Goal: Task Accomplishment & Management: Complete application form

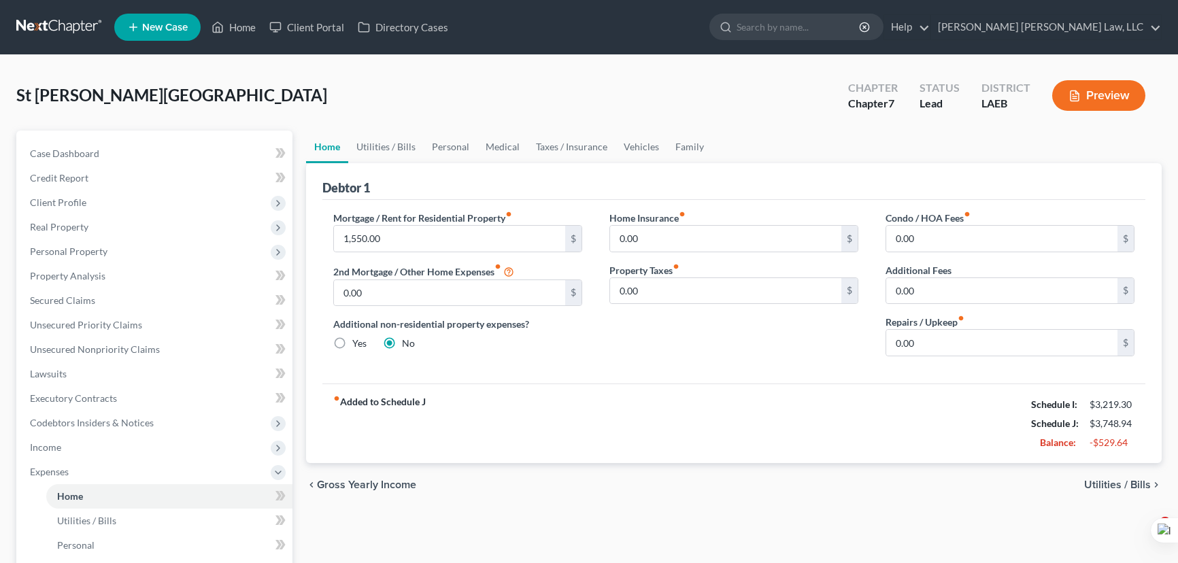
click at [78, 27] on link at bounding box center [59, 27] width 87 height 24
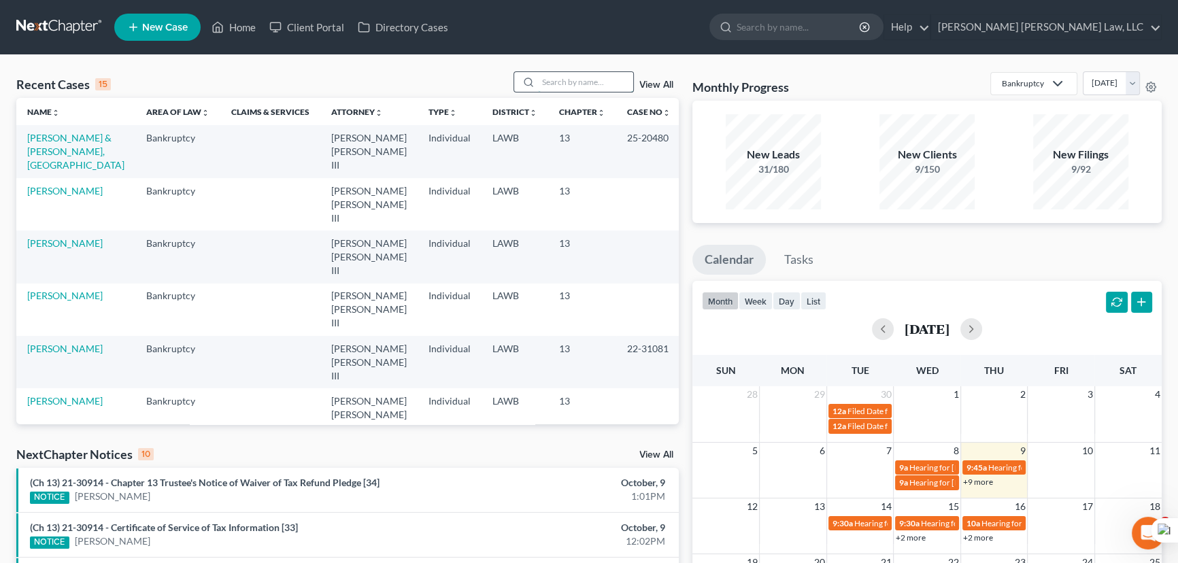
click at [593, 79] on input "search" at bounding box center [585, 82] width 95 height 20
type input "robinson"
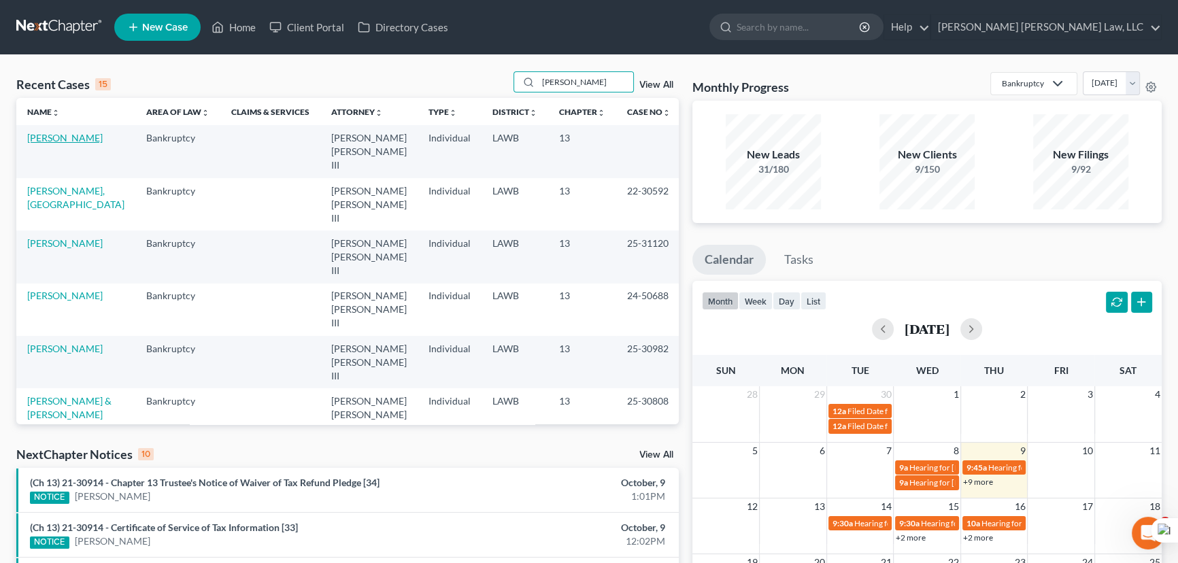
click at [86, 136] on link "Robinson, Edward" at bounding box center [64, 138] width 75 height 12
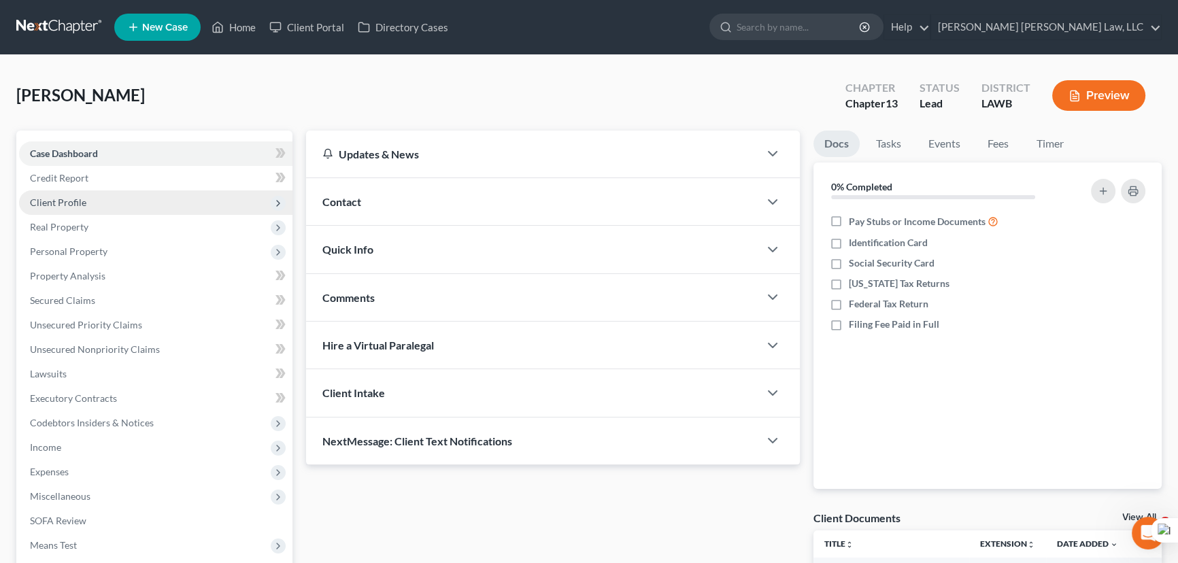
click at [153, 208] on span "Client Profile" at bounding box center [155, 202] width 273 height 24
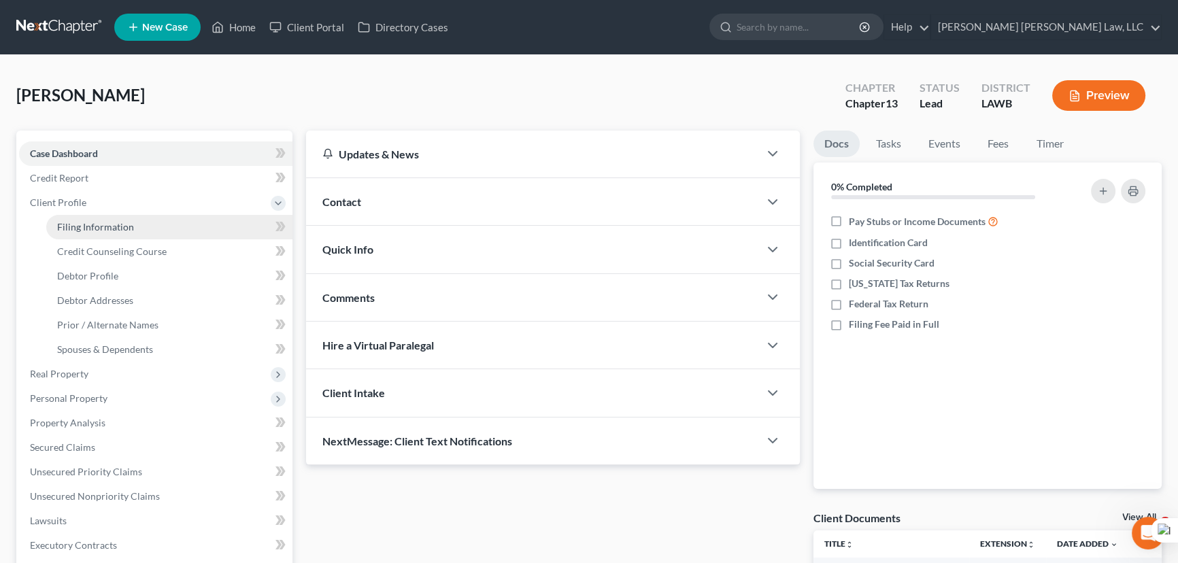
click at [152, 227] on link "Filing Information" at bounding box center [169, 227] width 246 height 24
select select "1"
select select "0"
select select "3"
select select "19"
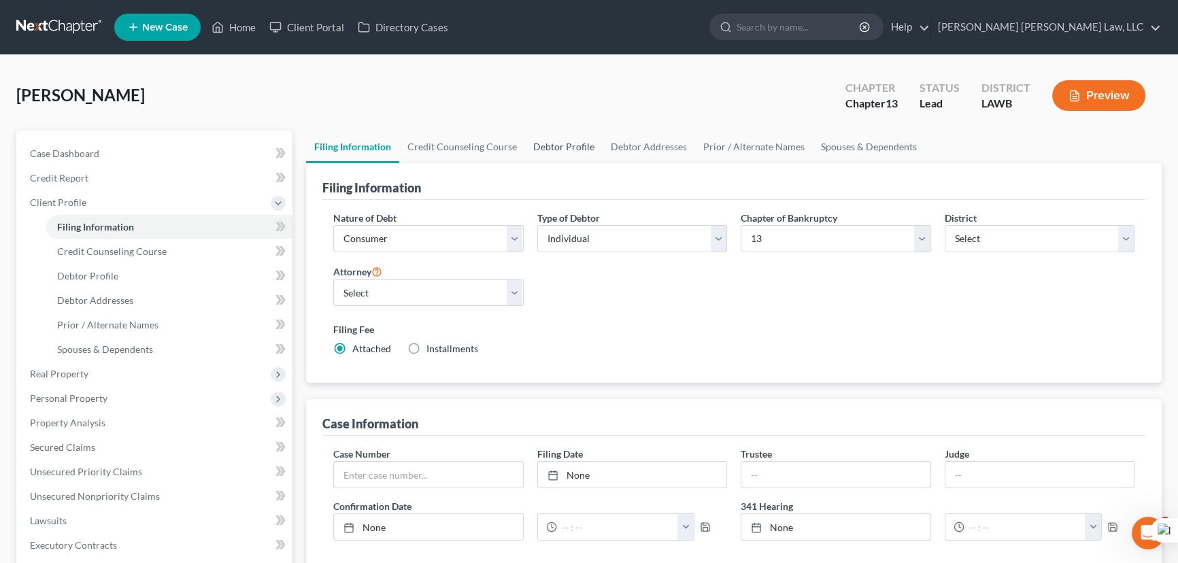
click at [534, 142] on link "Debtor Profile" at bounding box center [564, 147] width 78 height 33
select select "0"
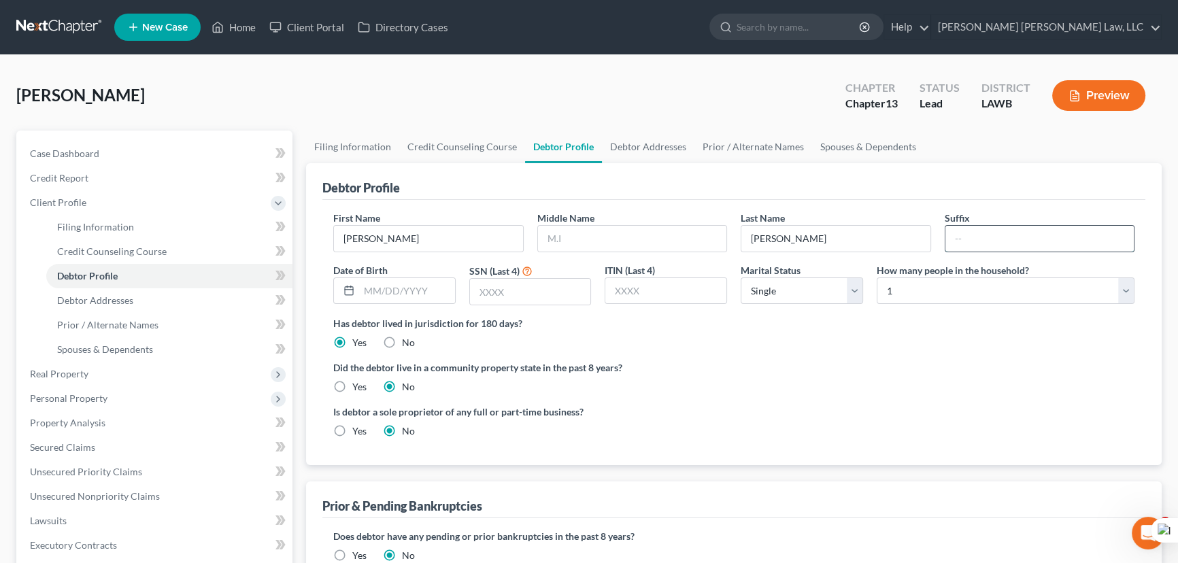
click at [992, 234] on input "text" at bounding box center [1039, 239] width 189 height 26
type input "Jr"
click at [407, 280] on input "text" at bounding box center [407, 291] width 96 height 26
type input "07/08/1954"
click at [515, 292] on input "text" at bounding box center [530, 292] width 121 height 26
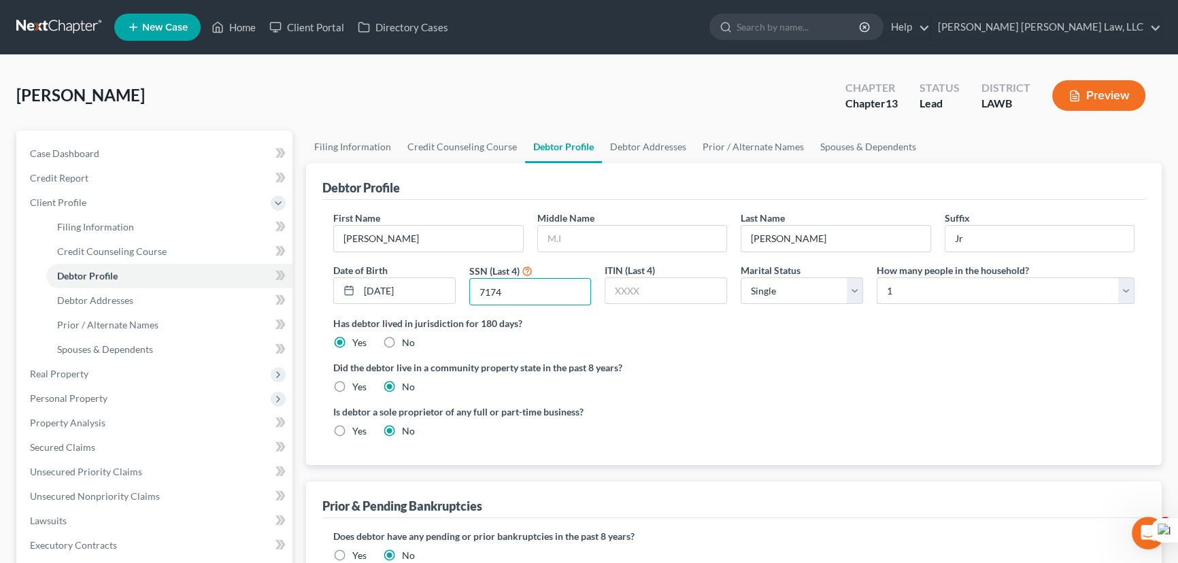
type input "7174"
click at [352, 387] on label "Yes" at bounding box center [359, 387] width 14 height 14
click at [358, 387] on input "Yes" at bounding box center [362, 384] width 9 height 9
radio input "true"
radio input "false"
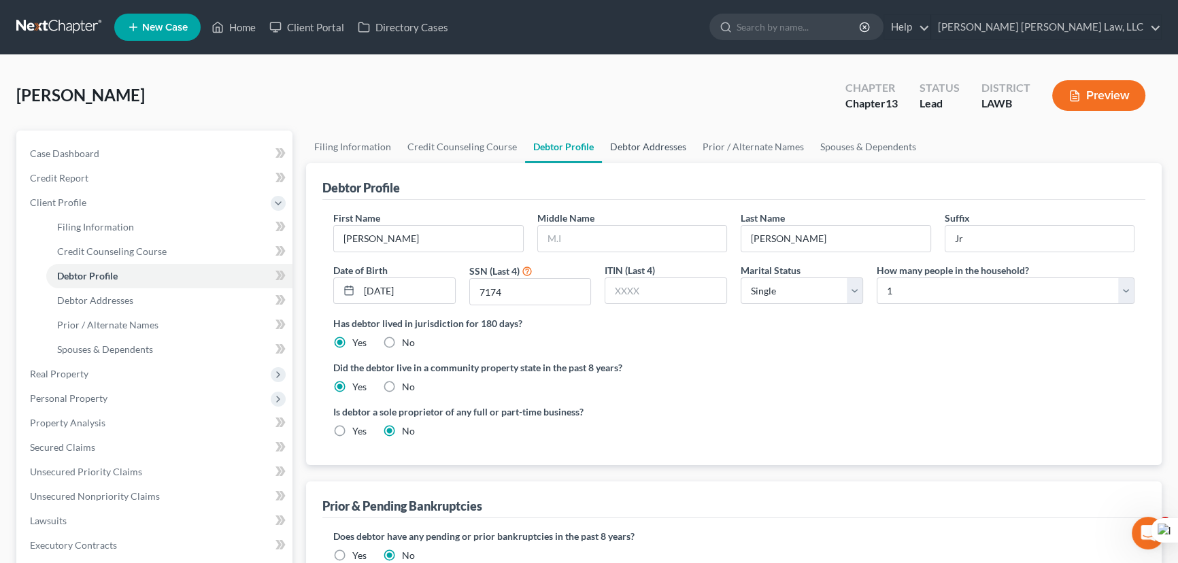
click at [671, 147] on link "Debtor Addresses" at bounding box center [648, 147] width 92 height 33
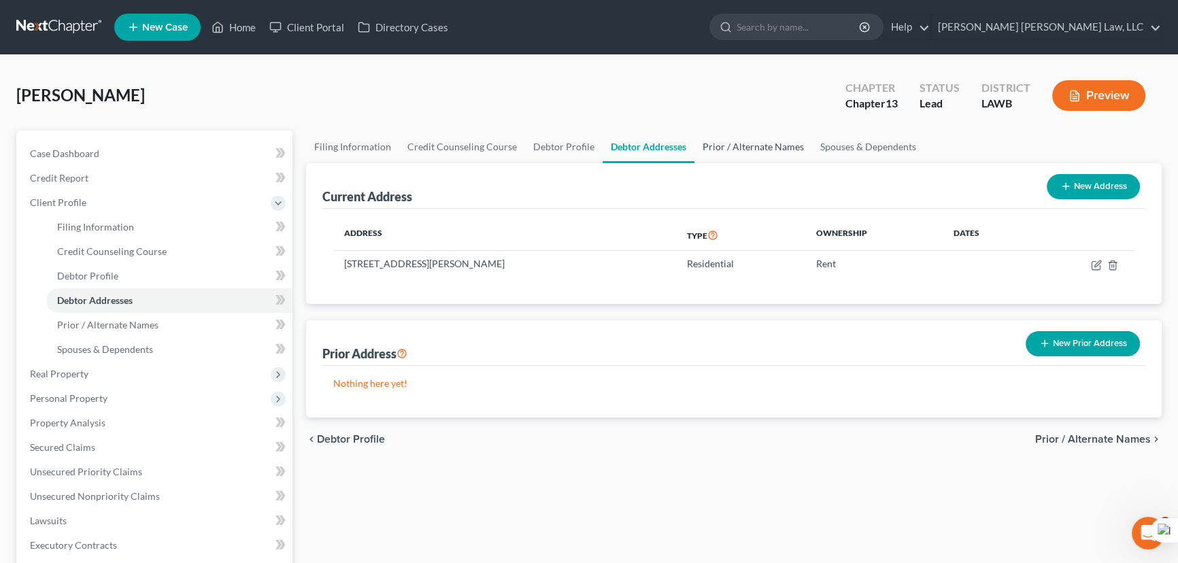
click at [770, 139] on link "Prior / Alternate Names" at bounding box center [753, 147] width 118 height 33
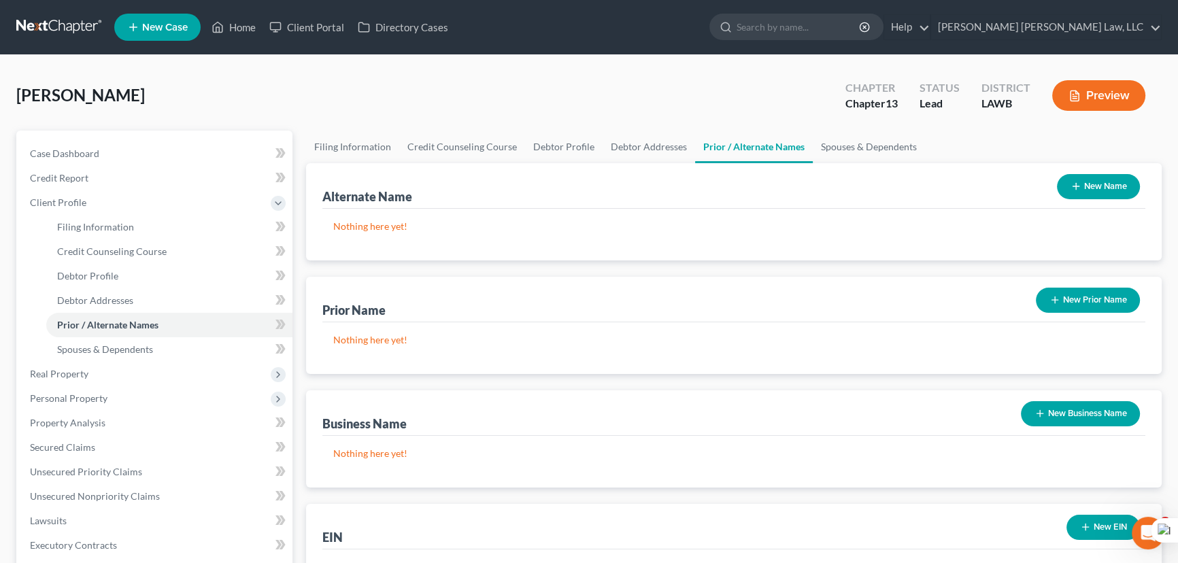
click at [1106, 184] on button "New Name" at bounding box center [1098, 186] width 83 height 25
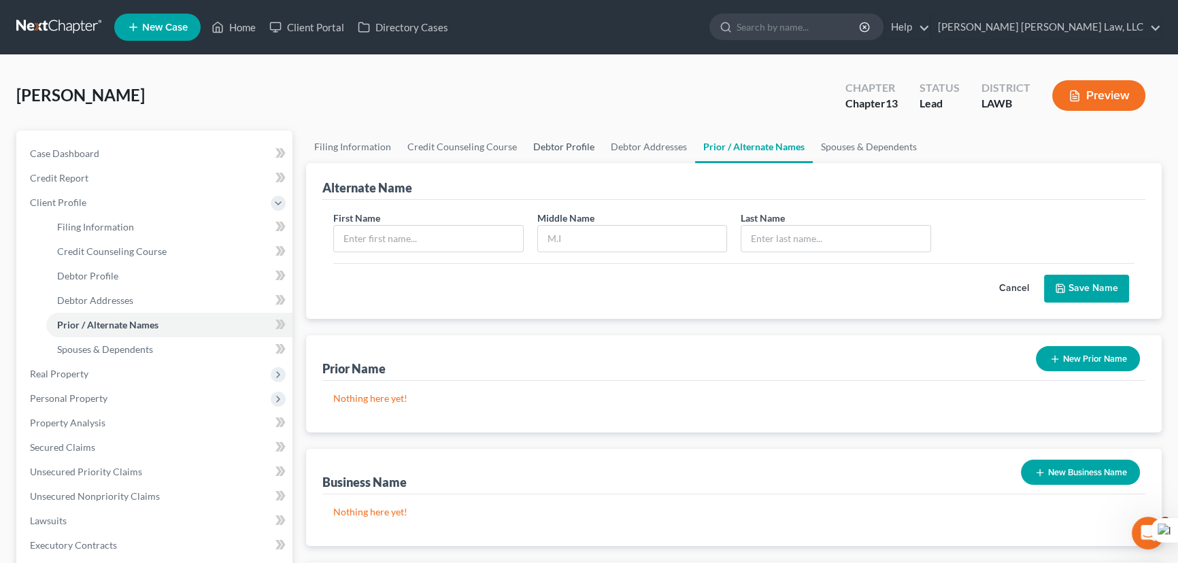
click at [539, 138] on link "Debtor Profile" at bounding box center [564, 147] width 78 height 33
select select "0"
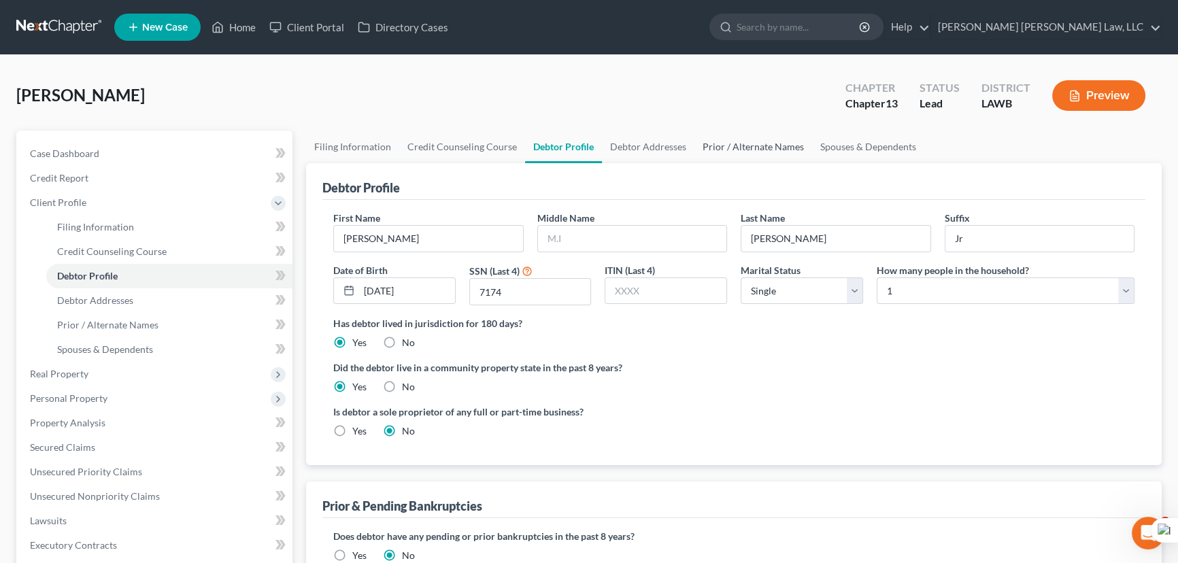
click at [731, 151] on link "Prior / Alternate Names" at bounding box center [753, 147] width 118 height 33
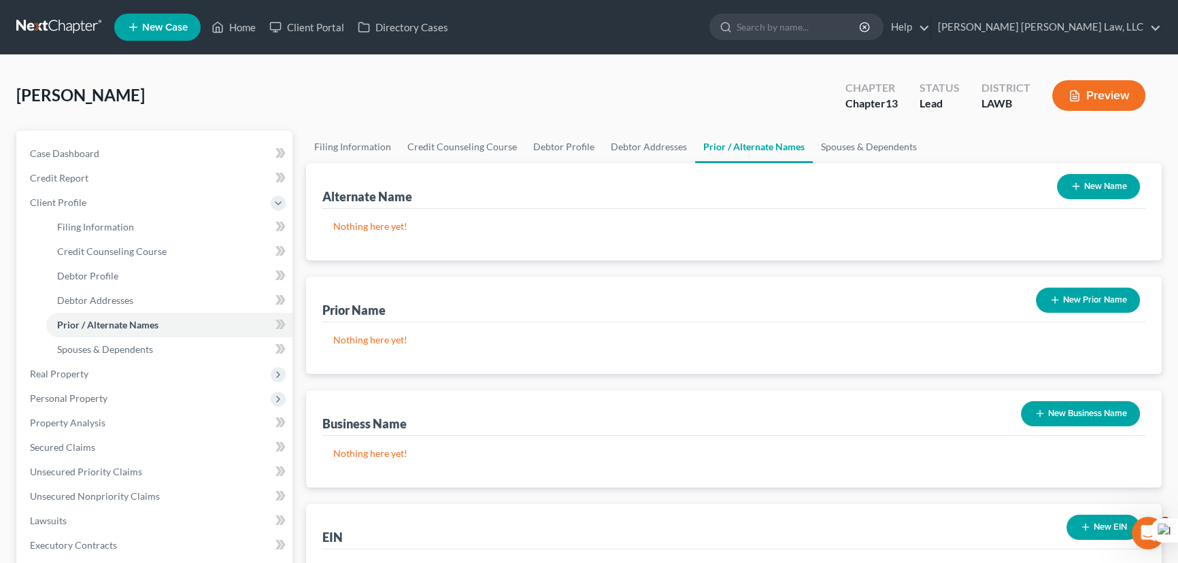
click at [1110, 192] on button "New Name" at bounding box center [1098, 186] width 83 height 25
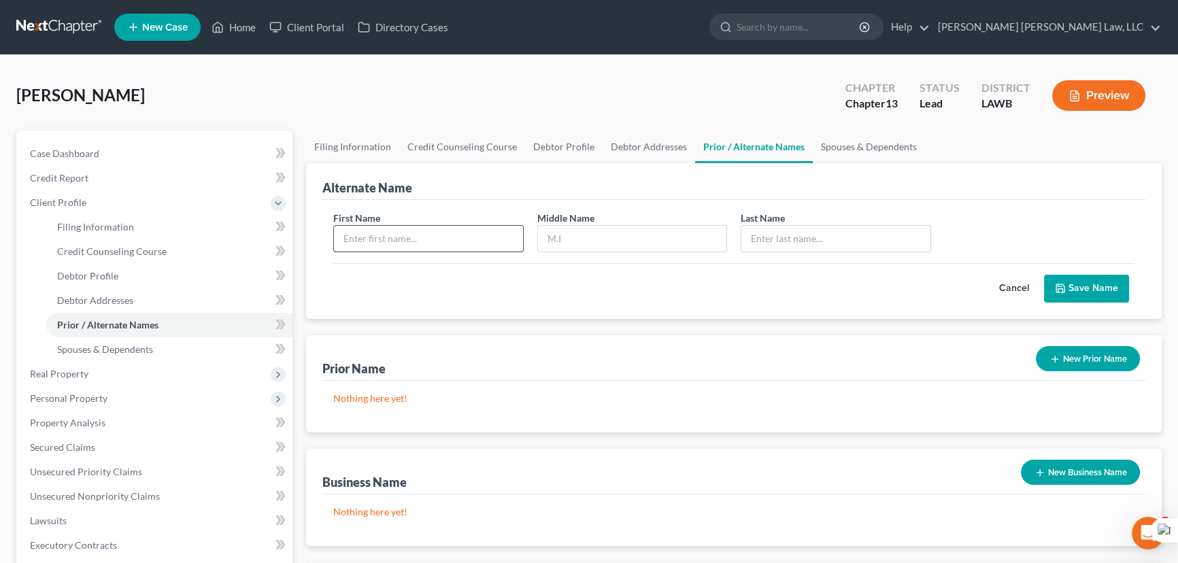
click at [503, 245] on input "text" at bounding box center [428, 239] width 189 height 26
type input "Edward"
type input "Robinson"
click at [1071, 286] on button "Save Name" at bounding box center [1086, 289] width 85 height 29
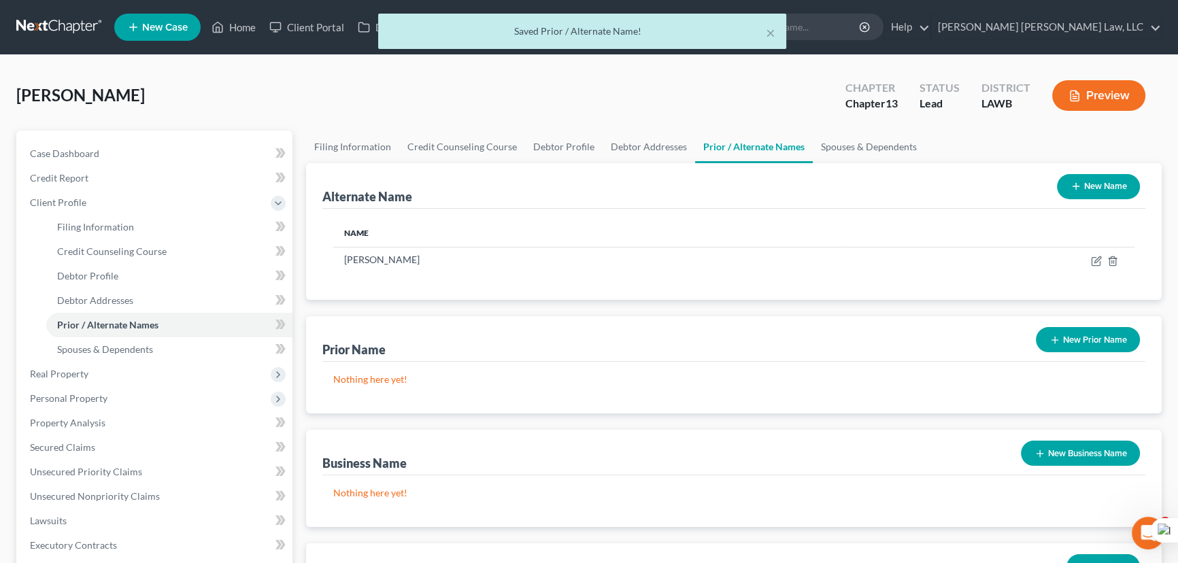
click at [1102, 193] on button "New Name" at bounding box center [1098, 186] width 83 height 25
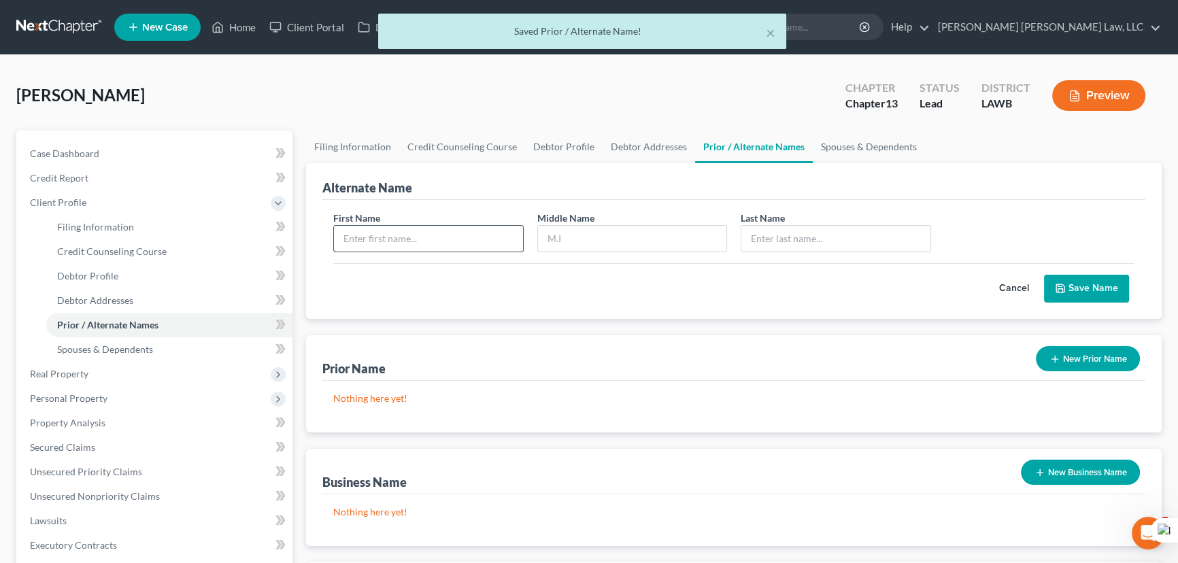
click at [430, 241] on input "text" at bounding box center [428, 239] width 189 height 26
type input "Edward"
type input "Junior"
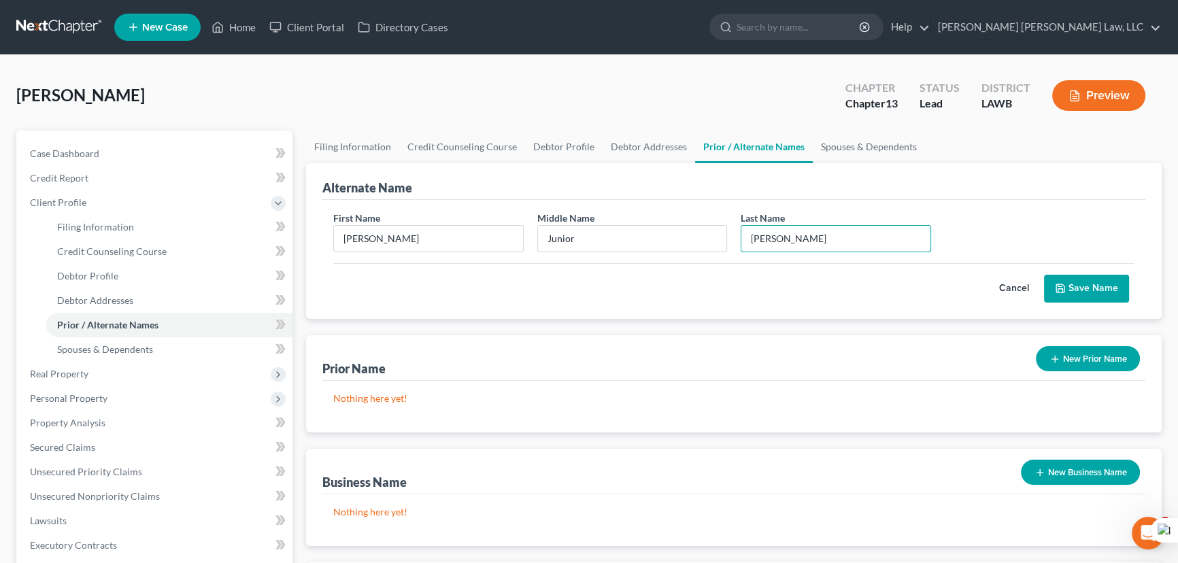
type input "Robinson"
click at [1085, 297] on button "Save Name" at bounding box center [1086, 289] width 85 height 29
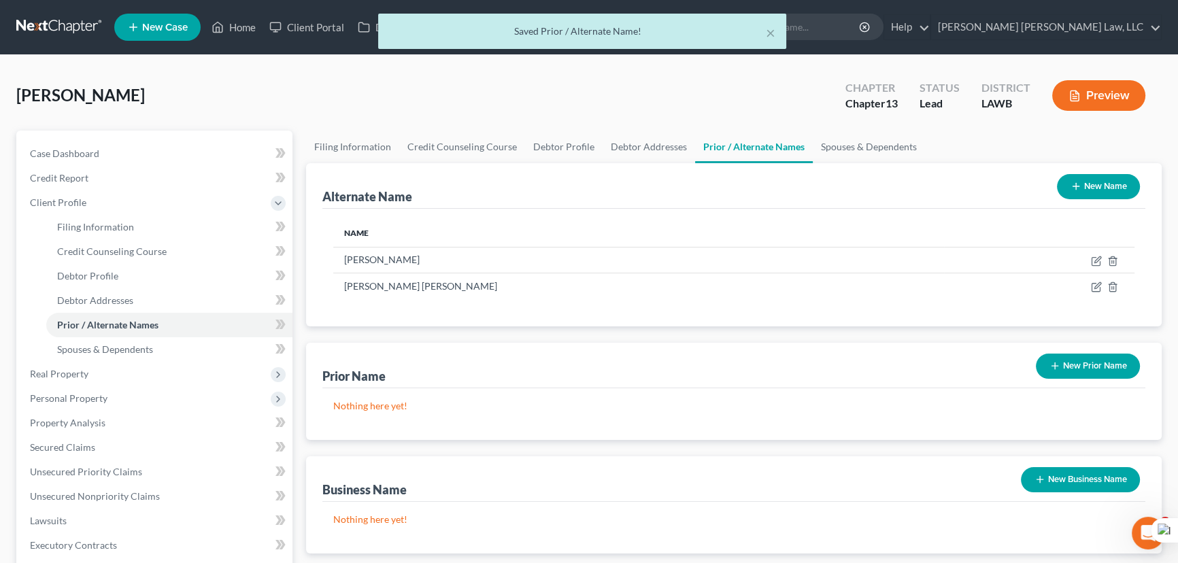
click at [1105, 187] on button "New Name" at bounding box center [1098, 186] width 83 height 25
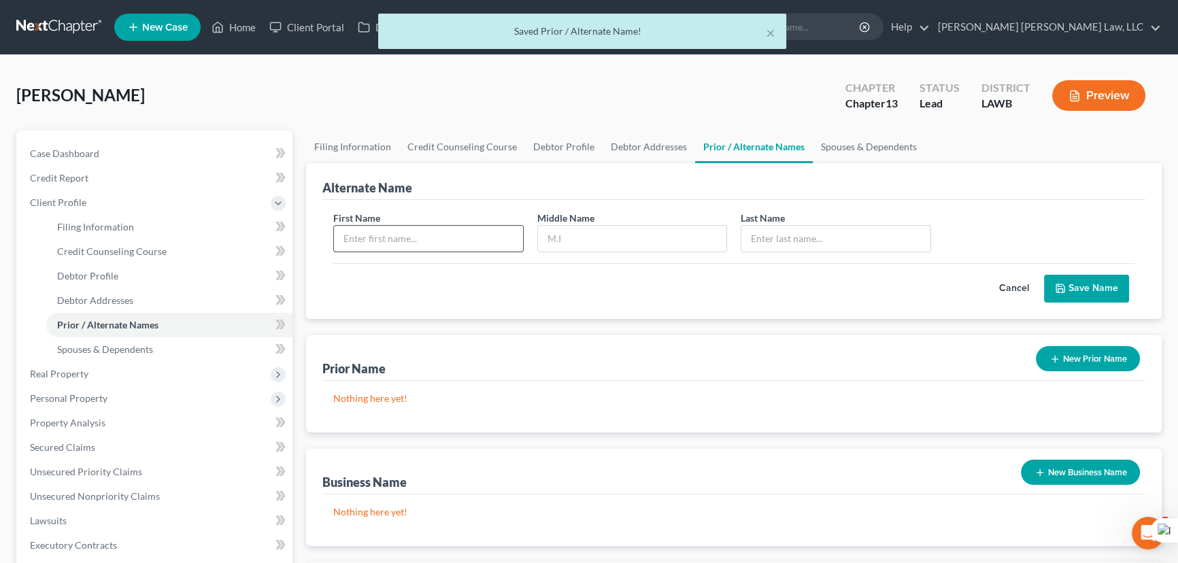
click at [363, 237] on input "text" at bounding box center [428, 239] width 189 height 26
type input "Edward"
type input "J"
type input "T"
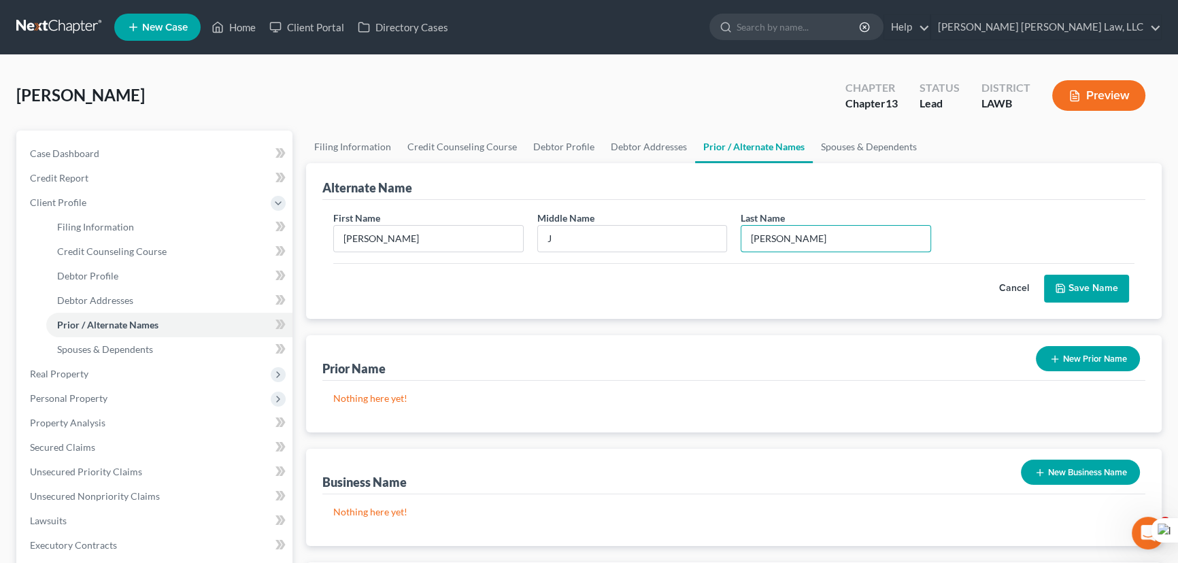
type input "Robinson"
click at [1081, 288] on button "Save Name" at bounding box center [1086, 289] width 85 height 29
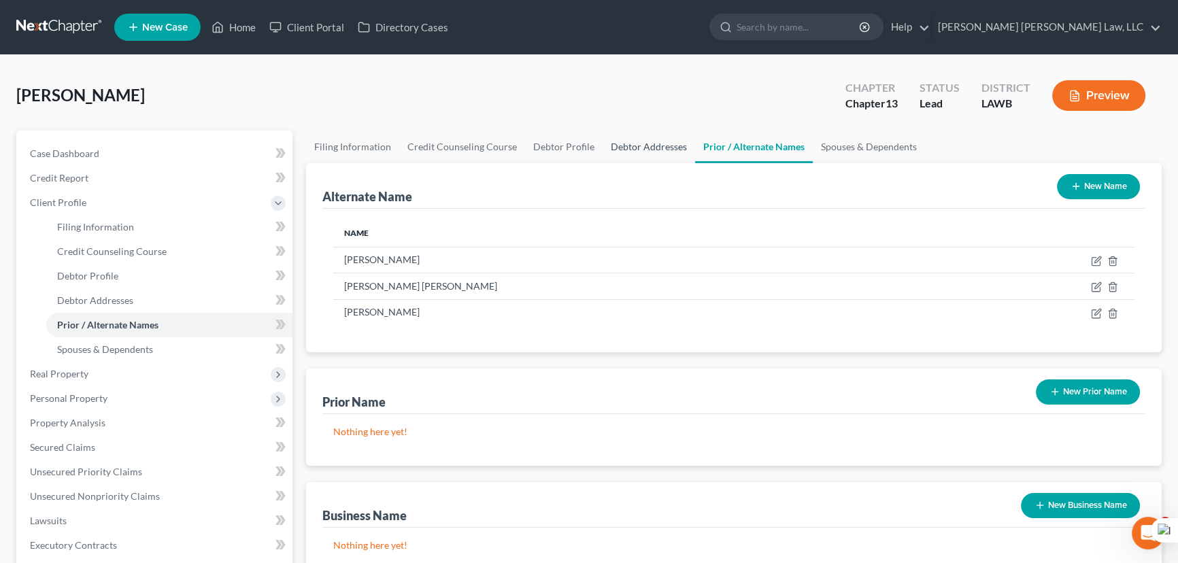
click at [628, 160] on link "Debtor Addresses" at bounding box center [649, 147] width 92 height 33
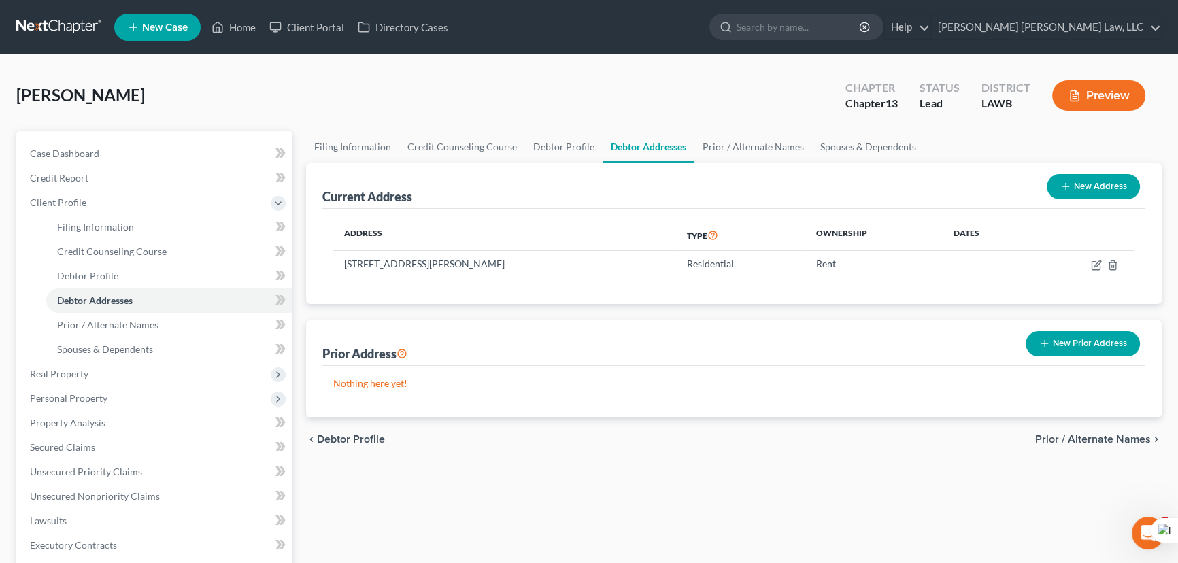
scroll to position [61, 0]
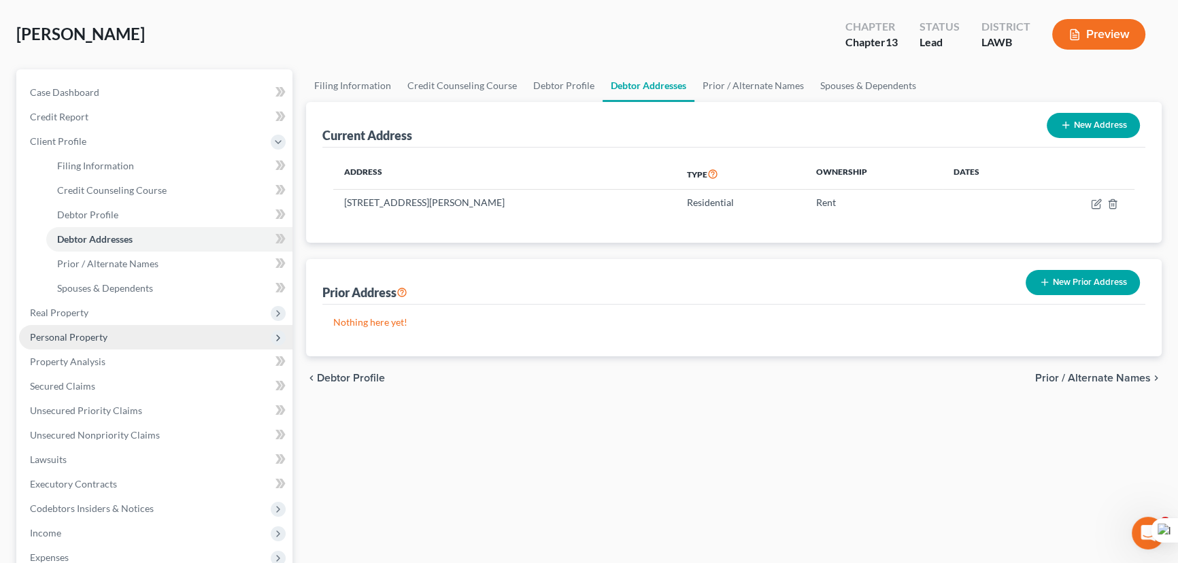
click at [109, 328] on span "Personal Property" at bounding box center [155, 337] width 273 height 24
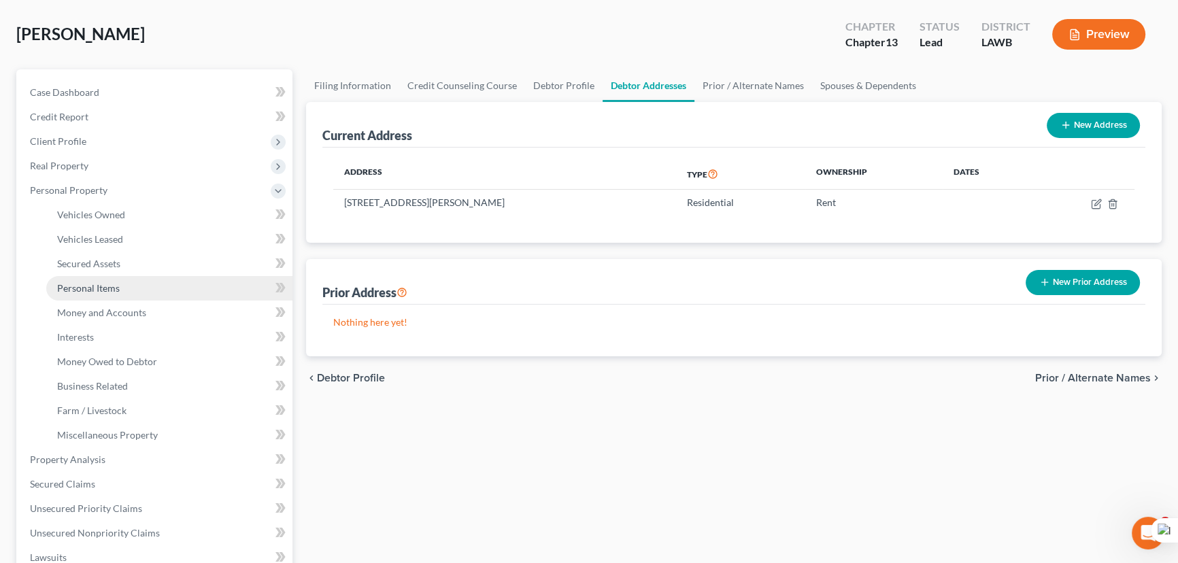
click at [100, 289] on span "Personal Items" at bounding box center [88, 288] width 63 height 12
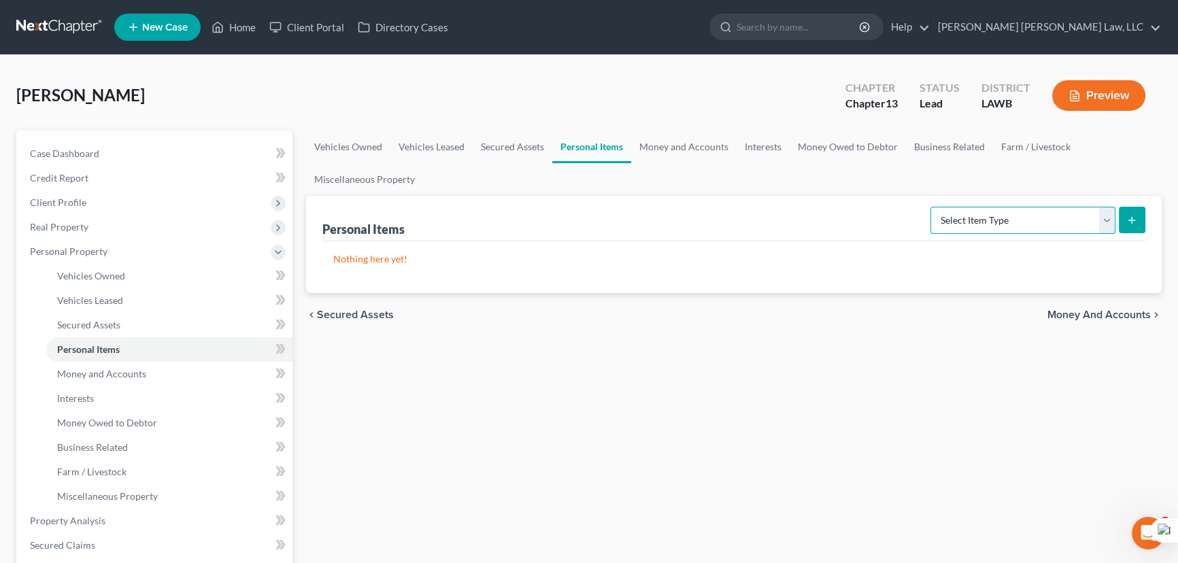
click at [1032, 213] on select "Select Item Type Clothing (A/B: 11) Collectibles Of Value (A/B: 8) Electronics …" at bounding box center [1022, 220] width 185 height 27
select select "clothing"
click at [932, 207] on select "Select Item Type Clothing (A/B: 11) Collectibles Of Value (A/B: 8) Electronics …" at bounding box center [1022, 220] width 185 height 27
click at [1129, 211] on button "submit" at bounding box center [1132, 220] width 27 height 27
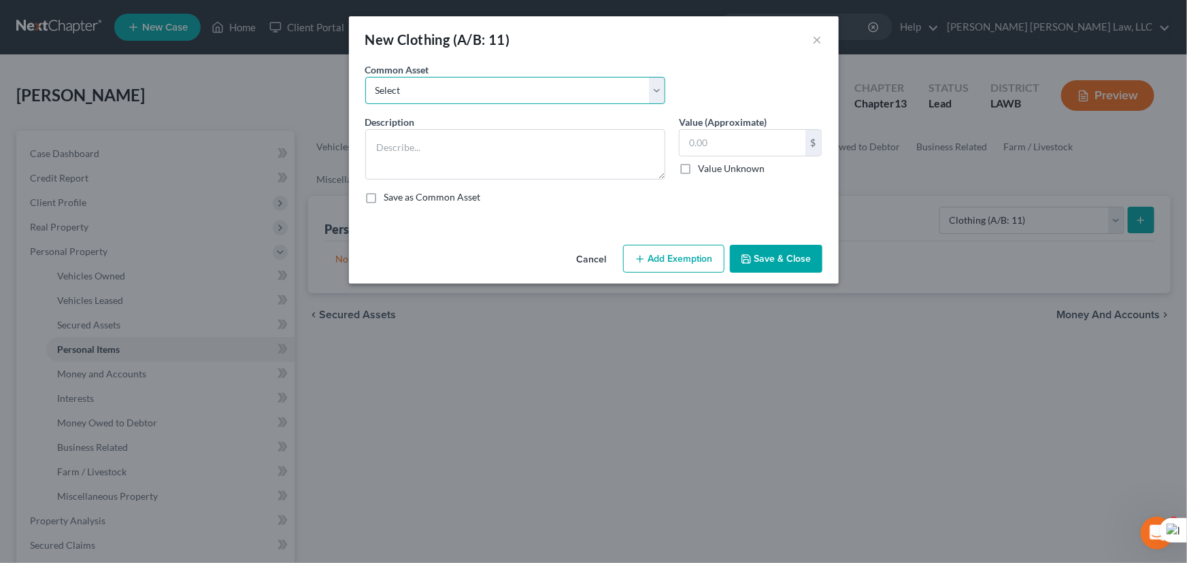
click at [490, 86] on select "Select Clothes Clothes" at bounding box center [515, 90] width 300 height 27
select select "0"
click at [365, 77] on select "Select Clothes Clothes" at bounding box center [515, 90] width 300 height 27
type textarea "Clothes"
type input "300.00"
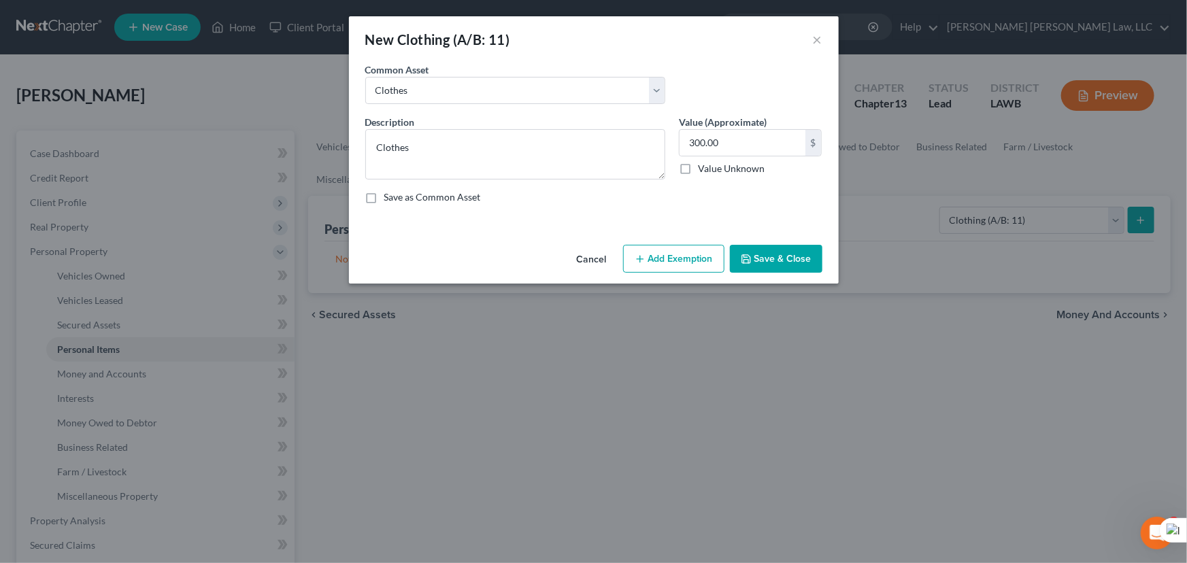
click at [675, 260] on button "Add Exemption" at bounding box center [673, 259] width 101 height 29
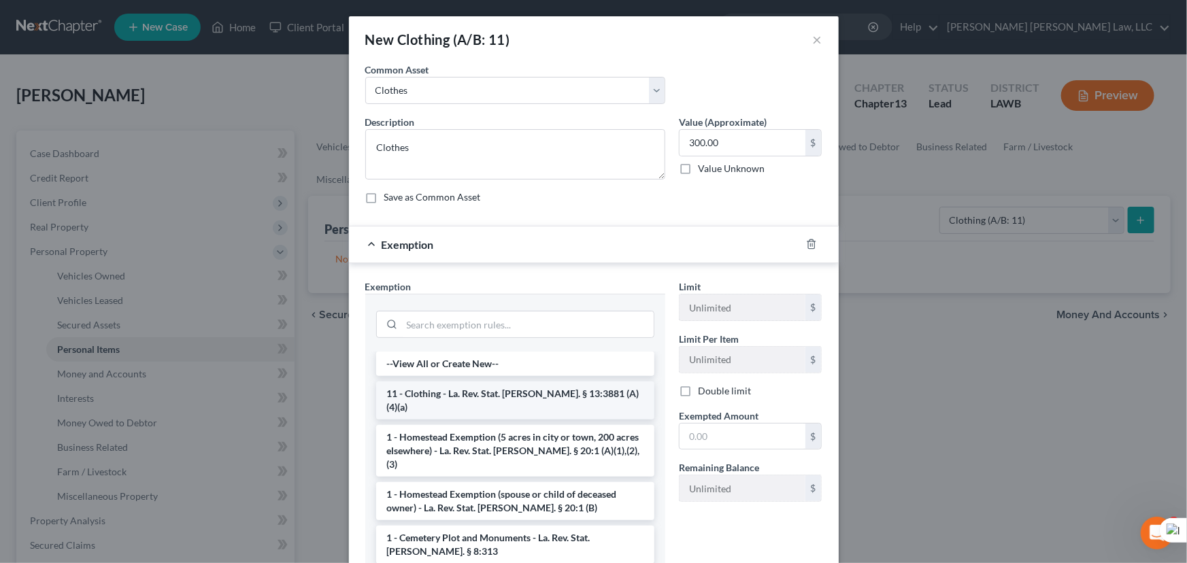
click at [478, 391] on li "11 - Clothing - La. Rev. Stat. Ann. § 13:3881 (A)(4)(a)" at bounding box center [515, 401] width 278 height 38
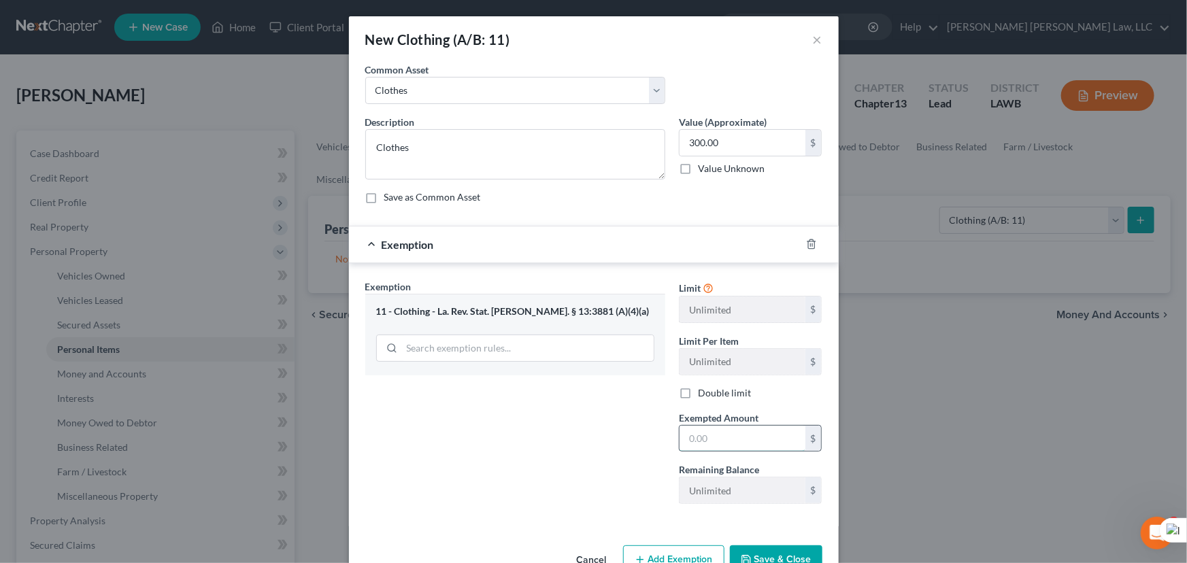
click at [734, 431] on input "text" at bounding box center [742, 439] width 126 height 26
type input "300.00"
click at [782, 547] on button "Save & Close" at bounding box center [776, 559] width 92 height 29
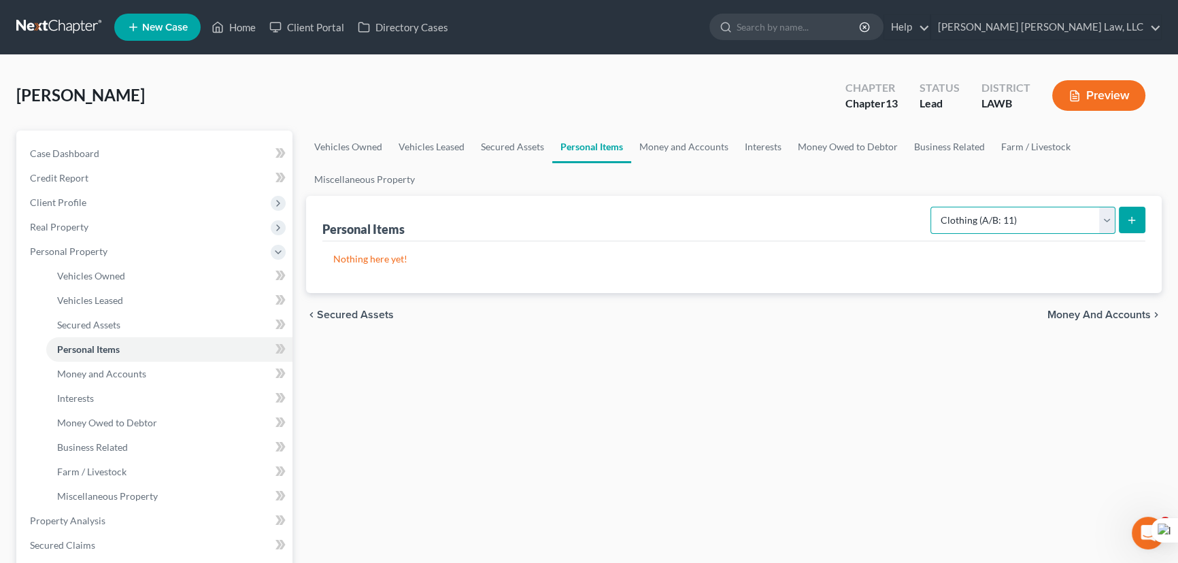
click at [1041, 216] on select "Select Item Type Clothing (A/B: 11) Collectibles Of Value (A/B: 8) Electronics …" at bounding box center [1022, 220] width 185 height 27
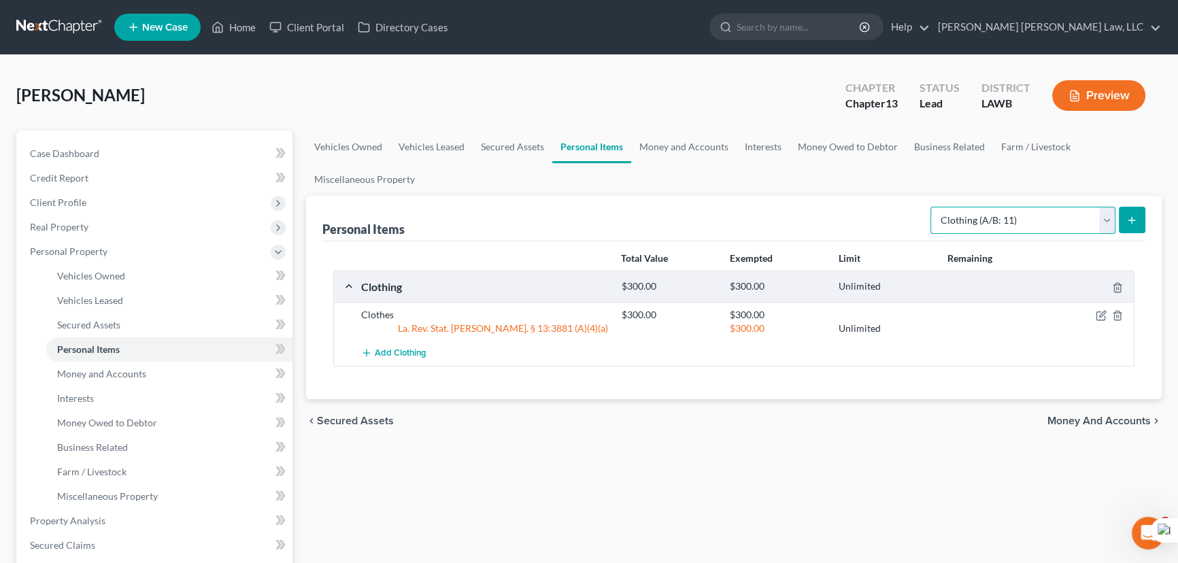
select select "household_goods"
click at [932, 207] on select "Select Item Type Clothing (A/B: 11) Collectibles Of Value (A/B: 8) Electronics …" at bounding box center [1022, 220] width 185 height 27
click at [1037, 305] on div "Clothes $300.00 $300.00 La. Rev. Stat. Ann. § 13:3881 (A)(4)(a) $300.00 Unlimit…" at bounding box center [734, 321] width 800 height 39
click at [1130, 201] on div "Select Item Type Clothing (A/B: 11) Collectibles Of Value (A/B: 8) Electronics …" at bounding box center [1035, 219] width 220 height 36
click at [1130, 211] on button "submit" at bounding box center [1132, 220] width 27 height 27
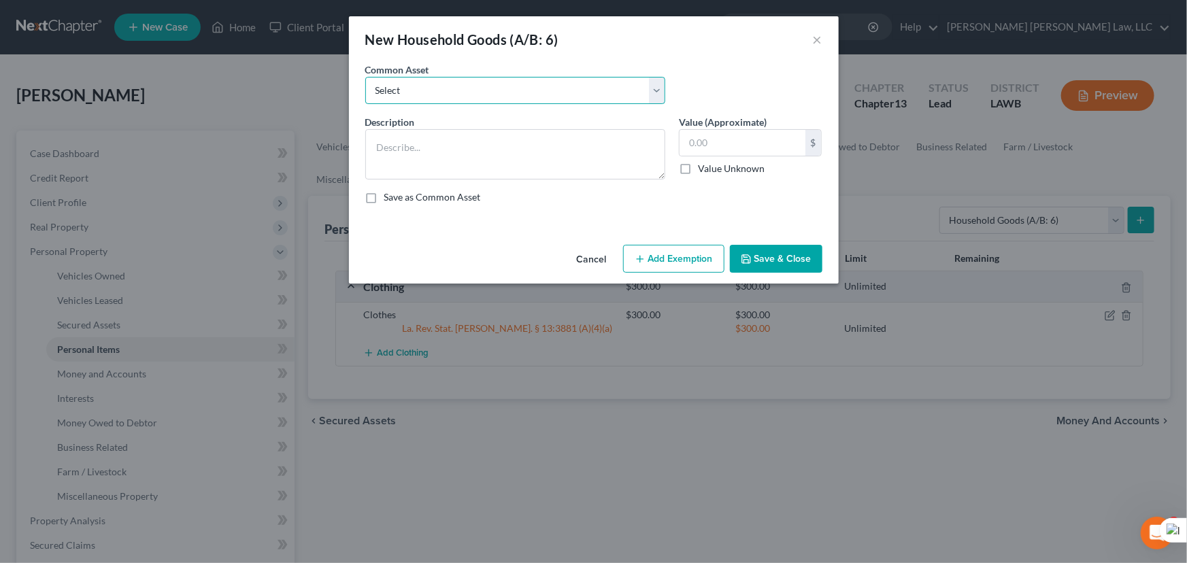
click at [446, 99] on select "Select Furniture Movables 2002 Chevy Tahoe 231,000 miles Movables Movables Mova…" at bounding box center [515, 90] width 300 height 27
select select "0"
click at [365, 77] on select "Select Furniture Movables 2002 Chevy Tahoe 231,000 miles Movables Movables Mova…" at bounding box center [515, 90] width 300 height 27
type textarea "Furniture"
type input "1,200.00"
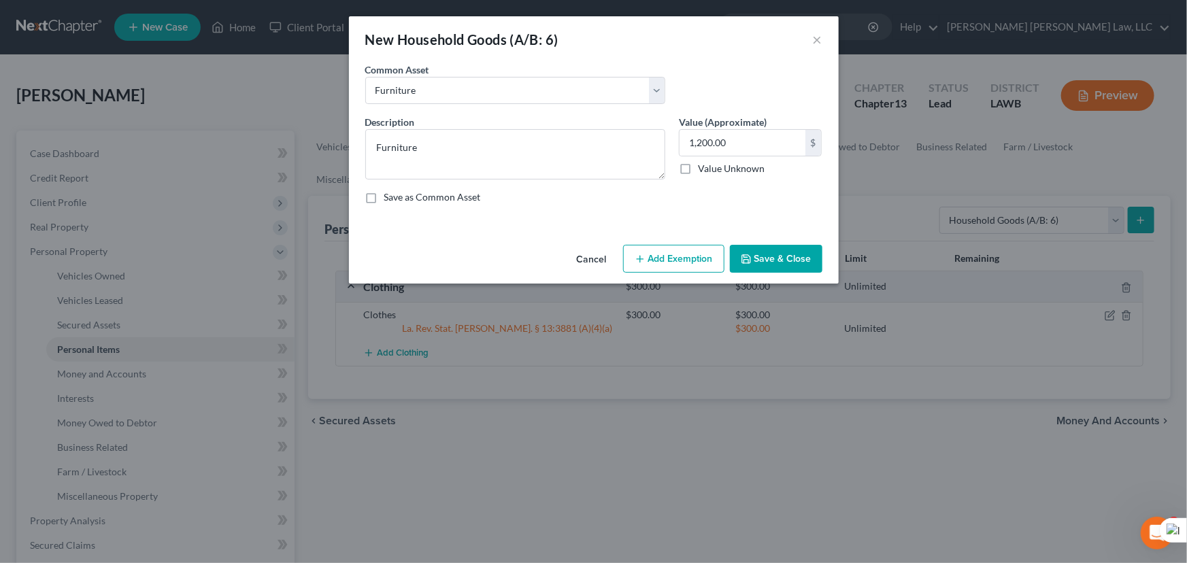
click at [654, 254] on button "Add Exemption" at bounding box center [673, 259] width 101 height 29
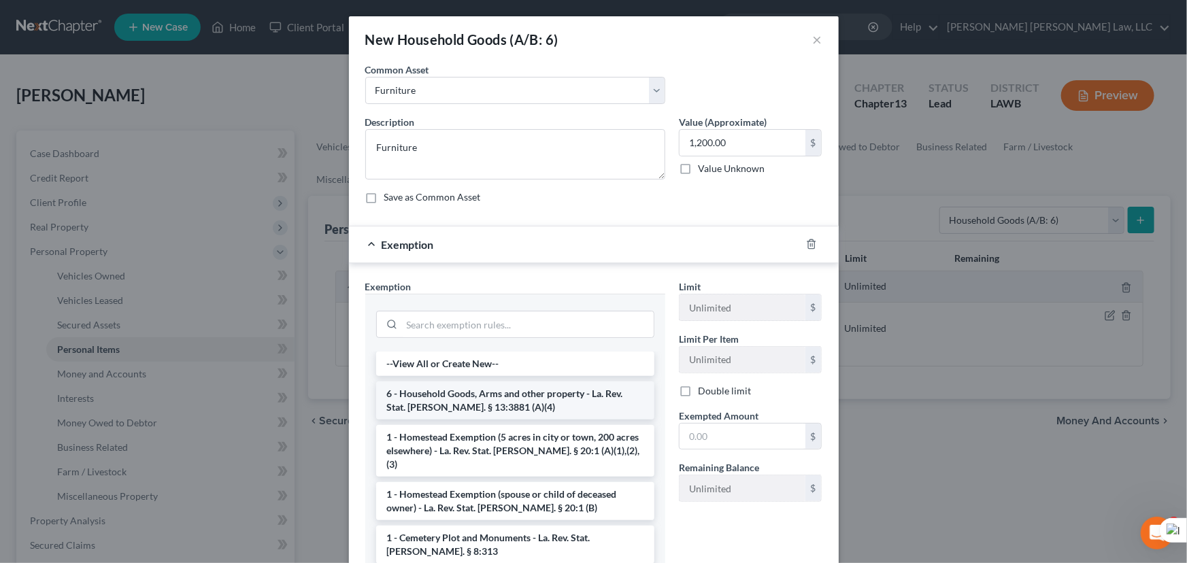
click at [516, 411] on li "6 - Household Goods, Arms and other property - La. Rev. Stat. Ann. § 13:3881 (A…" at bounding box center [515, 401] width 278 height 38
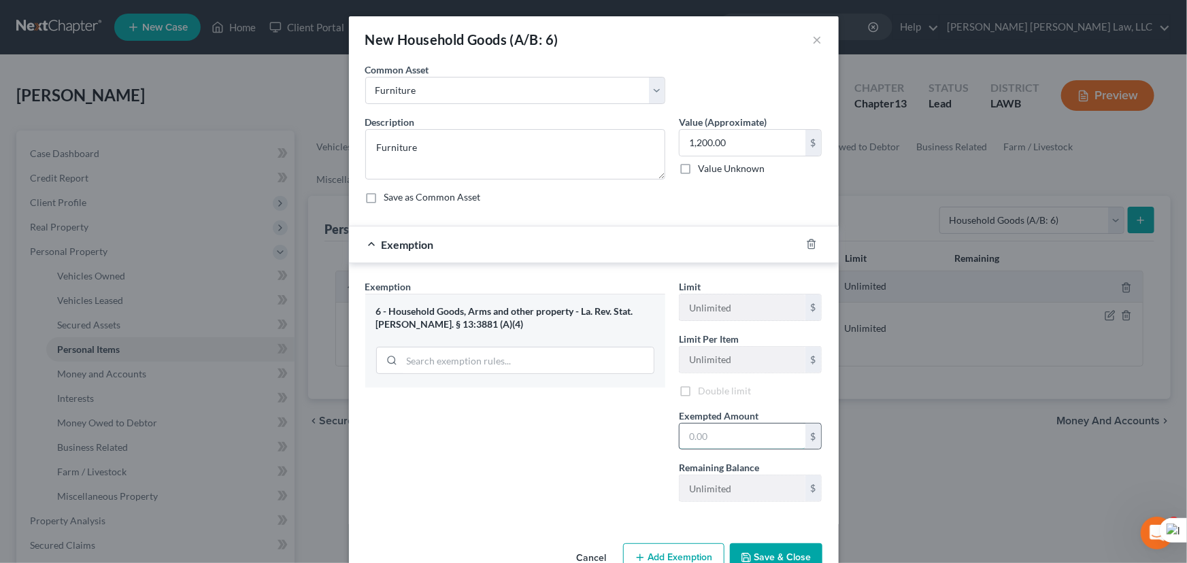
click at [789, 425] on input "text" at bounding box center [742, 437] width 126 height 26
type input "1200"
click at [785, 545] on button "Save & Close" at bounding box center [776, 559] width 92 height 29
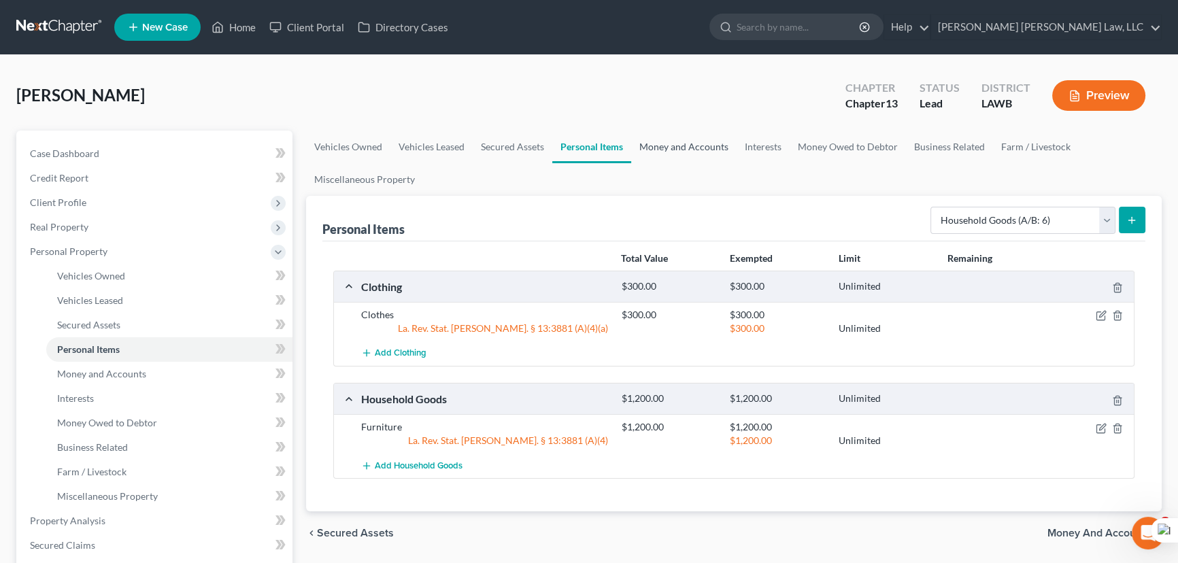
click at [689, 139] on link "Money and Accounts" at bounding box center [683, 147] width 105 height 33
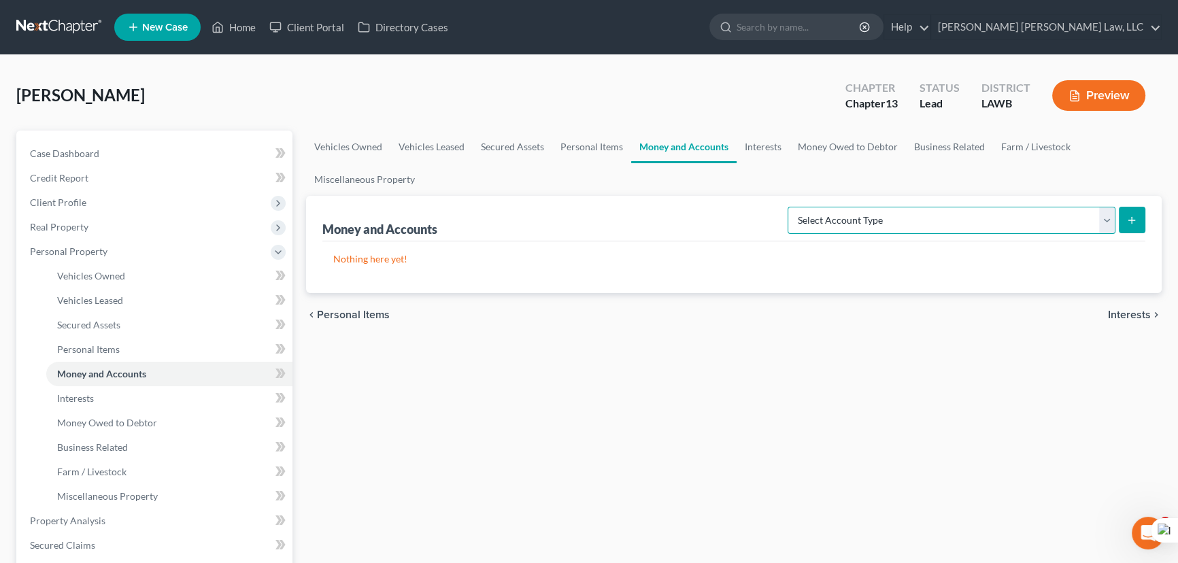
click at [1094, 220] on select "Select Account Type Brokerage (A/B: 18, SOFA: 20) Cash on Hand (A/B: 16) Certif…" at bounding box center [952, 220] width 328 height 27
select select "checking"
click at [792, 207] on select "Select Account Type Brokerage (A/B: 18, SOFA: 20) Cash on Hand (A/B: 16) Certif…" at bounding box center [952, 220] width 328 height 27
click at [1138, 214] on button "submit" at bounding box center [1132, 220] width 27 height 27
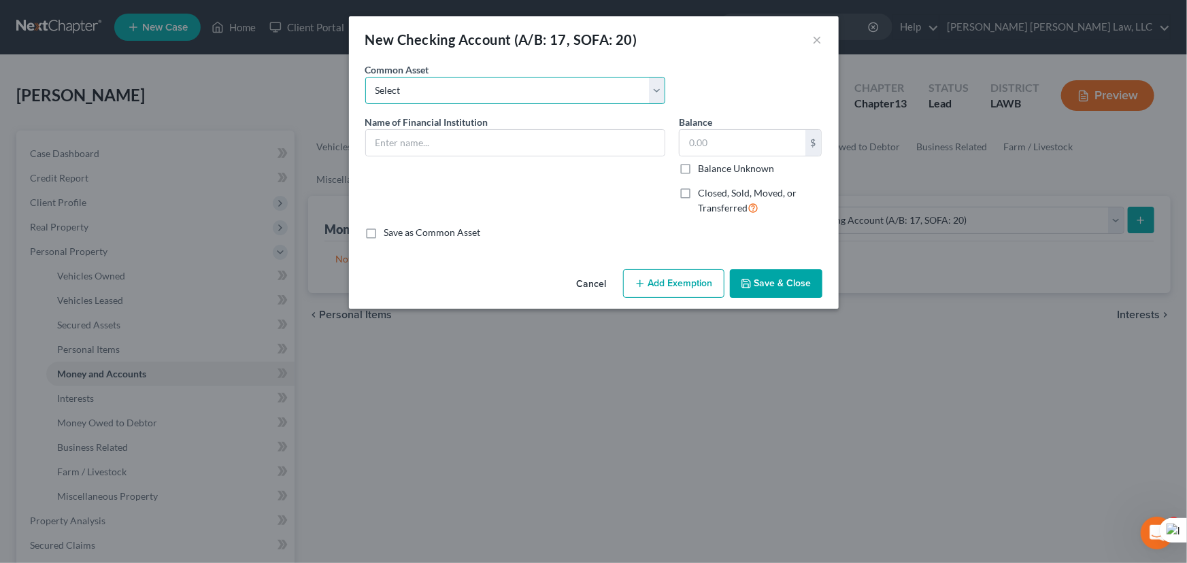
click at [456, 93] on select "Select Current Bank Sevenfold Credit Union Apple Cash First Horizon Bank Centri…" at bounding box center [515, 90] width 300 height 27
select select "10"
click at [365, 77] on select "Select Current Bank Sevenfold Credit Union Apple Cash First Horizon Bank Centri…" at bounding box center [515, 90] width 300 height 27
type input "Chase Bank"
click at [764, 287] on button "Save & Close" at bounding box center [776, 283] width 92 height 29
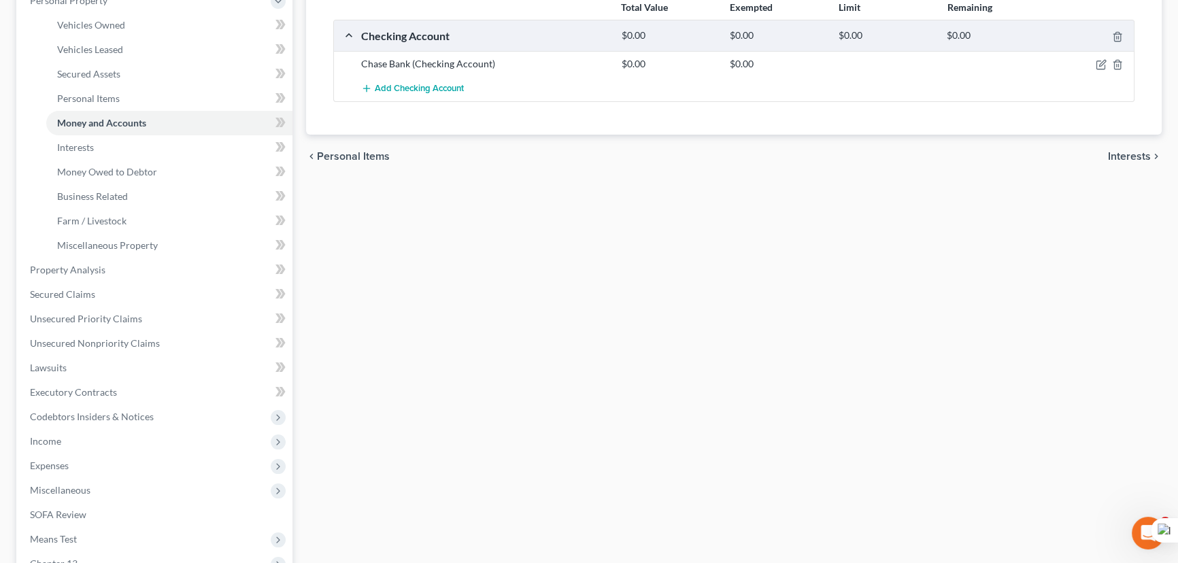
scroll to position [123, 0]
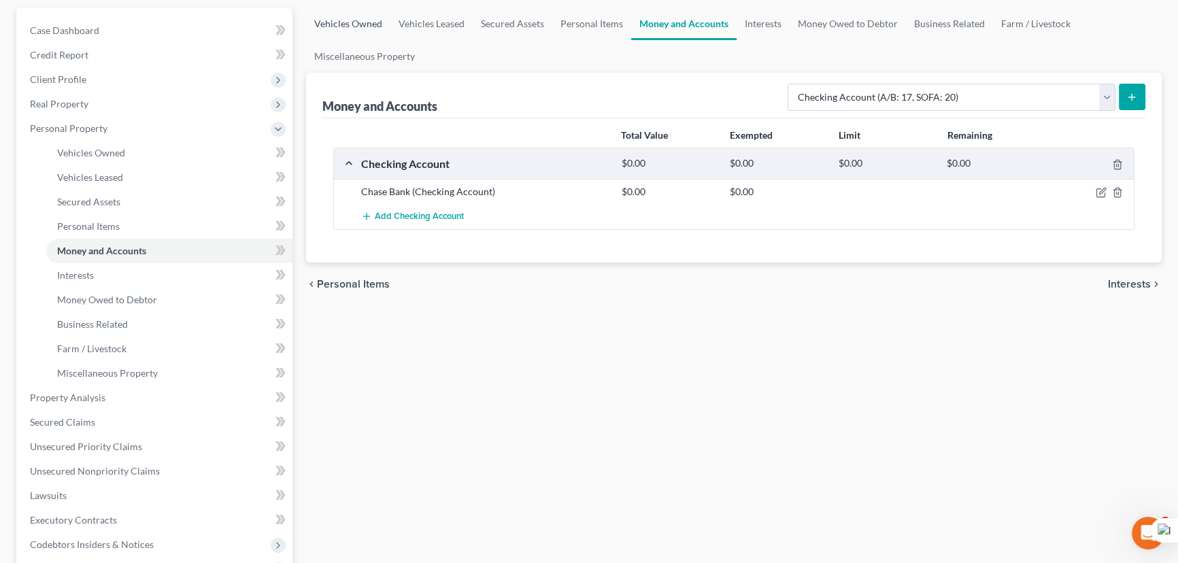
click at [335, 22] on link "Vehicles Owned" at bounding box center [348, 23] width 84 height 33
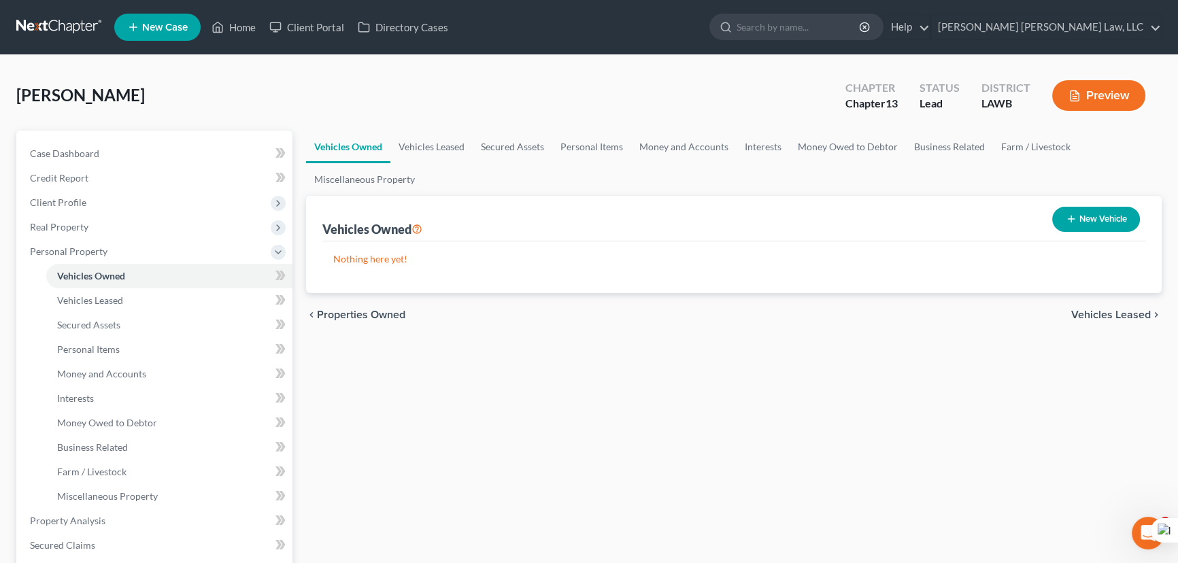
click at [1090, 209] on button "New Vehicle" at bounding box center [1096, 219] width 88 height 25
select select "0"
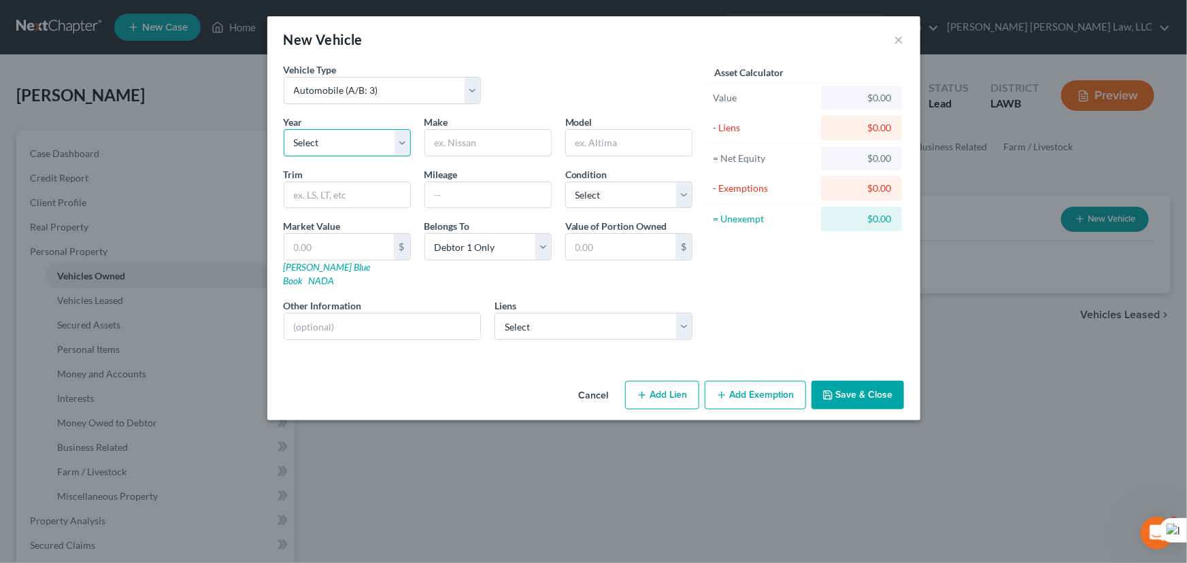
drag, startPoint x: 361, startPoint y: 133, endPoint x: 362, endPoint y: 143, distance: 10.3
click at [361, 133] on select "Select 2026 2025 2024 2023 2022 2021 2020 2019 2018 2017 2016 2015 2014 2013 20…" at bounding box center [347, 142] width 127 height 27
select select "15"
click at [284, 129] on select "Select 2026 2025 2024 2023 2022 2021 2020 2019 2018 2017 2016 2015 2014 2013 20…" at bounding box center [347, 142] width 127 height 27
click at [494, 128] on div "Make *" at bounding box center [488, 135] width 141 height 41
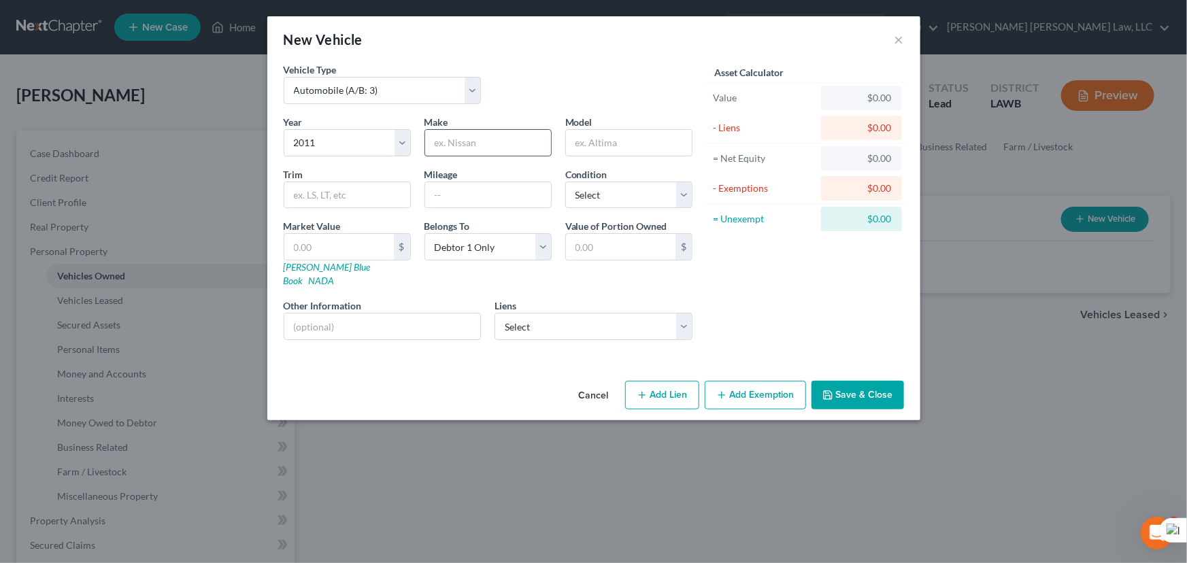
click at [494, 135] on input "text" at bounding box center [488, 143] width 126 height 26
type input "Dodge"
type input "Charger"
click at [646, 194] on select "Select Excellent Very Good Good Fair Poor" at bounding box center [628, 195] width 127 height 27
select select "2"
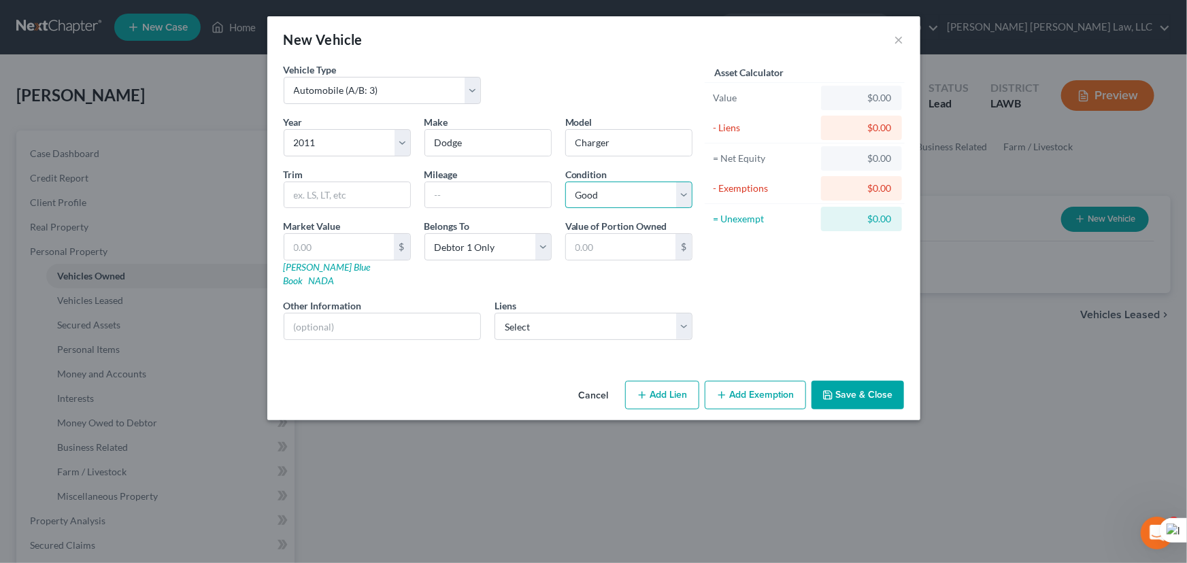
click at [565, 182] on select "Select Excellent Very Good Good Fair Poor" at bounding box center [628, 195] width 127 height 27
click at [630, 333] on div "Year Select 2026 2025 2024 2023 2022 2021 2020 2019 2018 2017 2016 2015 2014 20…" at bounding box center [488, 233] width 422 height 236
click at [630, 318] on select "Select Heights Fin - $10,230.00" at bounding box center [593, 326] width 198 height 27
click at [799, 302] on div "Asset Calculator Value $0.00 - Liens $0.00 = Net Equity $0.00 - Exemptions $0.0…" at bounding box center [805, 207] width 212 height 288
click at [873, 388] on button "Save & Close" at bounding box center [857, 395] width 92 height 29
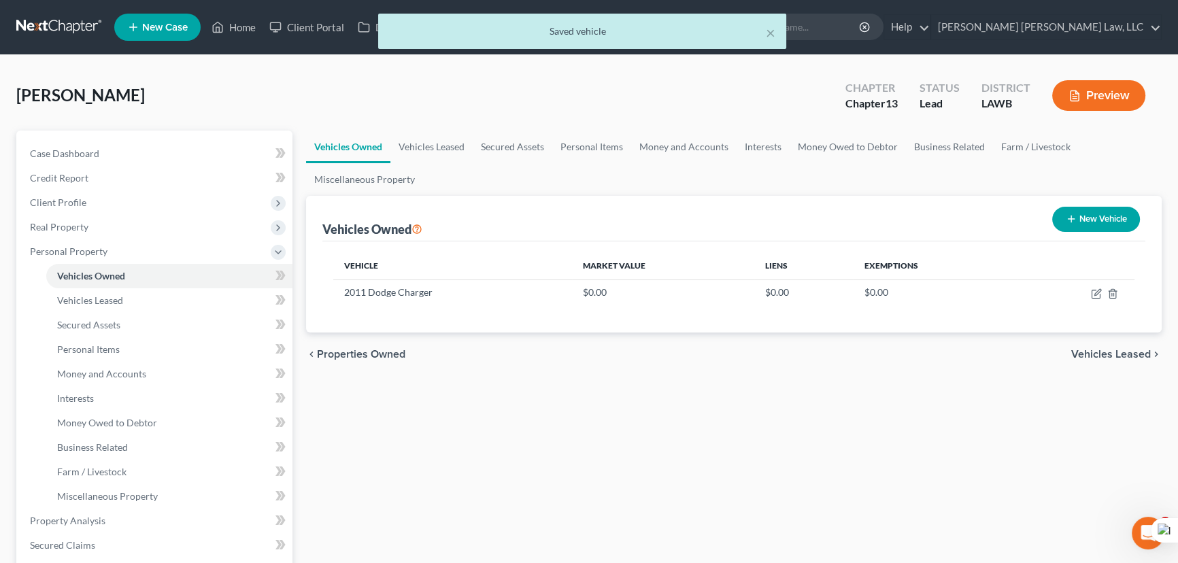
click at [1100, 224] on button "New Vehicle" at bounding box center [1096, 219] width 88 height 25
select select "0"
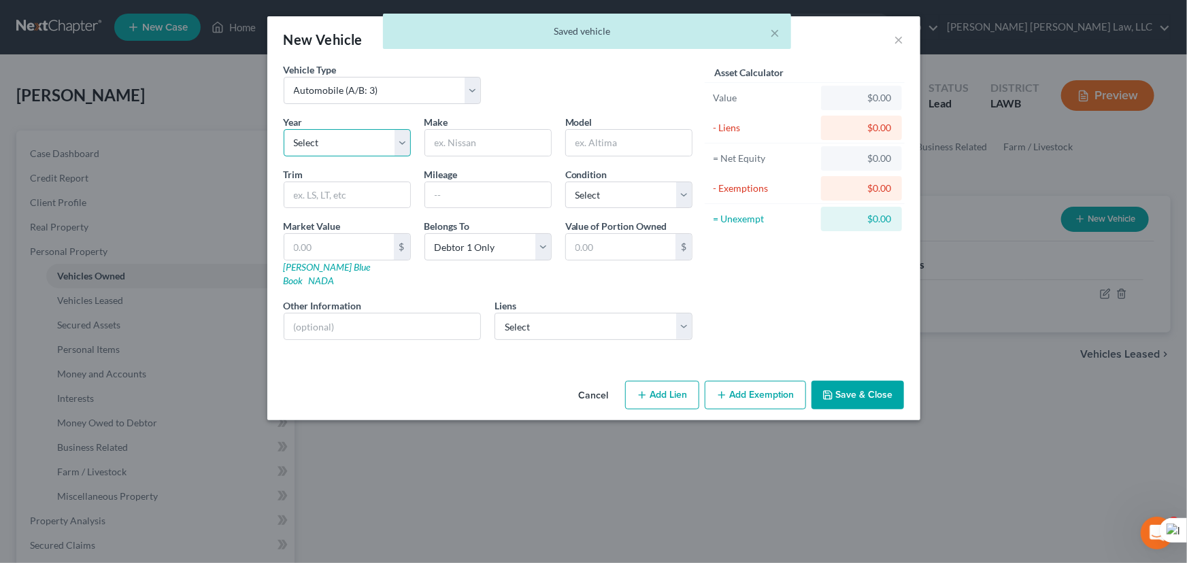
click at [401, 147] on select "Select 2026 2025 2024 2023 2022 2021 2020 2019 2018 2017 2016 2015 2014 2013 20…" at bounding box center [347, 142] width 127 height 27
select select "13"
click at [284, 129] on select "Select 2026 2025 2024 2023 2022 2021 2020 2019 2018 2017 2016 2015 2014 2013 20…" at bounding box center [347, 142] width 127 height 27
click at [503, 133] on input "text" at bounding box center [488, 143] width 126 height 26
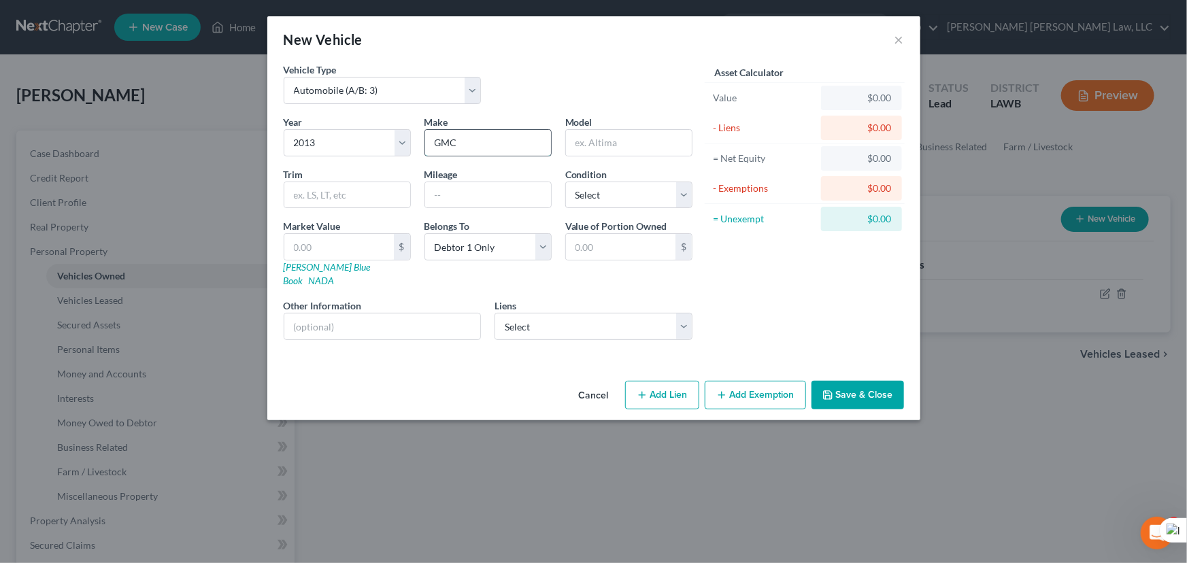
type input "GMC"
type input "s"
type input "Sierra"
click at [555, 318] on select "Select Heights Fin - $10,230.00" at bounding box center [593, 326] width 198 height 27
select select "42"
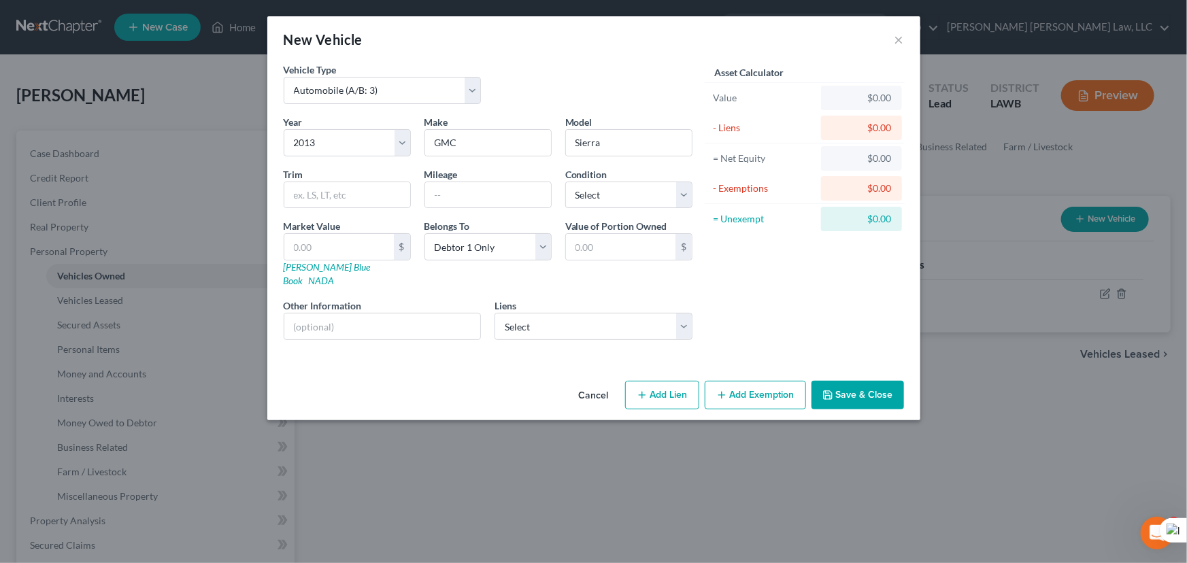
select select "0"
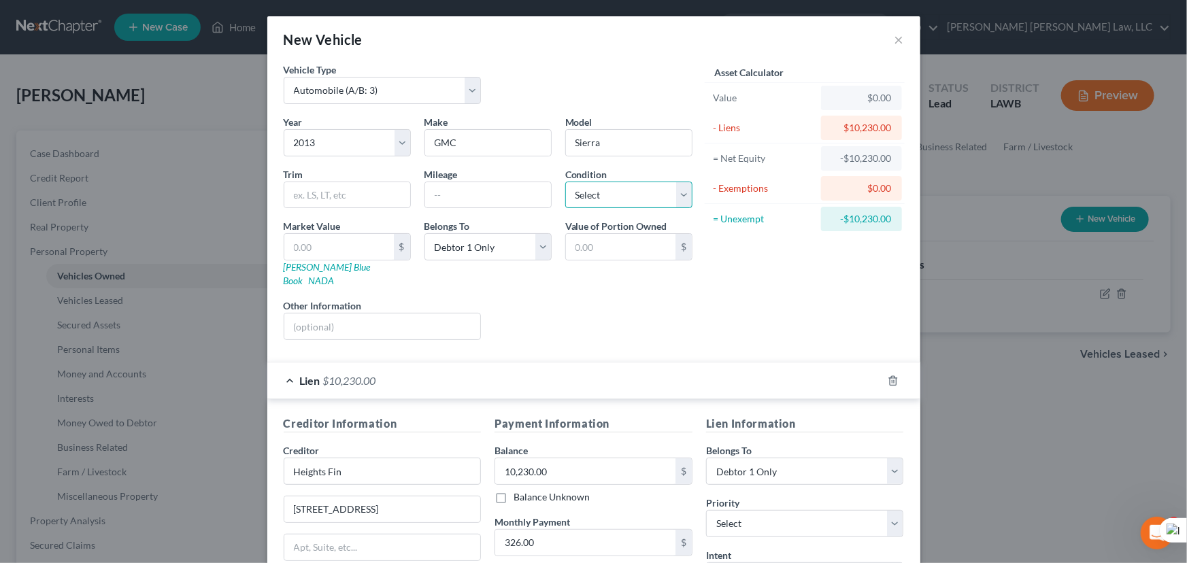
click at [625, 206] on select "Select Excellent Very Good Good Fair Poor" at bounding box center [628, 195] width 127 height 27
select select "2"
click at [565, 182] on select "Select Excellent Very Good Good Fair Poor" at bounding box center [628, 195] width 127 height 27
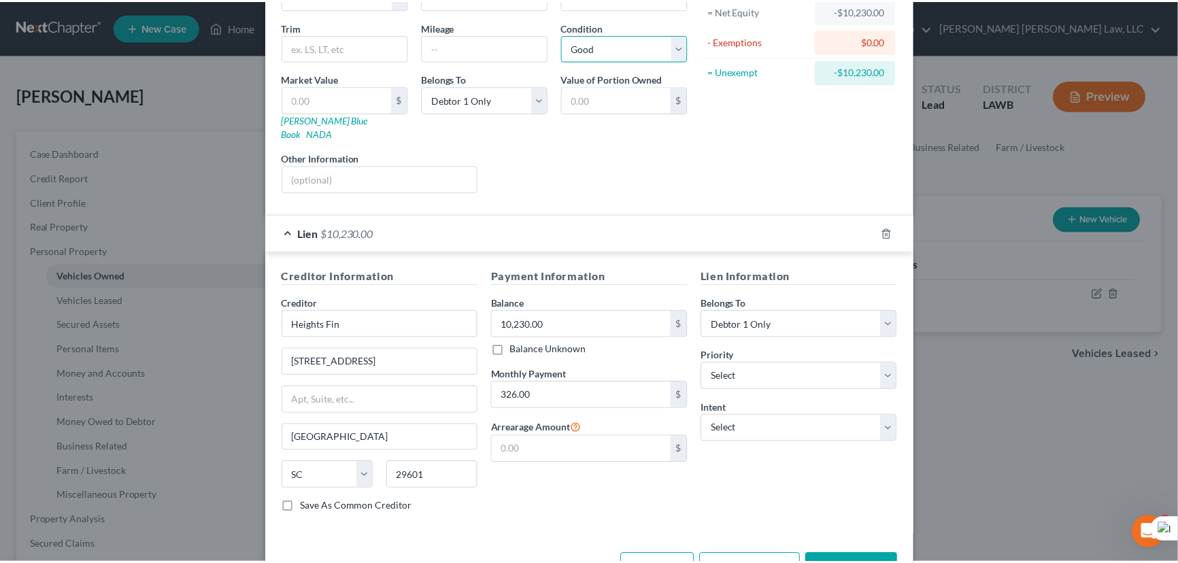
scroll to position [179, 0]
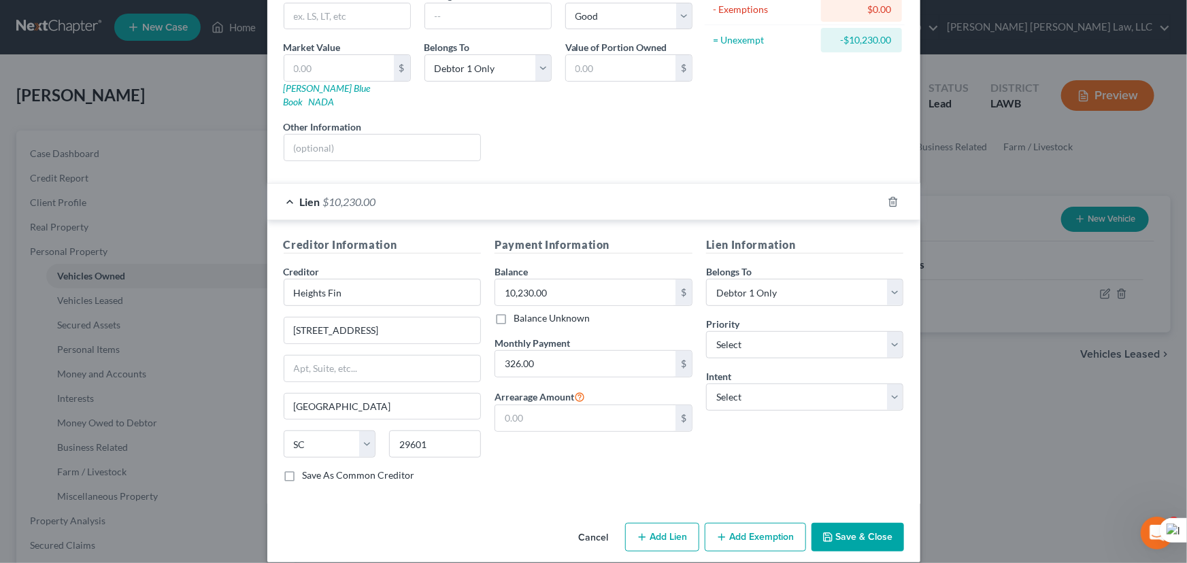
click at [837, 523] on button "Save & Close" at bounding box center [857, 537] width 92 height 29
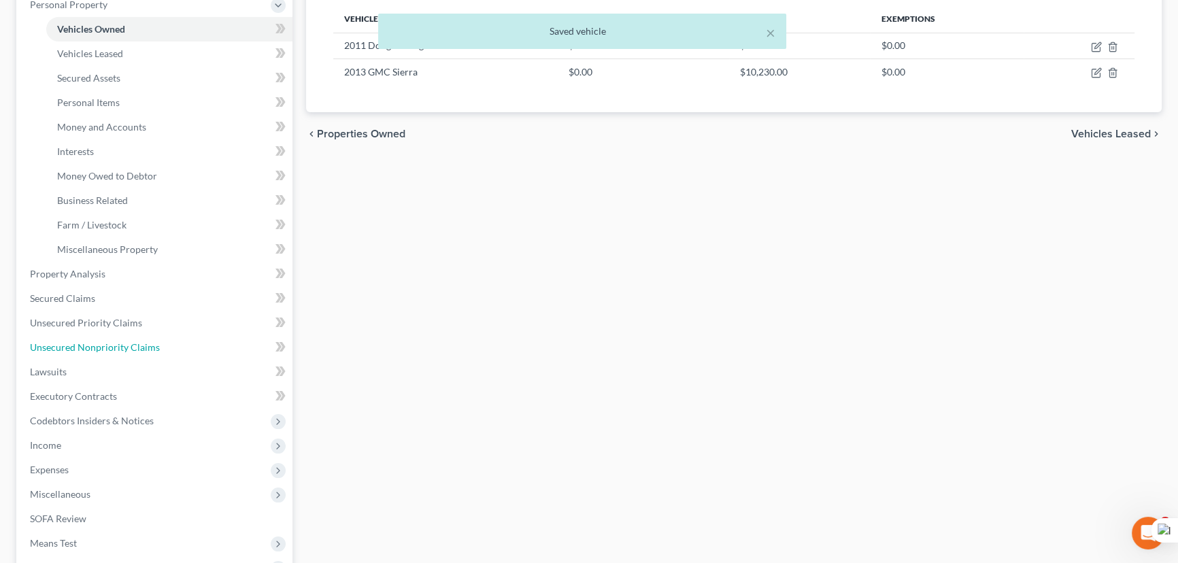
drag, startPoint x: 124, startPoint y: 346, endPoint x: 460, endPoint y: 281, distance: 342.9
click at [124, 346] on span "Unsecured Nonpriority Claims" at bounding box center [95, 347] width 130 height 12
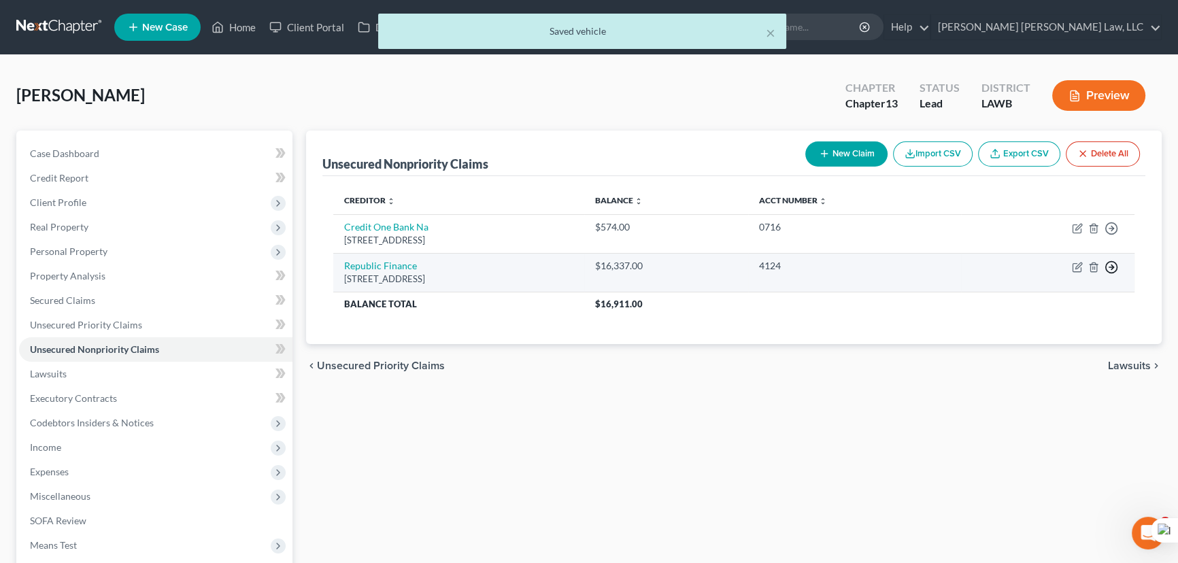
click at [1116, 265] on circle "button" at bounding box center [1112, 268] width 12 height 12
click at [1063, 278] on link "Move to D" at bounding box center [1049, 277] width 114 height 23
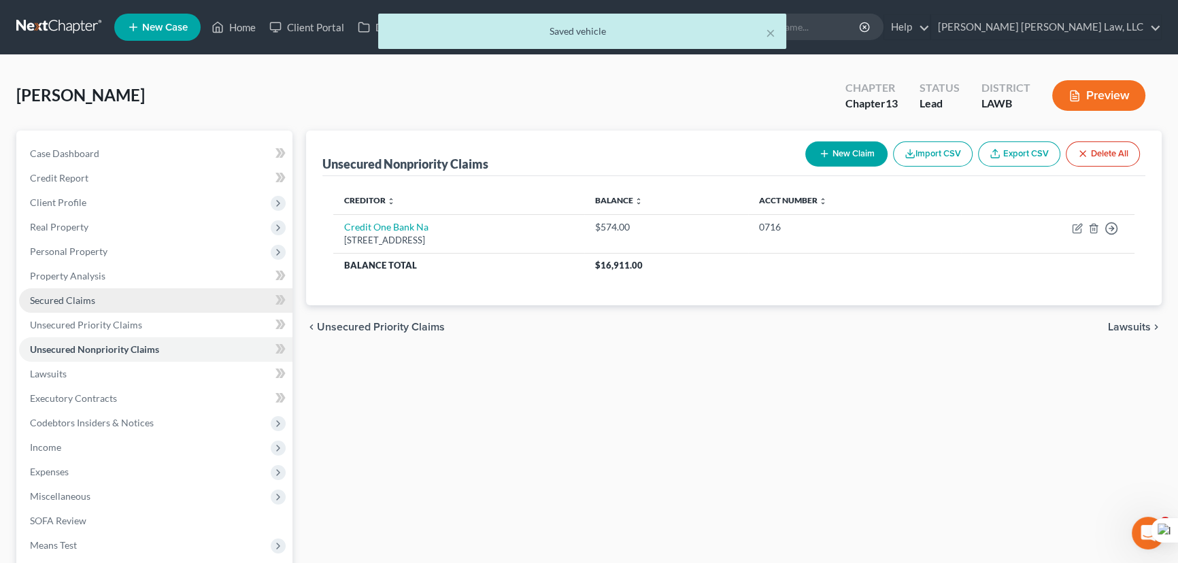
click at [202, 302] on link "Secured Claims" at bounding box center [155, 300] width 273 height 24
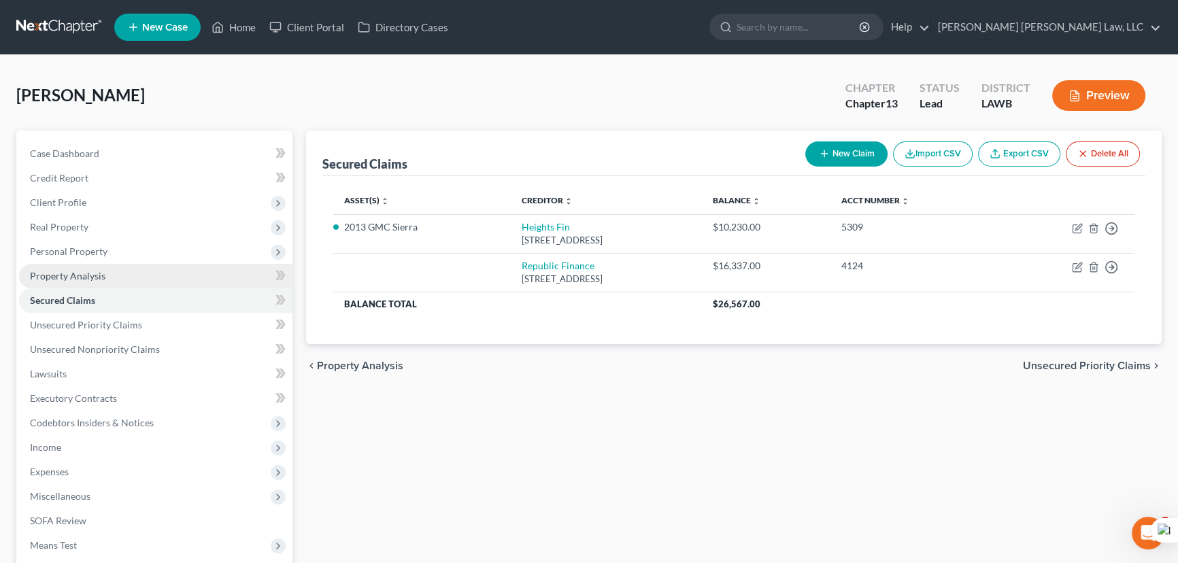
click at [177, 264] on link "Property Analysis" at bounding box center [155, 276] width 273 height 24
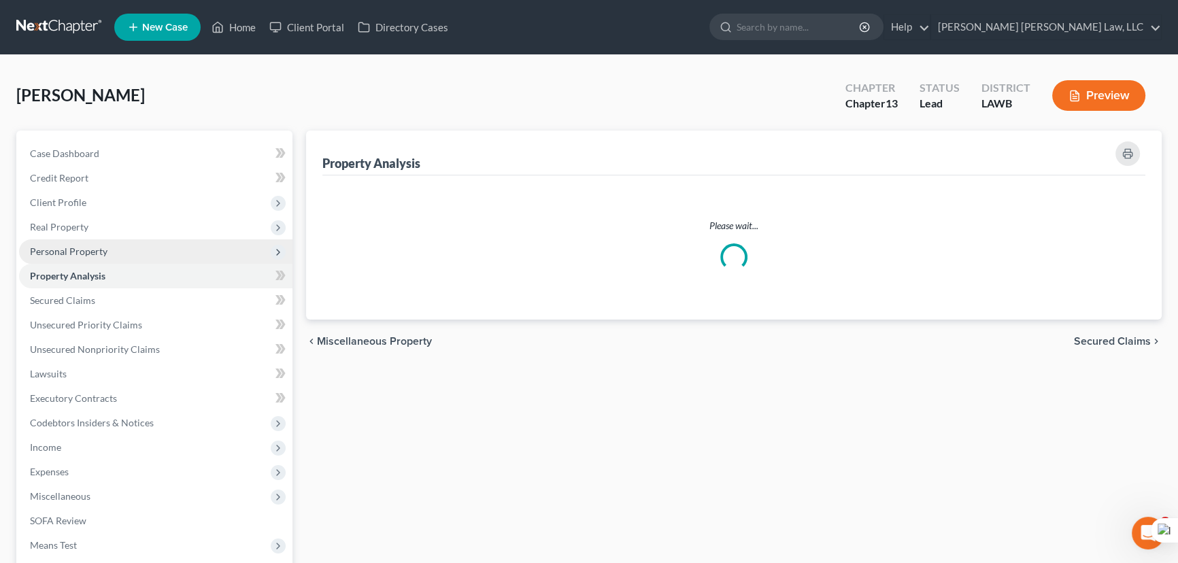
click at [173, 250] on span "Personal Property" at bounding box center [155, 251] width 273 height 24
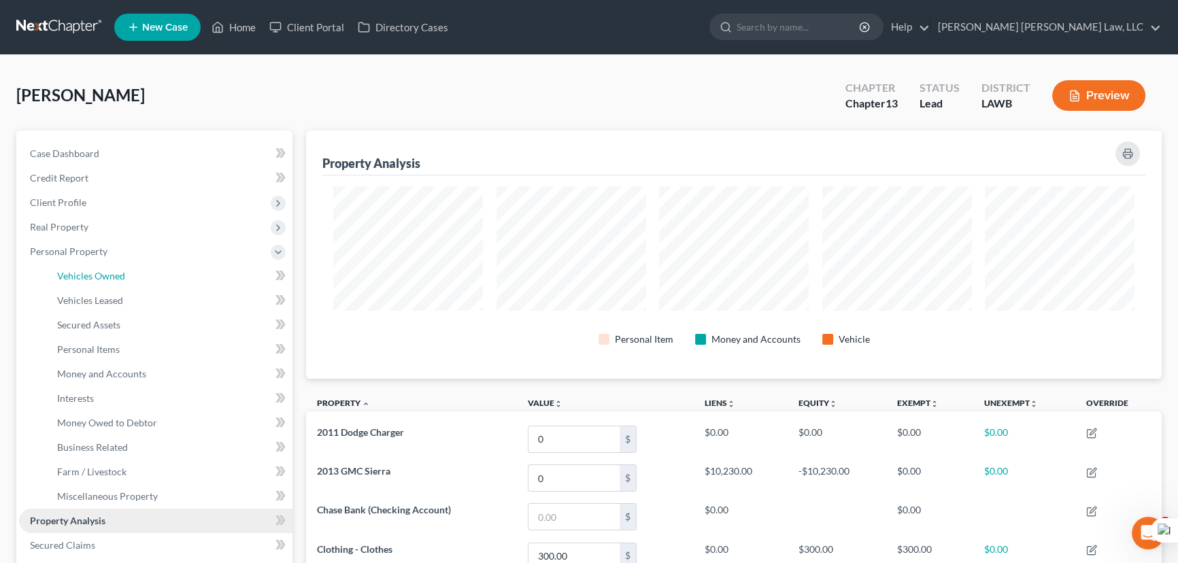
click at [184, 277] on link "Vehicles Owned" at bounding box center [169, 276] width 246 height 24
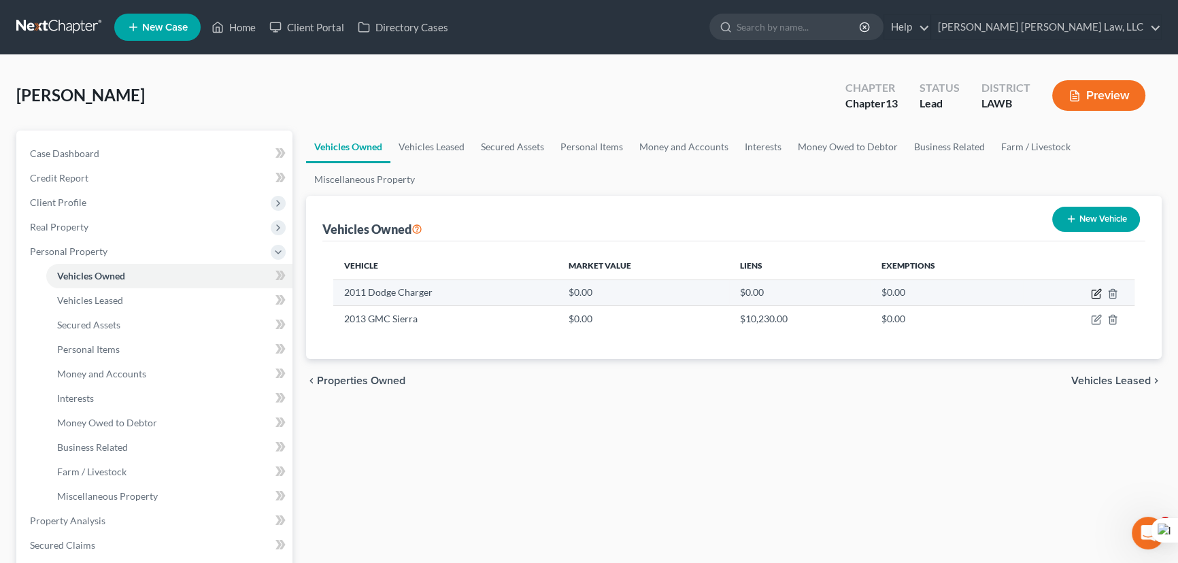
click at [1094, 290] on icon "button" at bounding box center [1096, 293] width 11 height 11
select select "0"
select select "15"
select select "2"
select select "0"
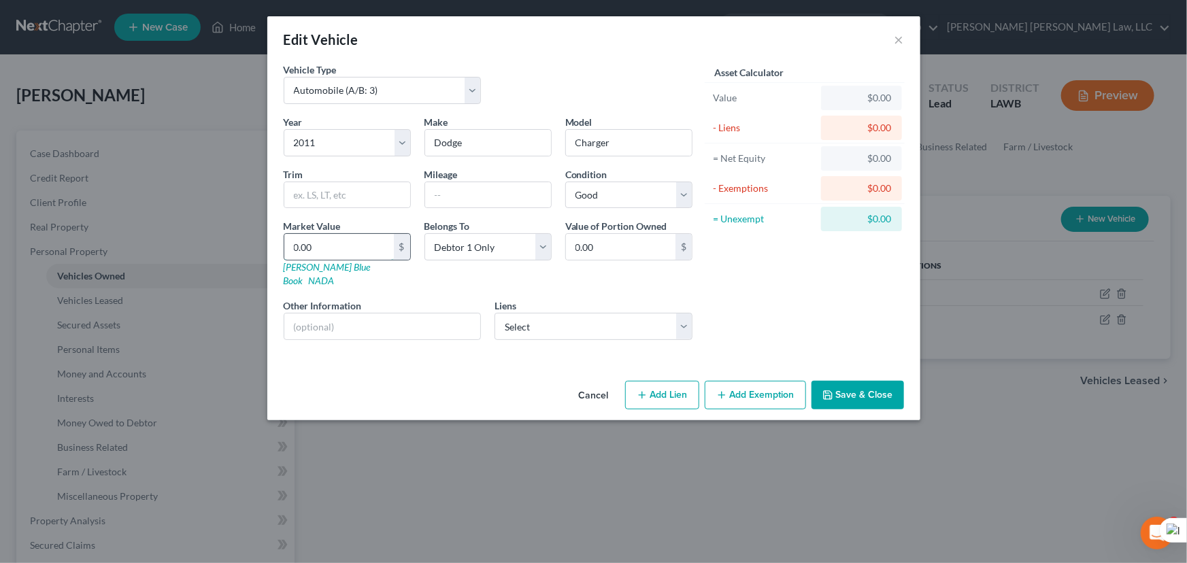
click at [384, 255] on input "0.00" at bounding box center [338, 247] width 109 height 26
click at [629, 313] on select "Select Republic Finance - $16,337.00" at bounding box center [593, 326] width 198 height 27
select select "19"
select select "0"
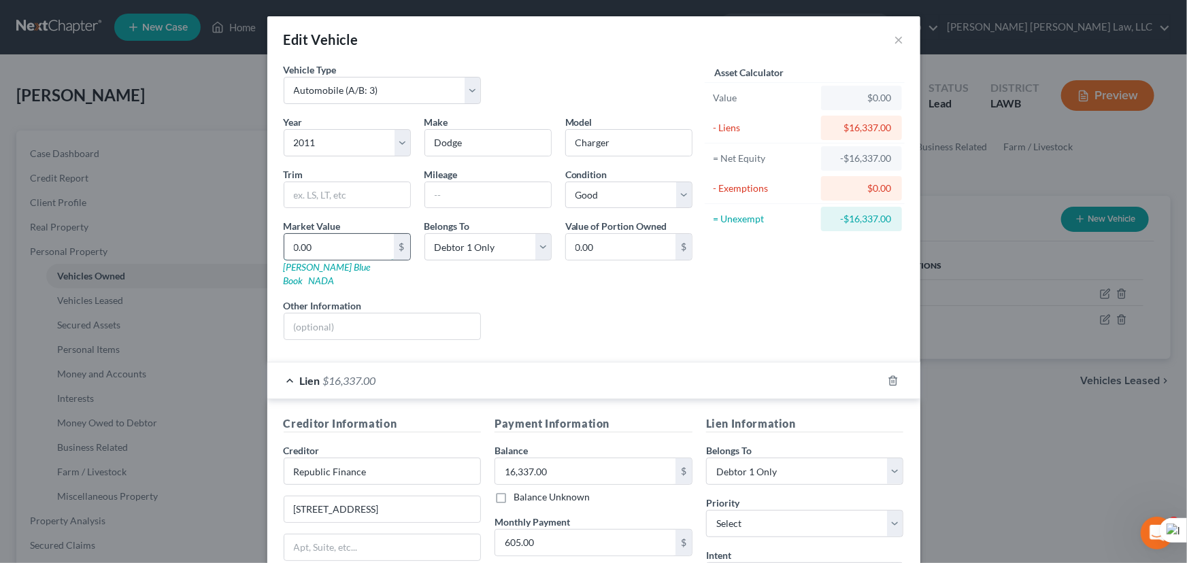
click at [371, 248] on input "0.00" at bounding box center [338, 247] width 109 height 26
type input "8"
type input "8.00"
type input "85"
type input "85.00"
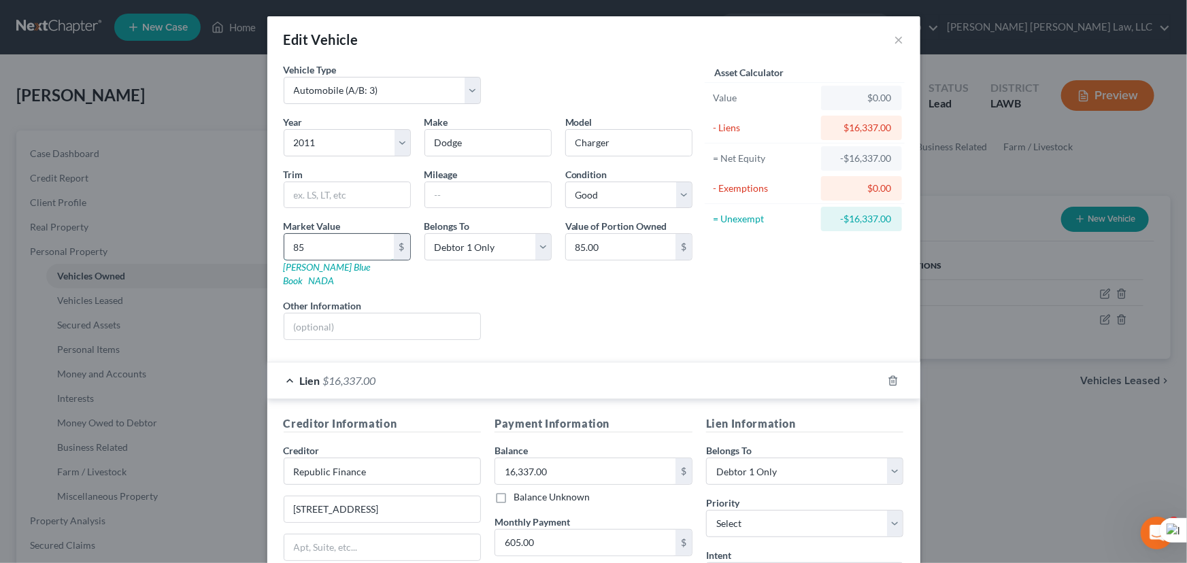
type input "857"
type input "857.00"
type input "8575"
type input "8,575.00"
type input "8,575"
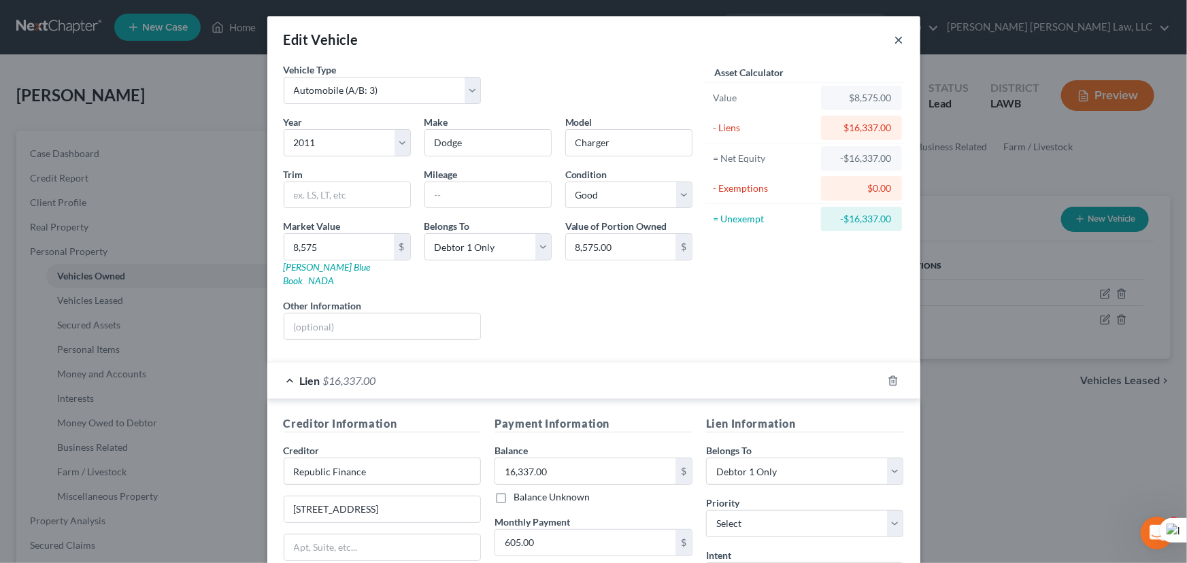
click at [894, 35] on button "×" at bounding box center [899, 39] width 10 height 16
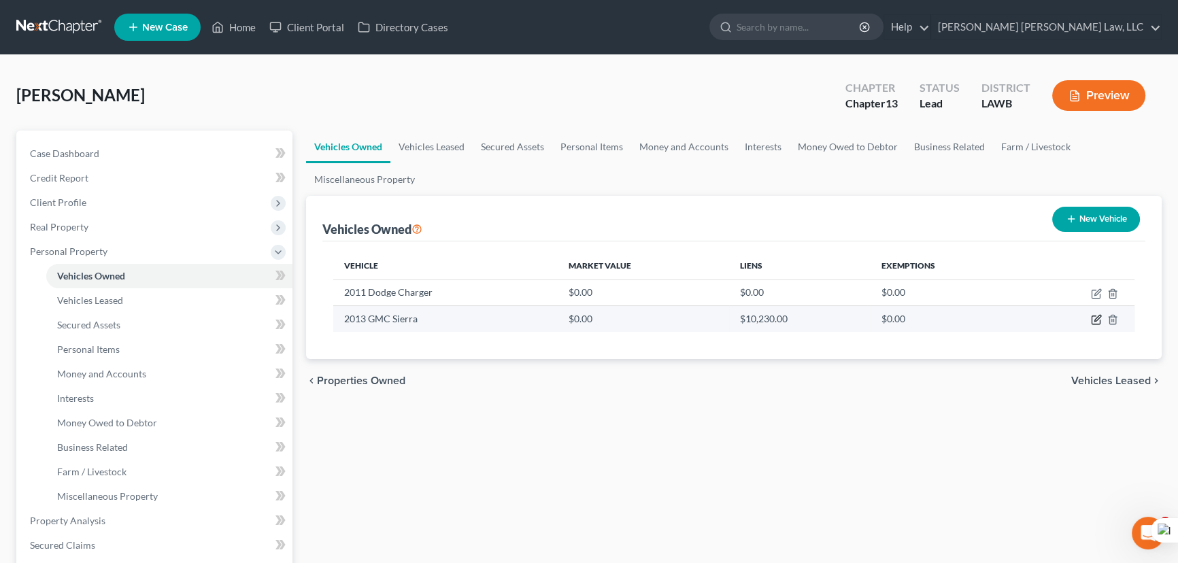
click at [1092, 321] on icon "button" at bounding box center [1096, 320] width 8 height 8
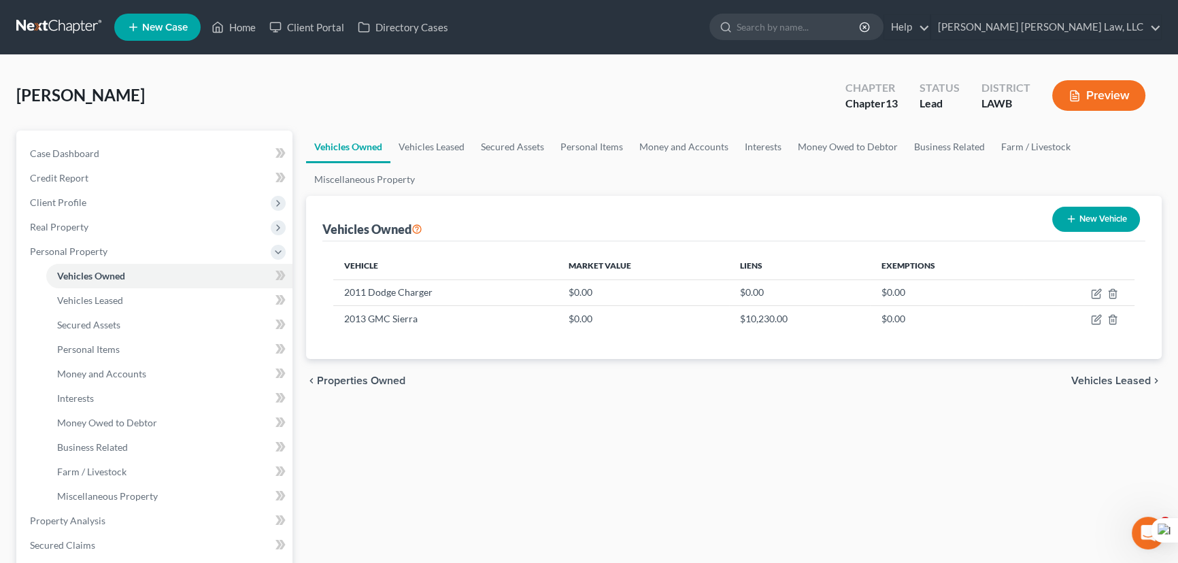
select select "0"
select select "13"
select select "2"
select select "0"
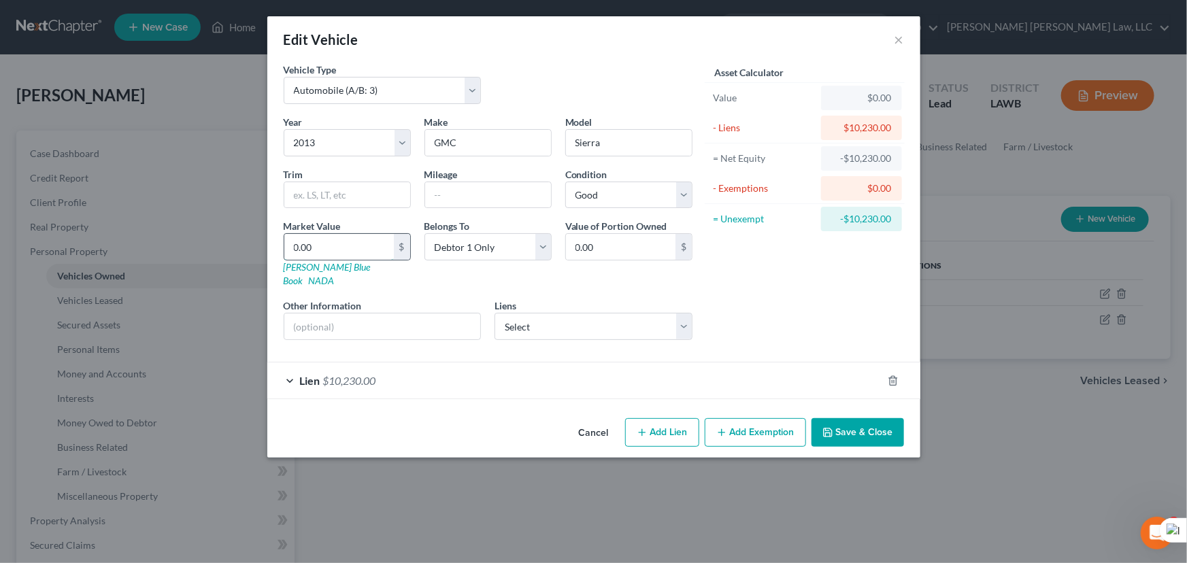
click at [359, 235] on input "0.00" at bounding box center [338, 247] width 109 height 26
type input "8"
type input "8.00"
type input "85"
type input "85.00"
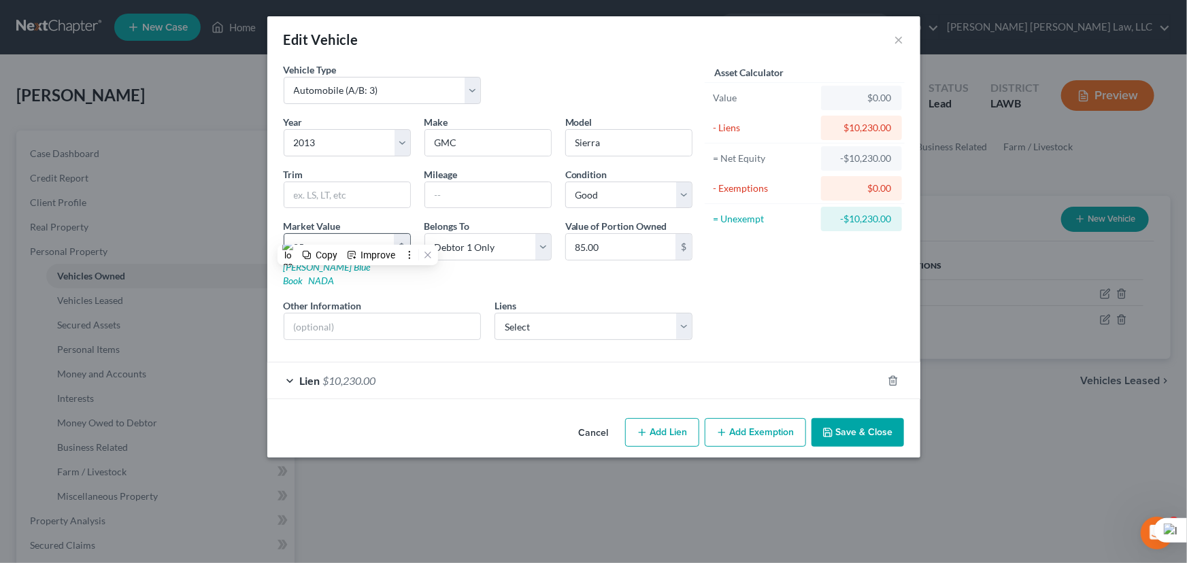
type input "857"
type input "857.00"
type input "8575"
type input "8,575.00"
type input "8,575"
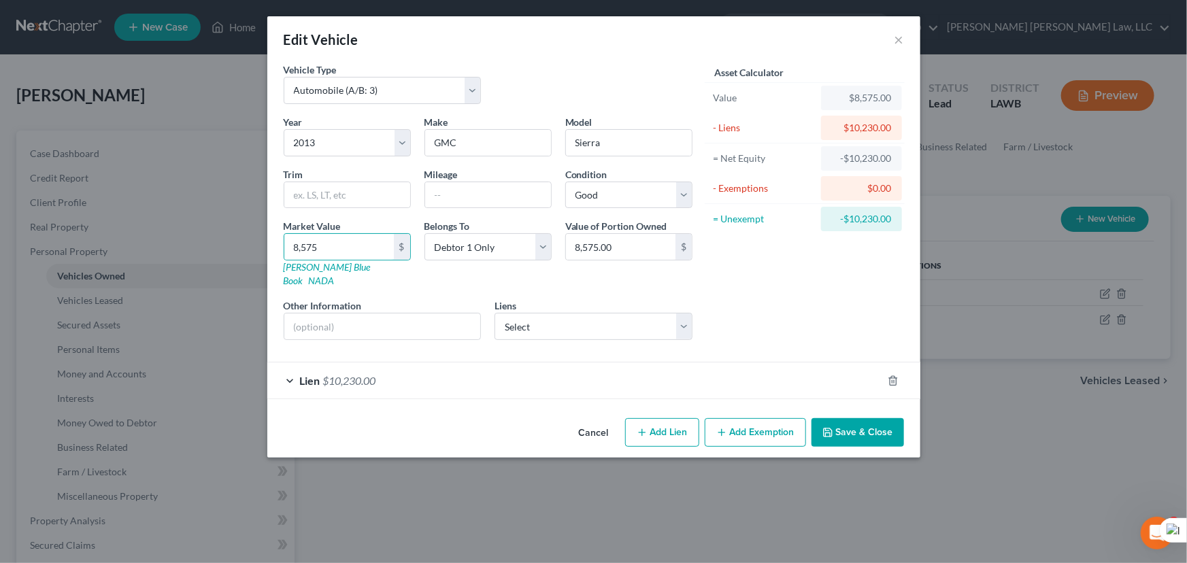
click at [879, 422] on button "Save & Close" at bounding box center [857, 432] width 92 height 29
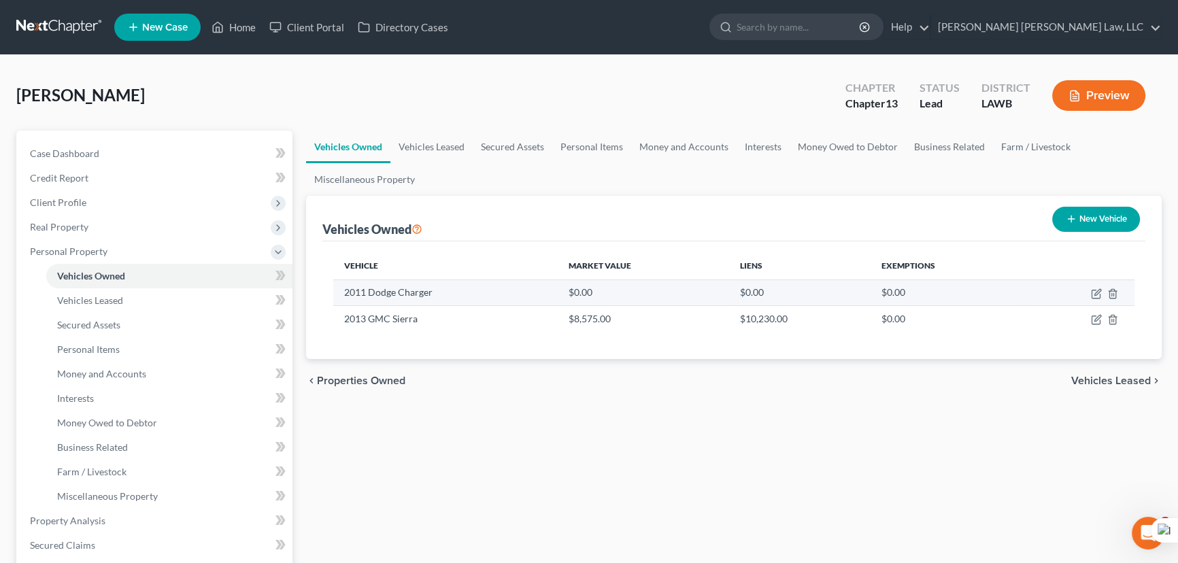
click at [1089, 291] on td at bounding box center [1079, 293] width 111 height 26
click at [1098, 293] on icon "button" at bounding box center [1096, 293] width 11 height 11
select select "0"
select select "15"
select select "2"
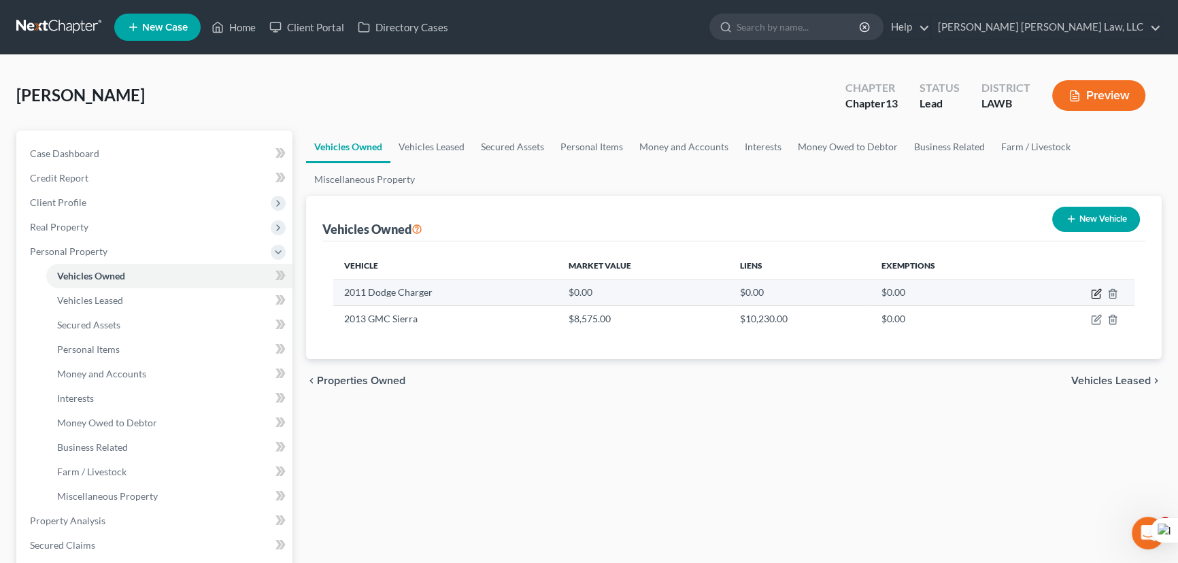
select select "0"
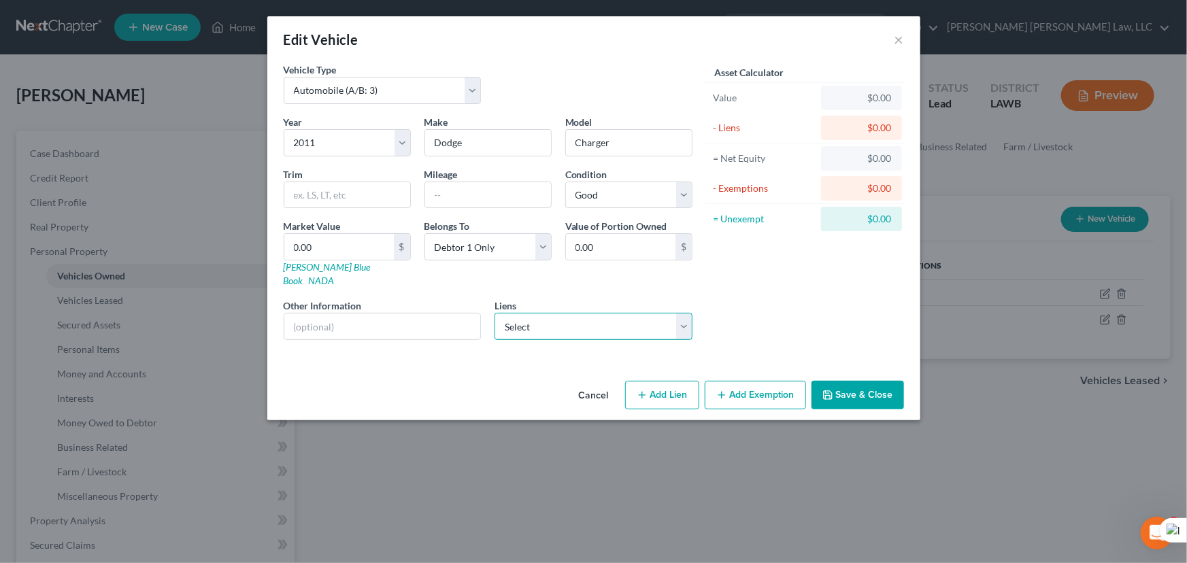
click at [641, 322] on select "Select Republic Finance - $16,337.00" at bounding box center [593, 326] width 198 height 27
select select "19"
select select "0"
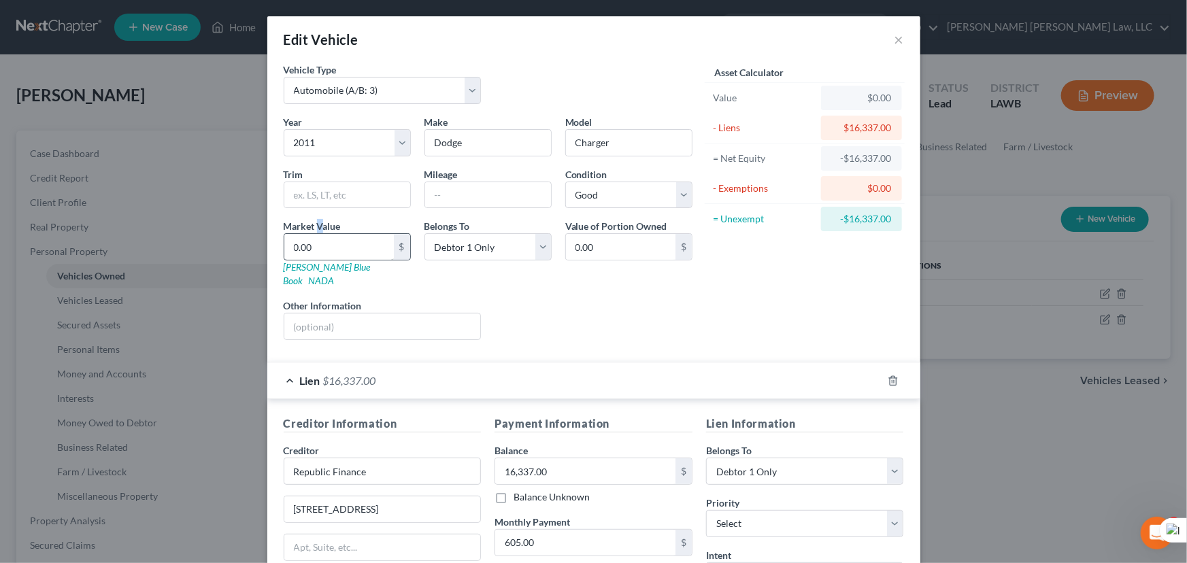
click at [315, 231] on label "Market Value" at bounding box center [312, 226] width 57 height 14
click at [375, 220] on div "Market Value 0.00 $ Kelly Blue Book NADA" at bounding box center [347, 253] width 141 height 69
click at [345, 243] on html "Home New Case Client Portal Directory Cases E. Orum Young Law, LLC madison.f@eo…" at bounding box center [593, 496] width 1187 height 992
type input "4"
type input "4.00"
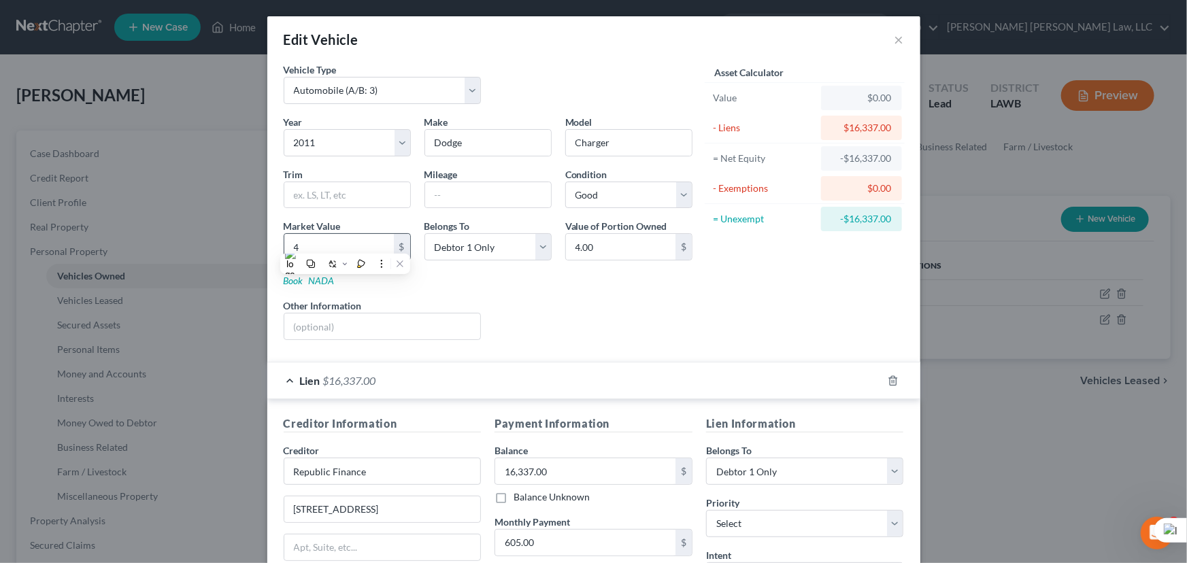
type input "46"
type input "46.00"
type input "464"
type input "464.00"
type input "4640"
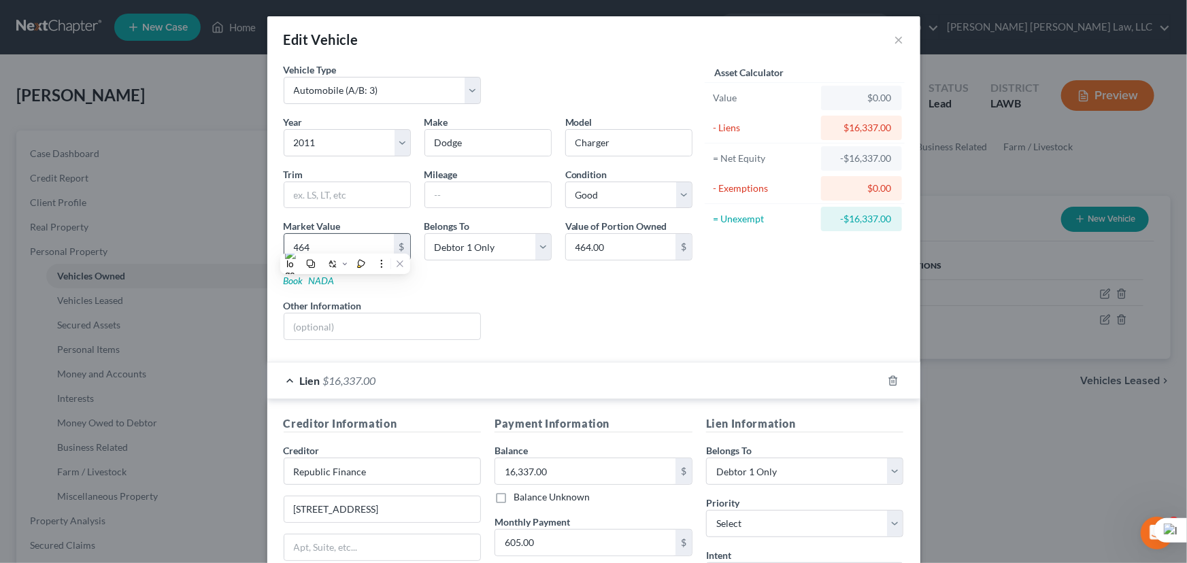
type input "4,640.00"
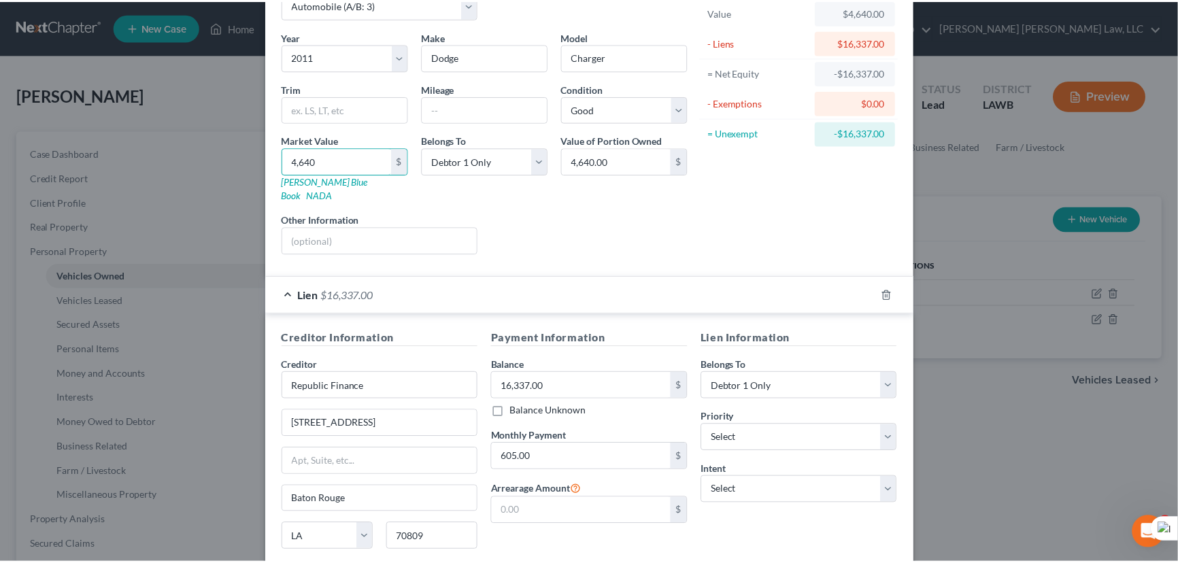
scroll to position [179, 0]
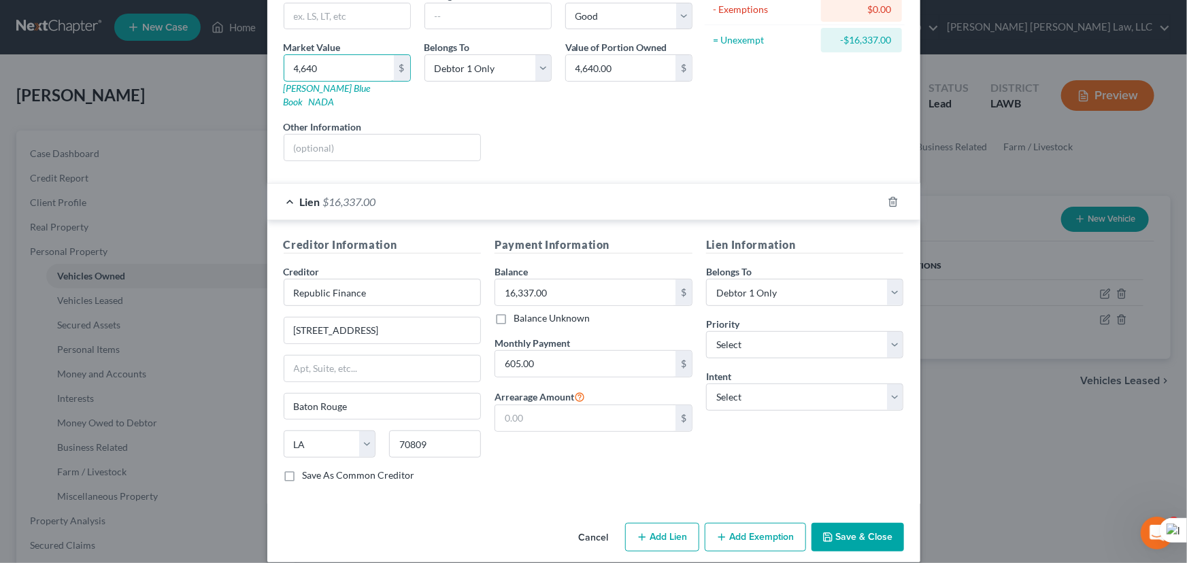
type input "4,640"
click at [843, 523] on button "Save & Close" at bounding box center [857, 537] width 92 height 29
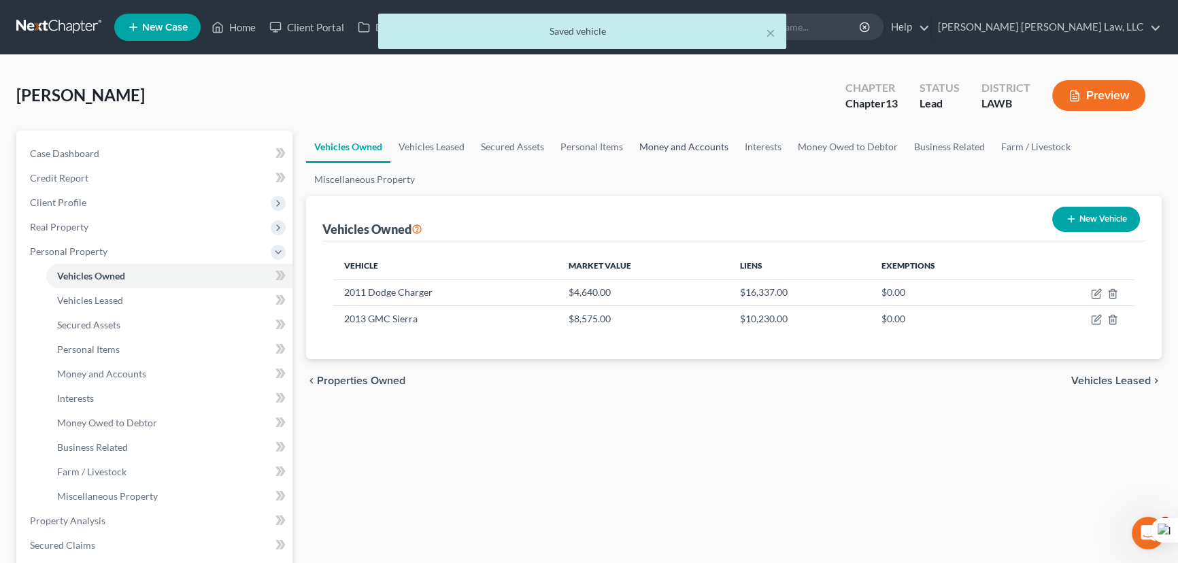
click at [693, 144] on link "Money and Accounts" at bounding box center [683, 147] width 105 height 33
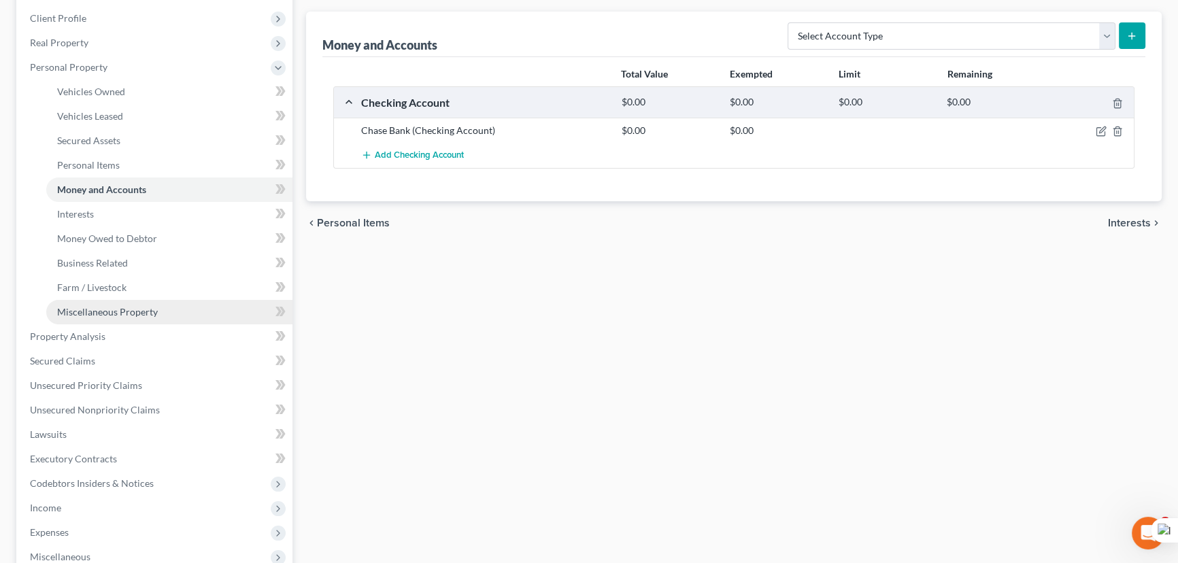
scroll to position [185, 0]
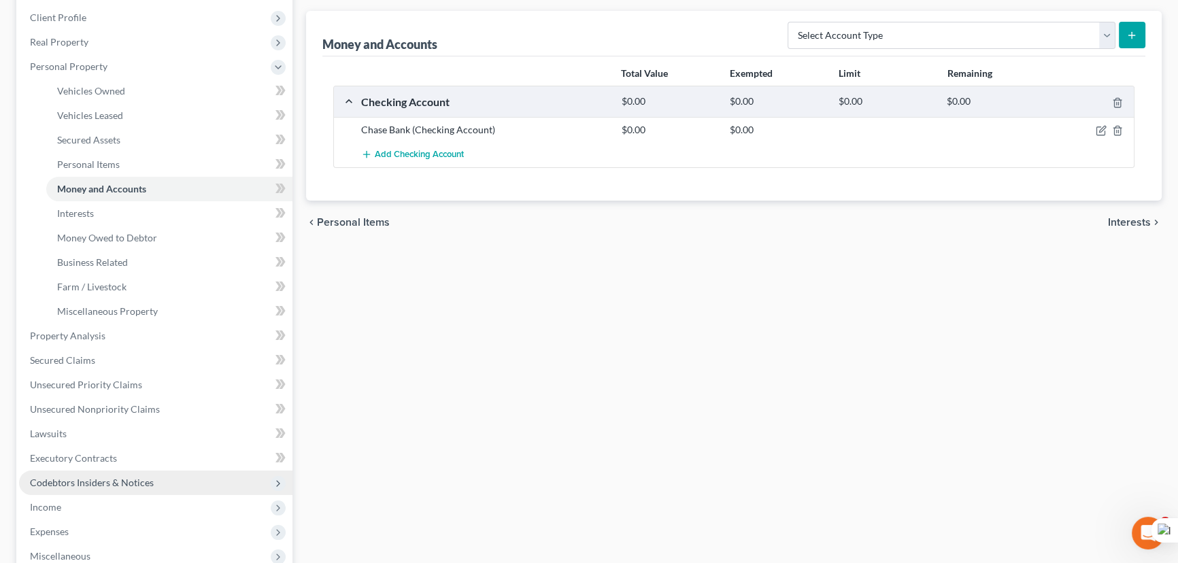
click at [138, 479] on span "Codebtors Insiders & Notices" at bounding box center [92, 483] width 124 height 12
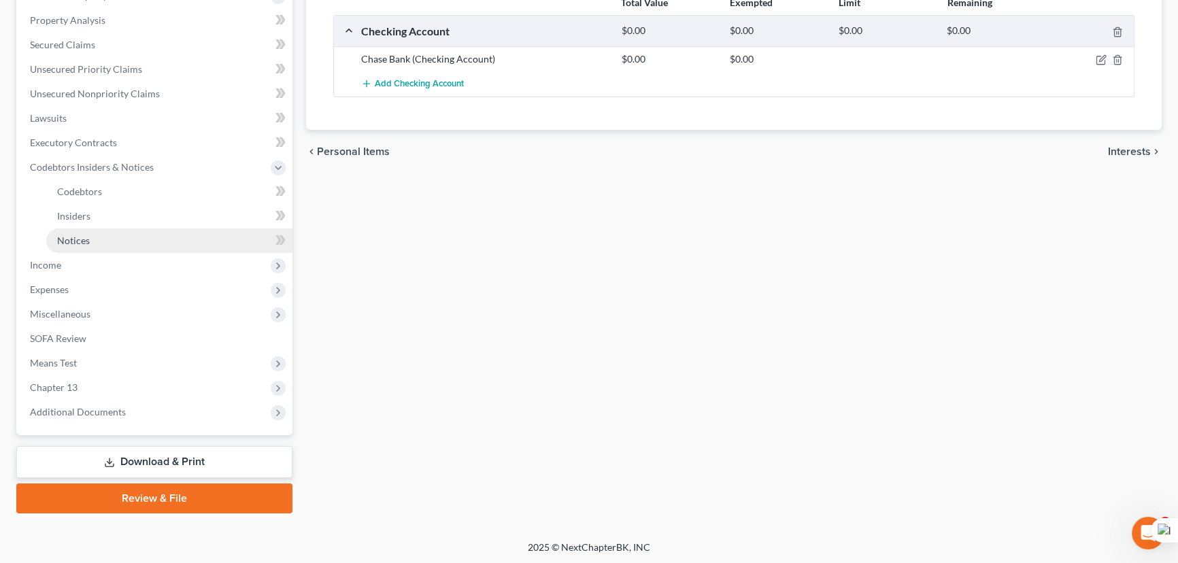
click at [116, 247] on link "Notices" at bounding box center [169, 241] width 246 height 24
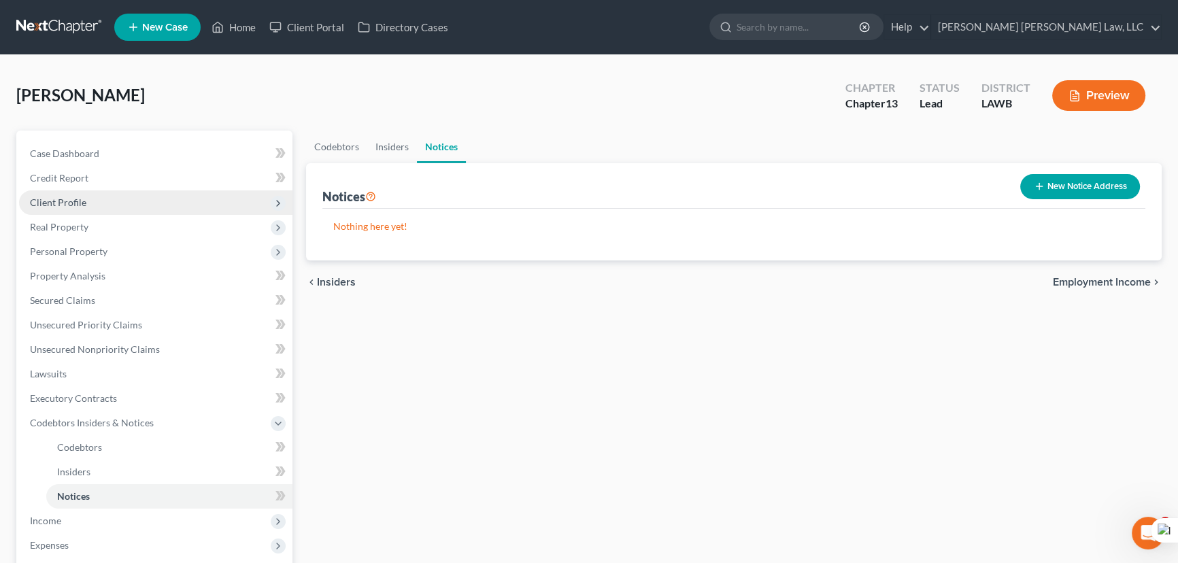
click at [76, 200] on span "Client Profile" at bounding box center [58, 203] width 56 height 12
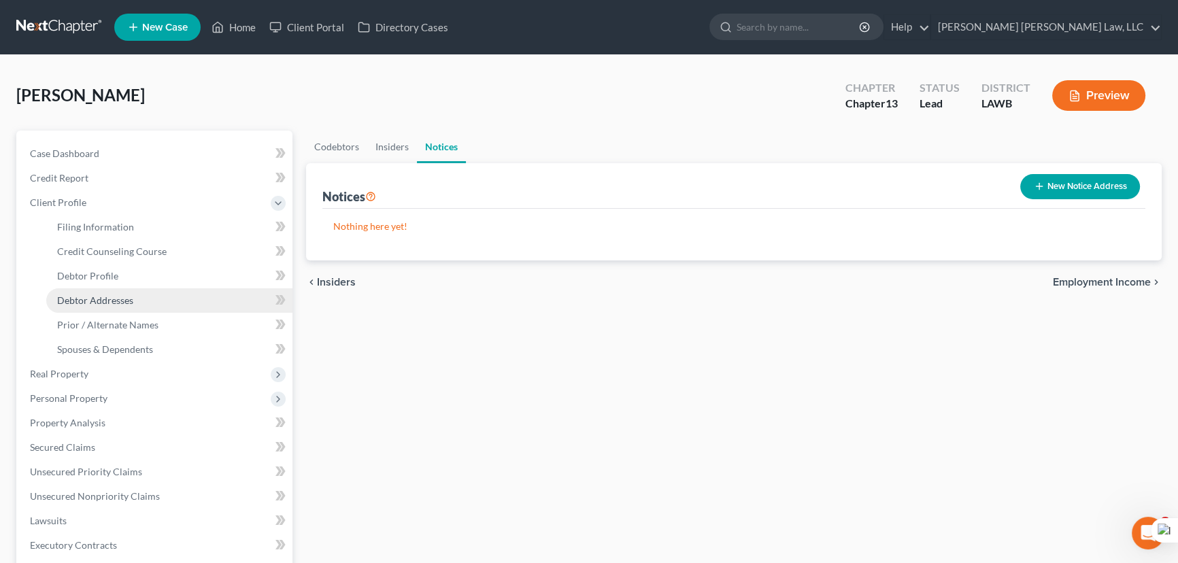
click at [137, 305] on link "Debtor Addresses" at bounding box center [169, 300] width 246 height 24
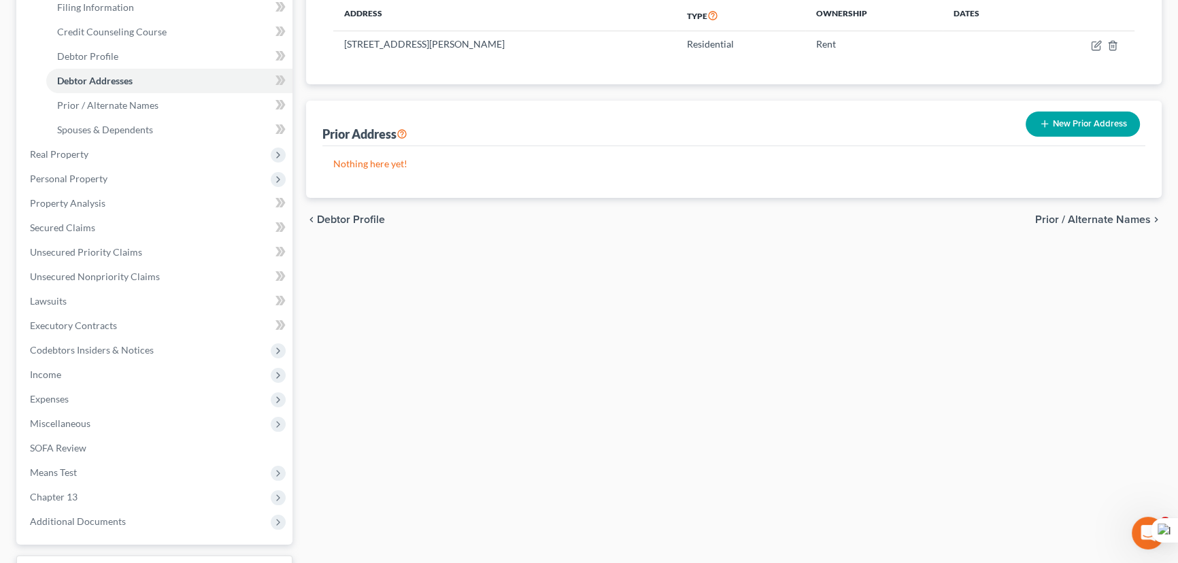
scroll to position [329, 0]
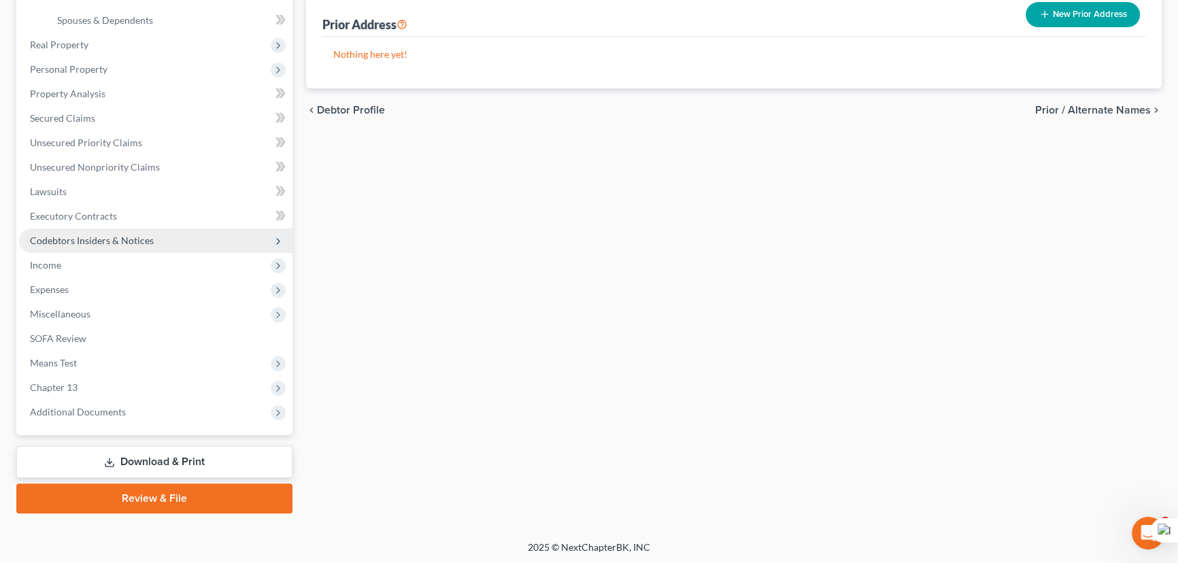
click at [167, 233] on span "Codebtors Insiders & Notices" at bounding box center [155, 241] width 273 height 24
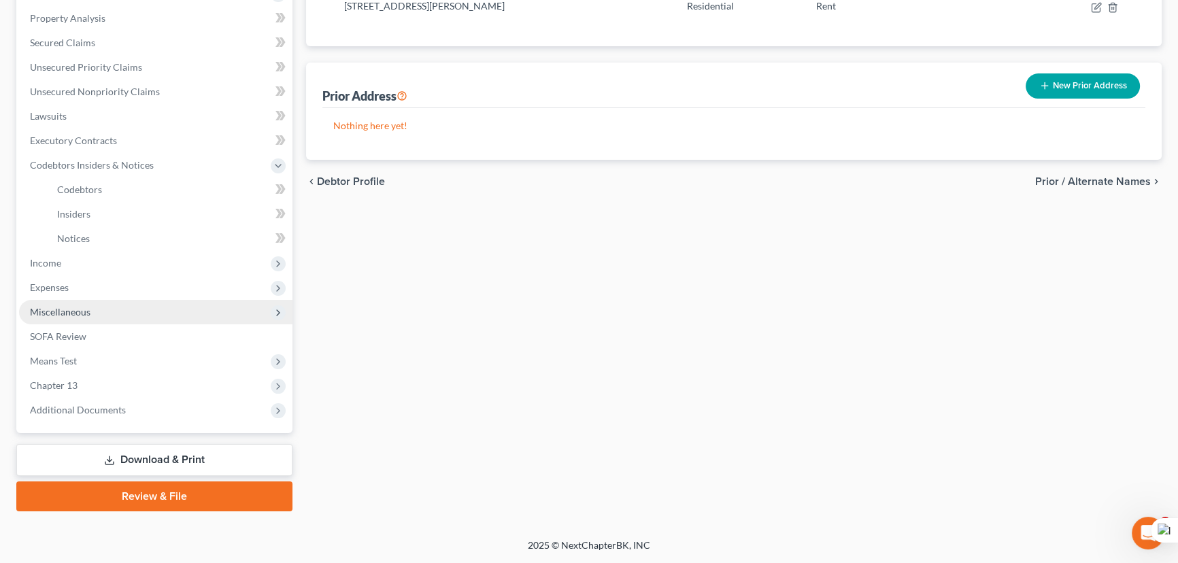
scroll to position [256, 0]
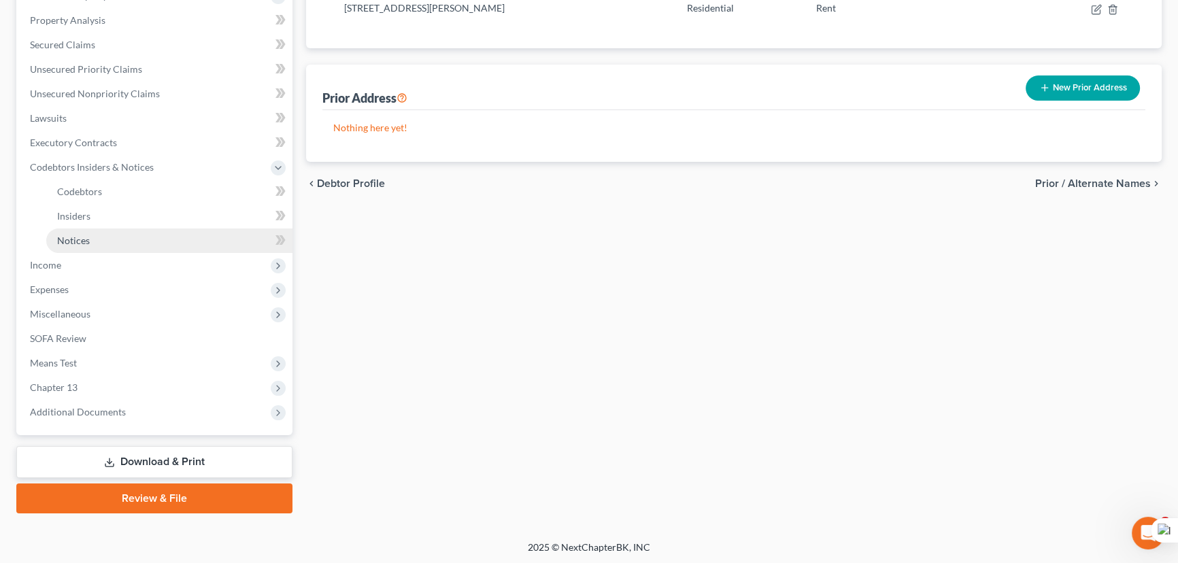
click at [173, 238] on link "Notices" at bounding box center [169, 241] width 246 height 24
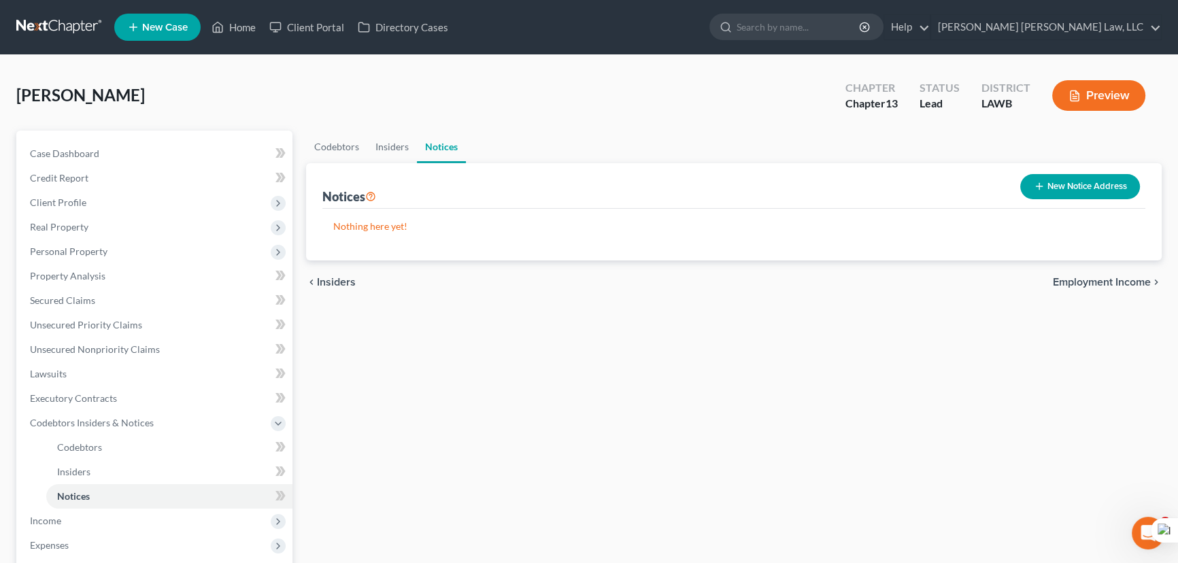
click at [1063, 186] on button "New Notice Address" at bounding box center [1080, 186] width 120 height 25
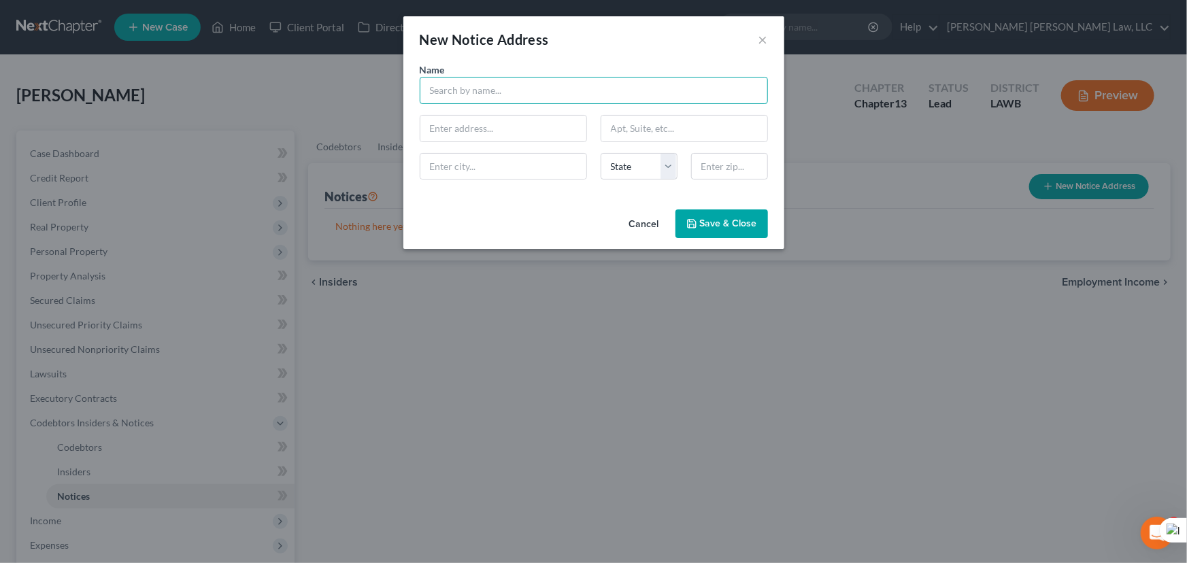
click at [467, 102] on input "text" at bounding box center [594, 90] width 348 height 27
type input "Ouachita Parish Sheriff's Office"
type input "400 St. John Street"
type input "Suite 301"
type input "Monroe"
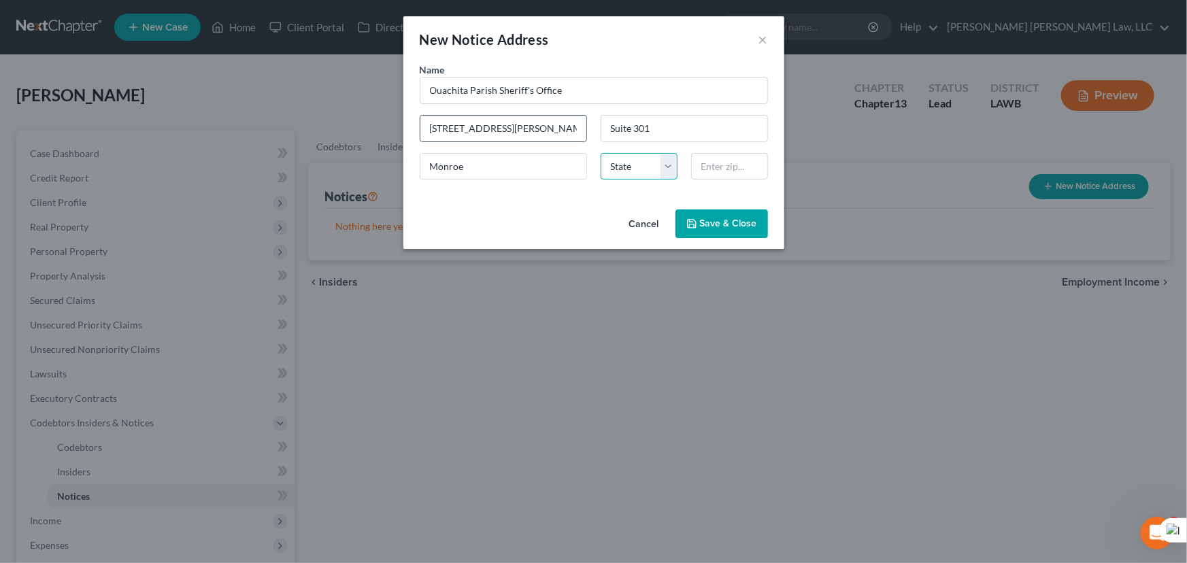
select select "19"
type input "71201"
click at [747, 239] on div "Cancel Save & Close" at bounding box center [593, 226] width 381 height 45
click at [739, 219] on span "Save & Close" at bounding box center [728, 224] width 57 height 12
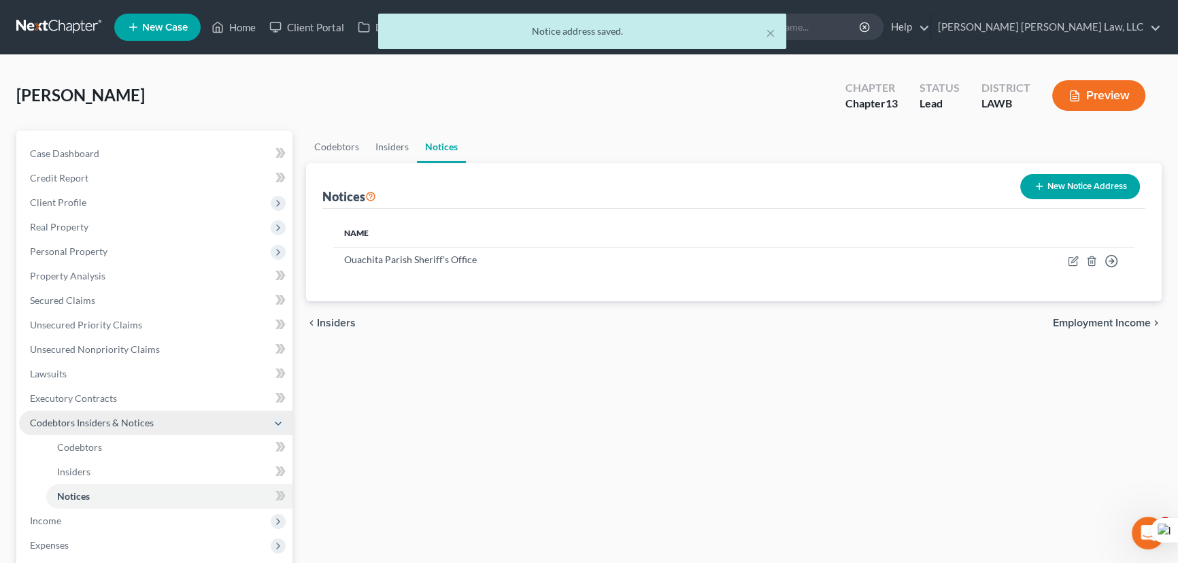
scroll to position [256, 0]
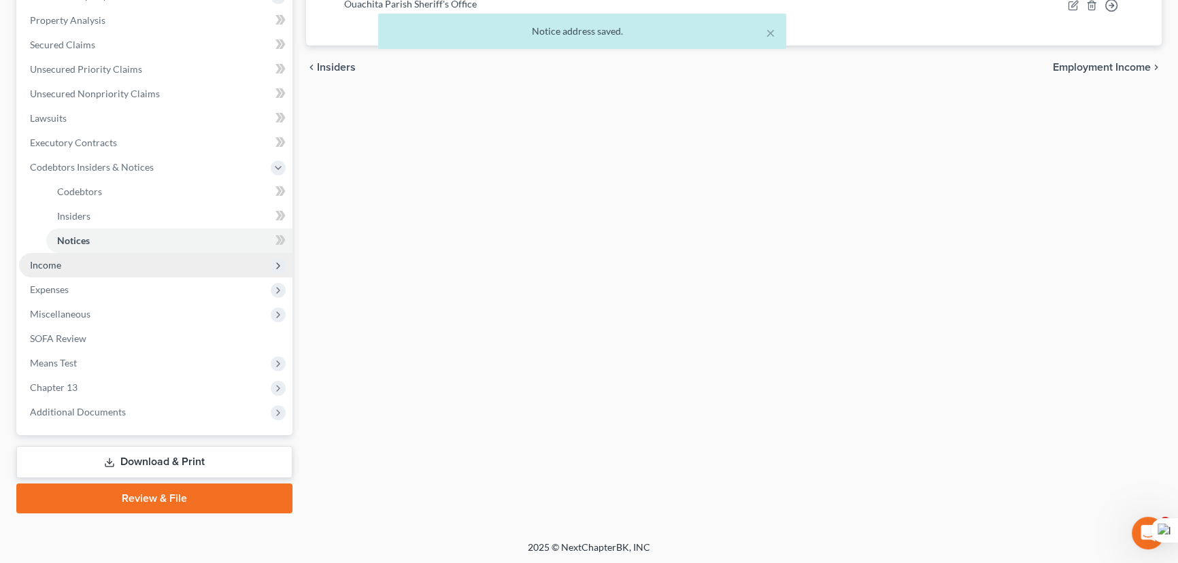
click at [107, 268] on span "Income" at bounding box center [155, 265] width 273 height 24
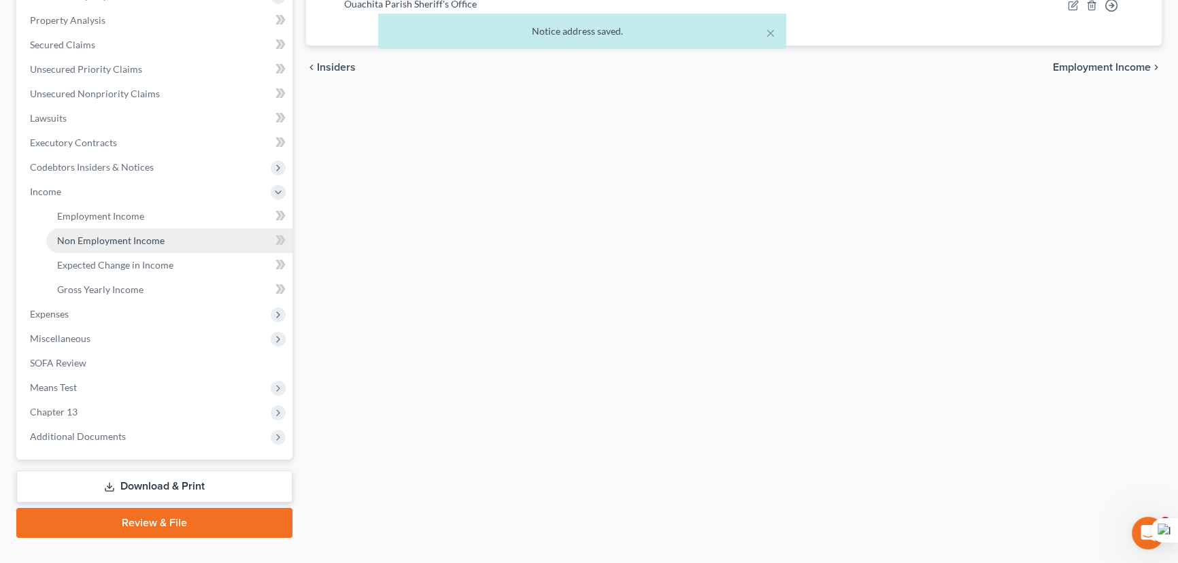
click at [117, 233] on link "Non Employment Income" at bounding box center [169, 241] width 246 height 24
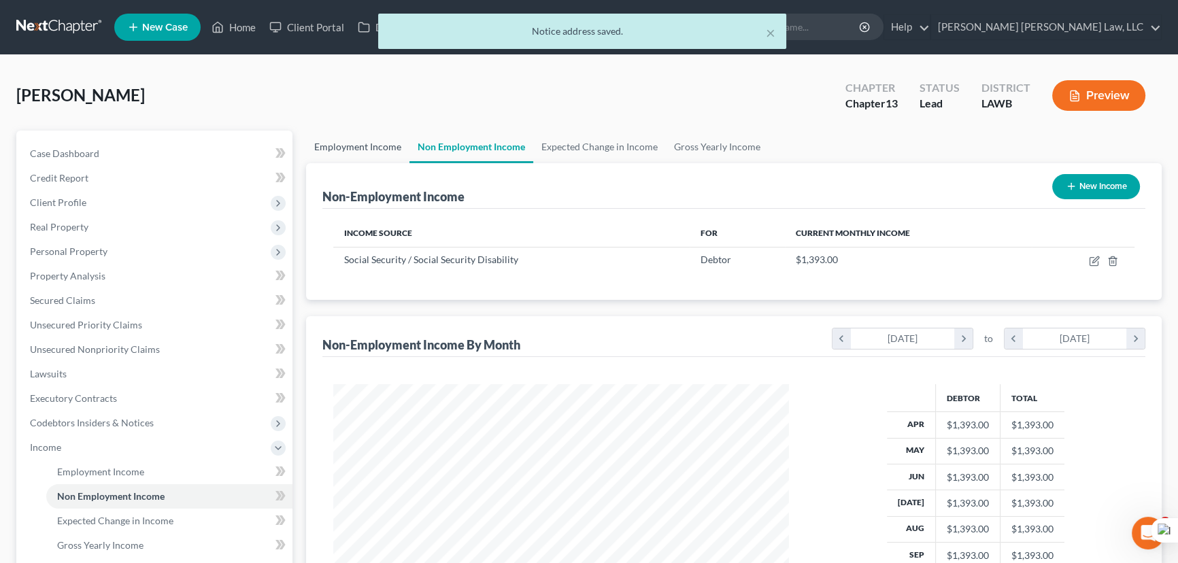
scroll to position [243, 483]
click at [356, 150] on link "Employment Income" at bounding box center [357, 147] width 103 height 33
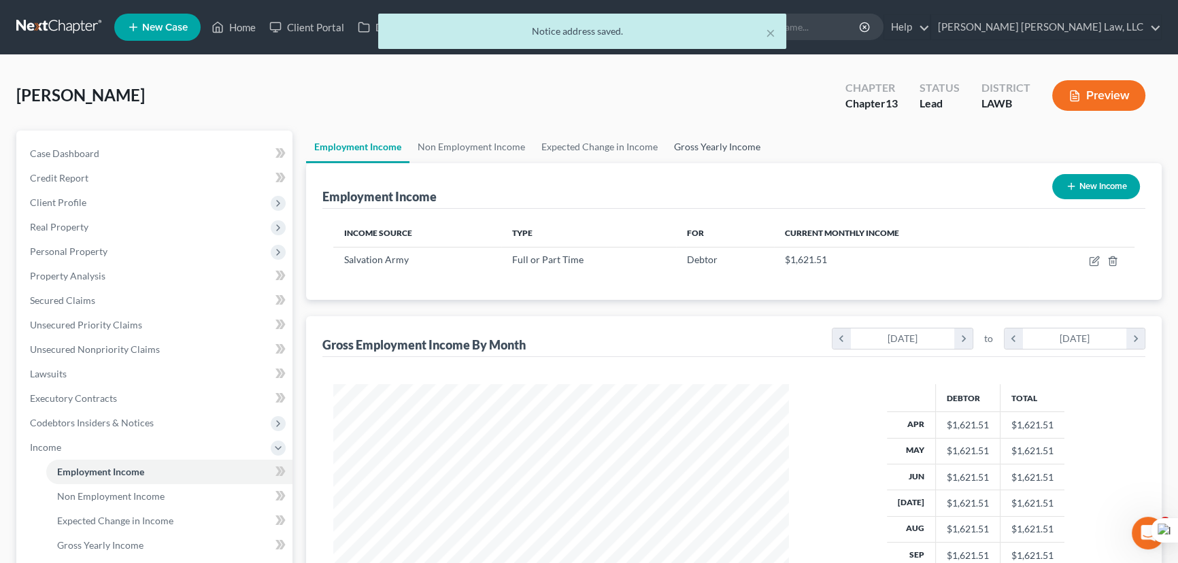
scroll to position [243, 483]
click at [724, 152] on link "Gross Yearly Income" at bounding box center [717, 147] width 103 height 33
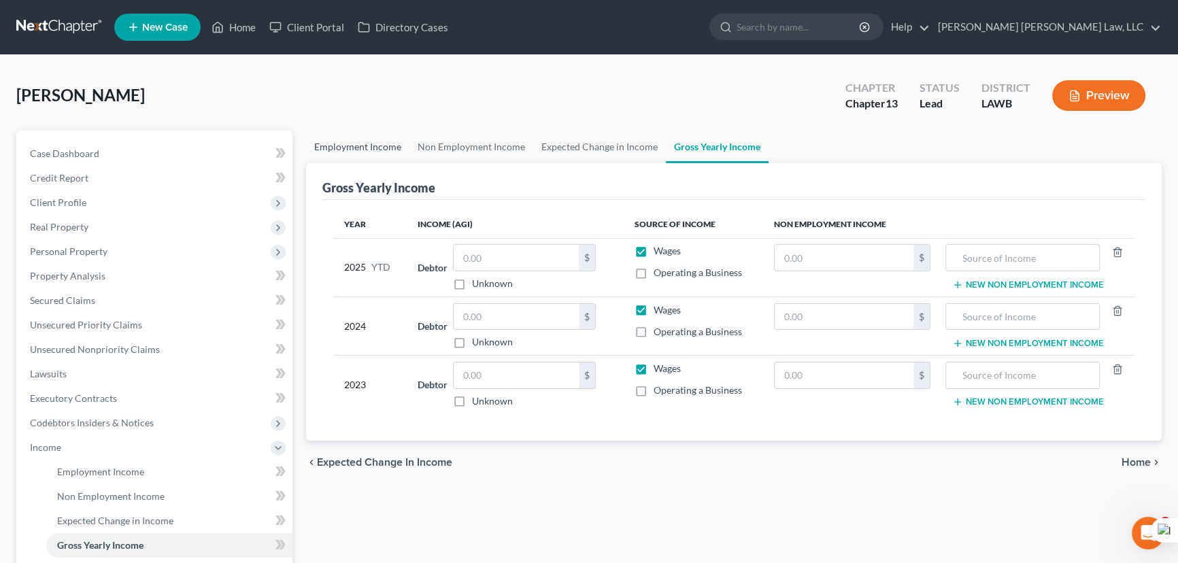
click at [365, 151] on link "Employment Income" at bounding box center [357, 147] width 103 height 33
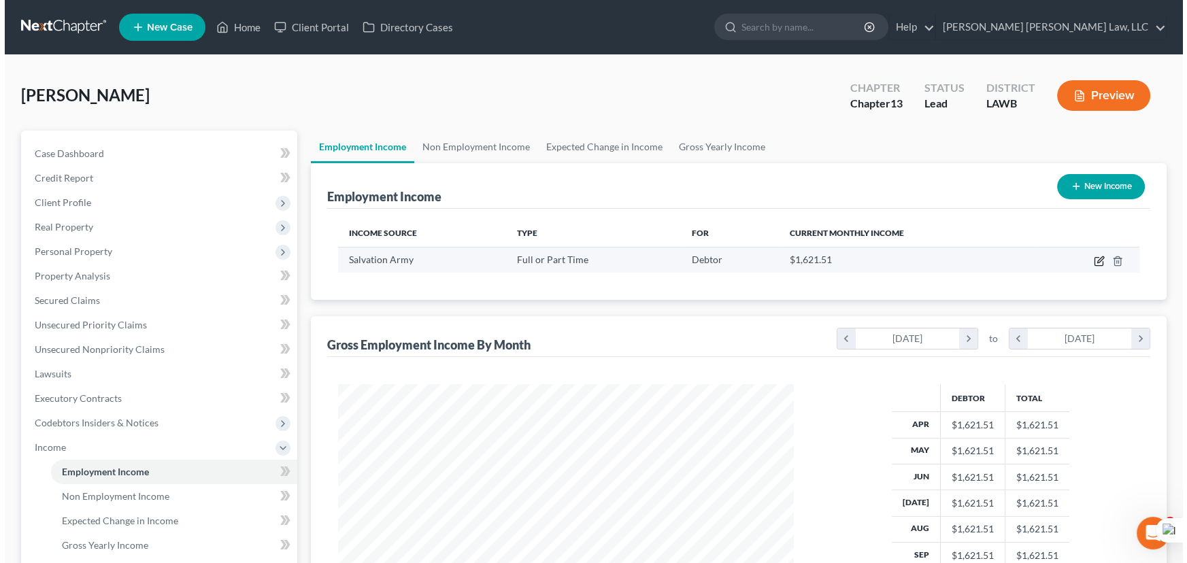
scroll to position [243, 483]
click at [1095, 263] on icon "button" at bounding box center [1094, 261] width 11 height 11
select select "0"
select select "25"
select select "2"
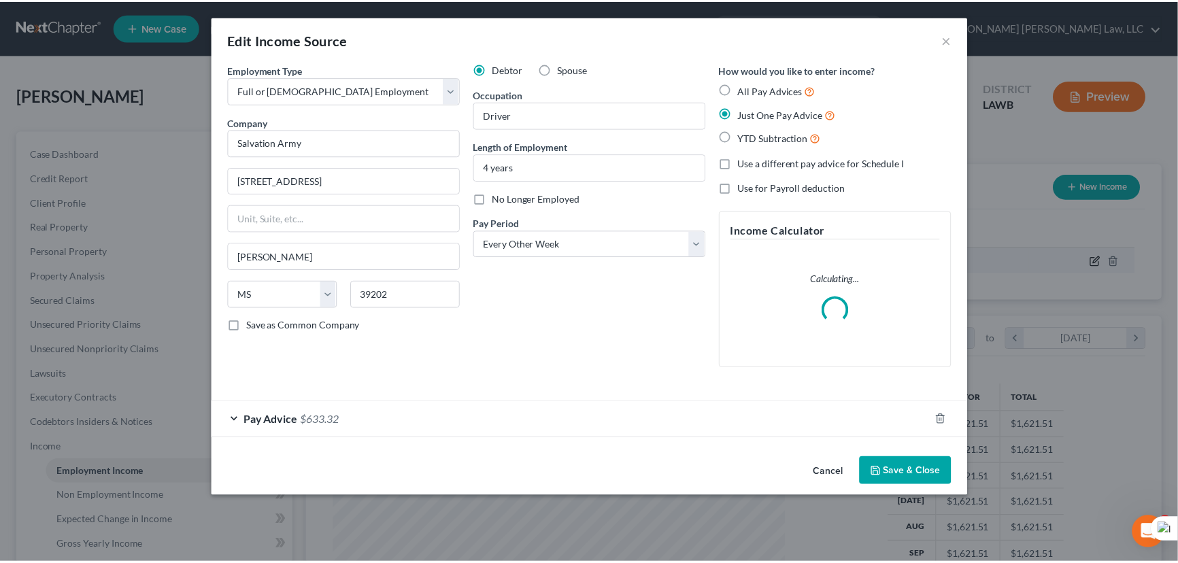
scroll to position [243, 487]
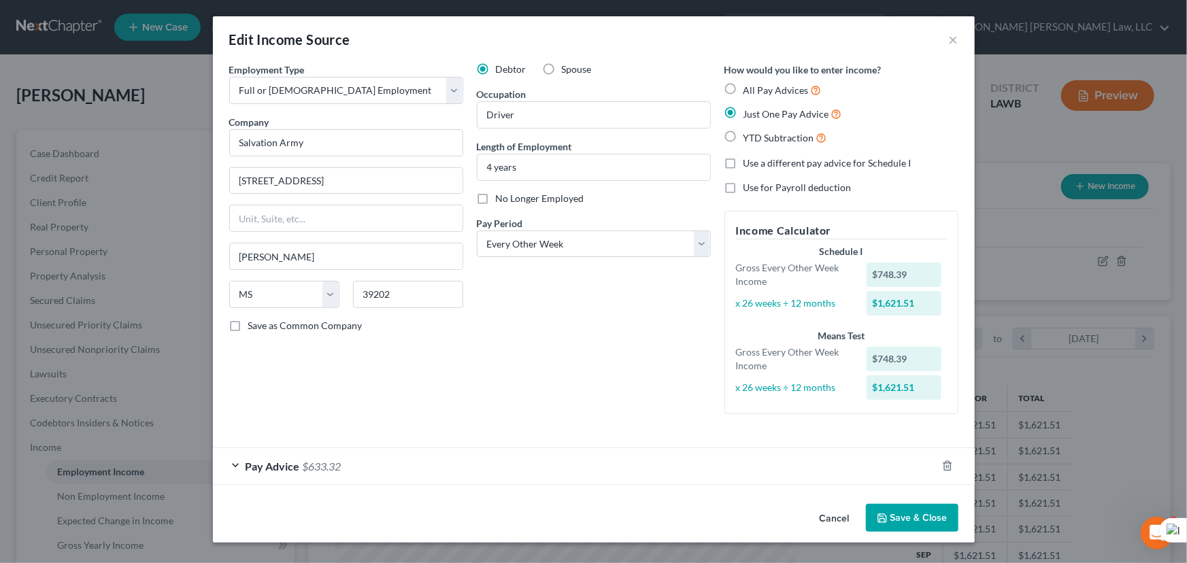
drag, startPoint x: 892, startPoint y: 523, endPoint x: 1169, endPoint y: 444, distance: 287.8
click at [892, 523] on button "Save & Close" at bounding box center [912, 518] width 92 height 29
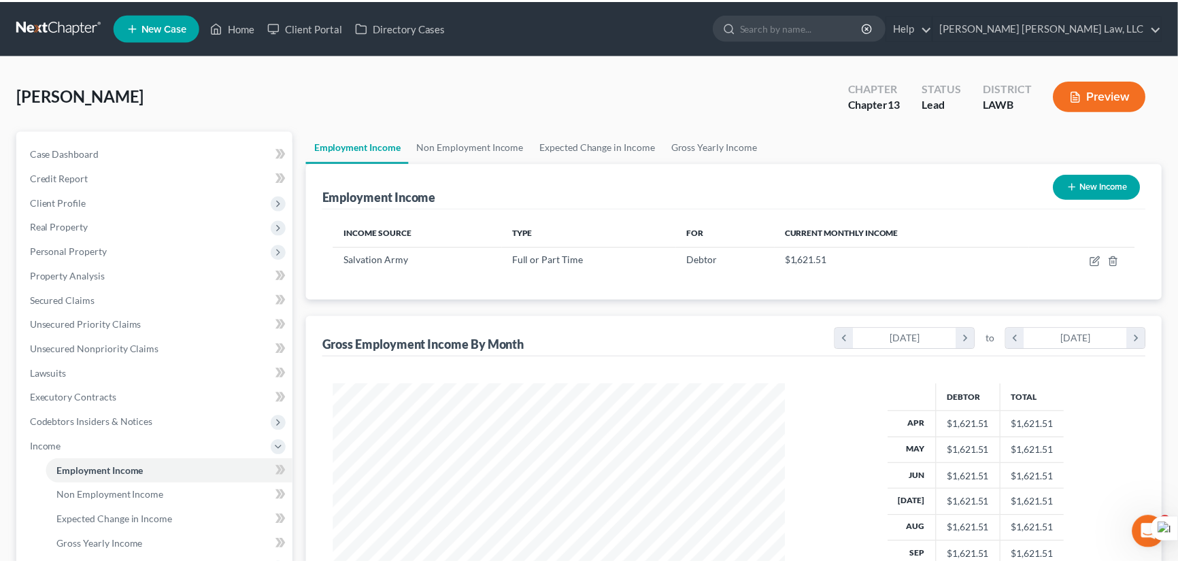
scroll to position [679835, 679595]
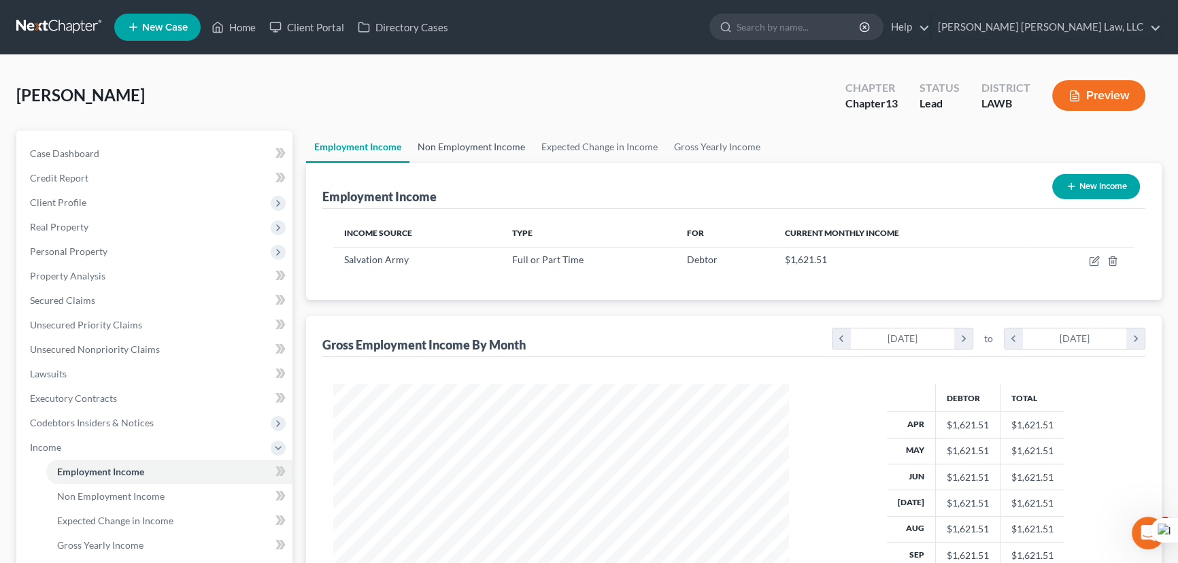
click at [458, 154] on link "Non Employment Income" at bounding box center [471, 147] width 124 height 33
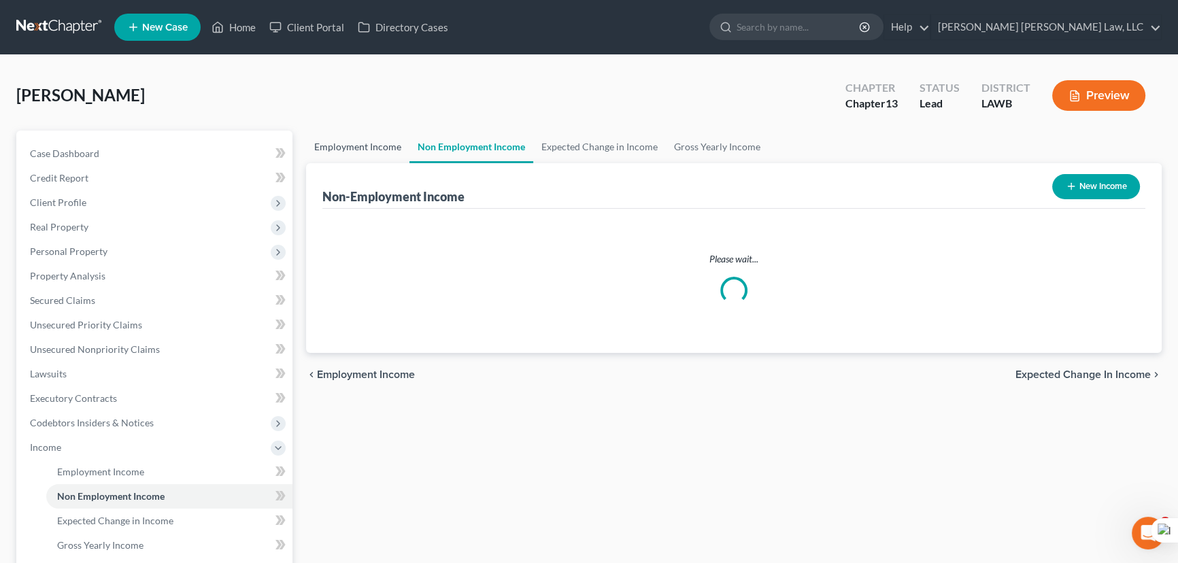
click at [362, 151] on link "Employment Income" at bounding box center [357, 147] width 103 height 33
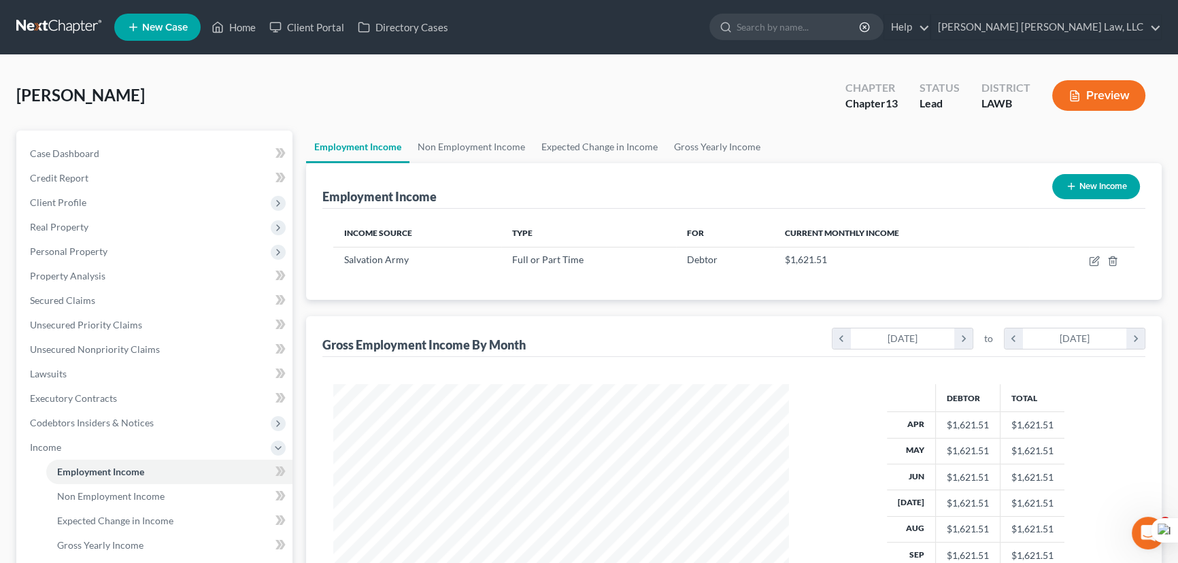
scroll to position [243, 483]
drag, startPoint x: 734, startPoint y: 143, endPoint x: 840, endPoint y: 147, distance: 105.5
click at [734, 143] on link "Gross Yearly Income" at bounding box center [717, 147] width 103 height 33
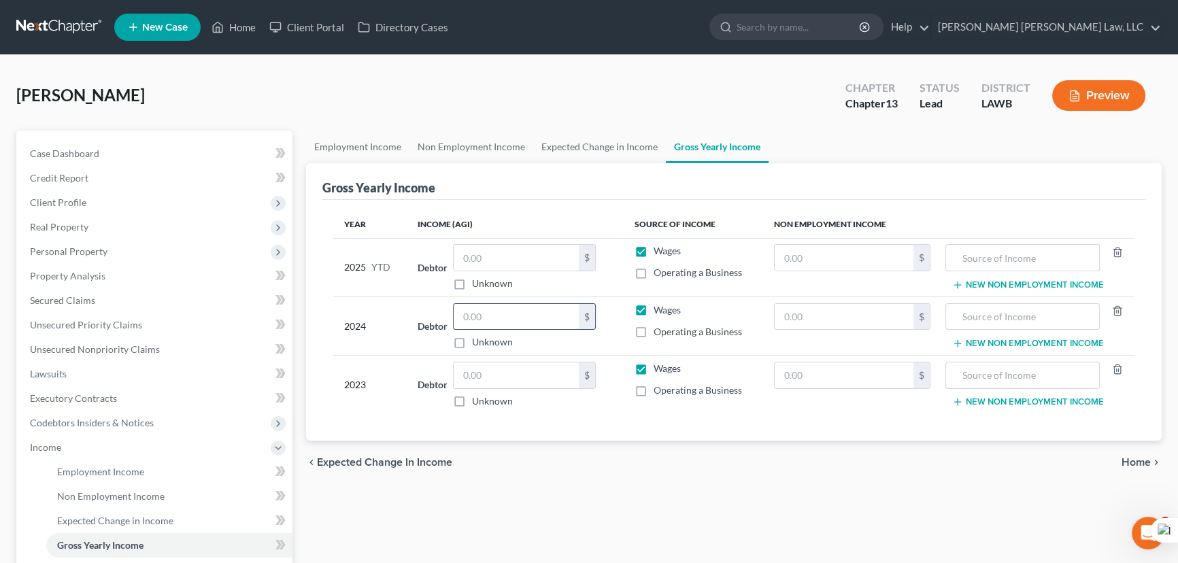
click at [517, 316] on input "text" at bounding box center [516, 317] width 125 height 26
type input "2"
type input "19,728"
drag, startPoint x: 519, startPoint y: 388, endPoint x: 524, endPoint y: 372, distance: 16.4
click at [519, 388] on div "$ Unknown" at bounding box center [524, 385] width 143 height 46
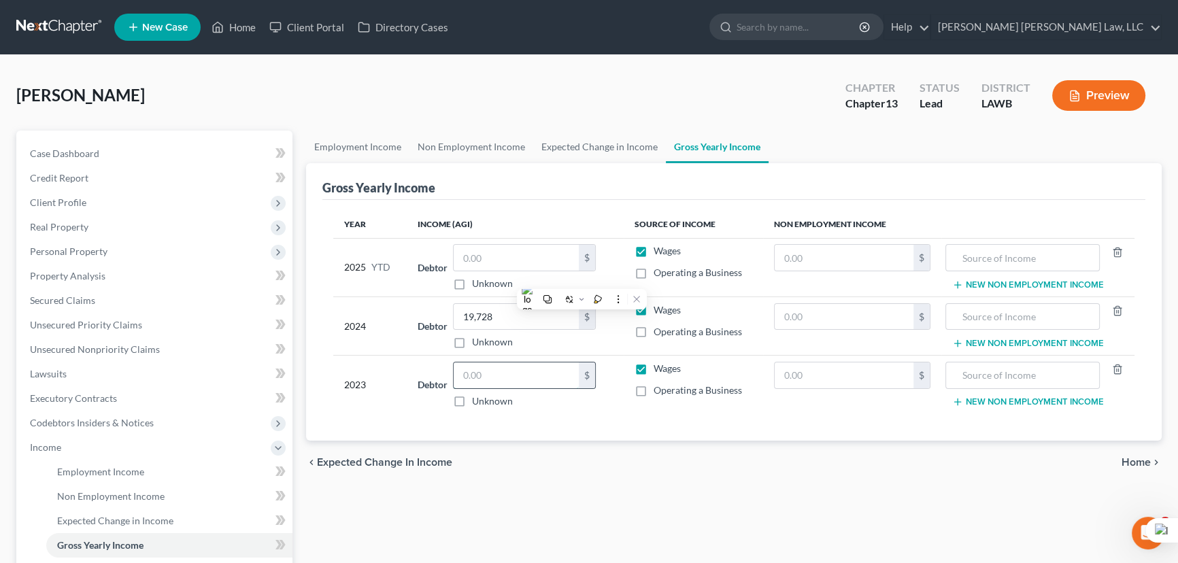
click at [524, 372] on input "text" at bounding box center [516, 375] width 125 height 26
type input "27,018"
click at [566, 252] on input "text" at bounding box center [516, 258] width 125 height 26
type input "17,022.96"
click at [475, 156] on link "Non Employment Income" at bounding box center [471, 147] width 124 height 33
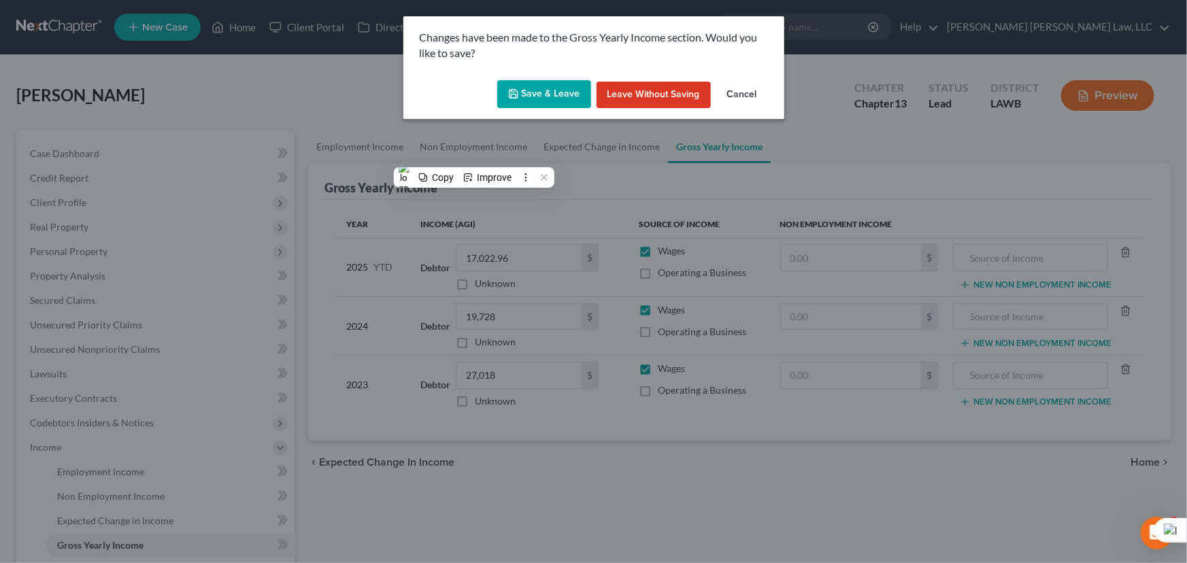
click at [564, 95] on button "Save & Leave" at bounding box center [544, 94] width 94 height 29
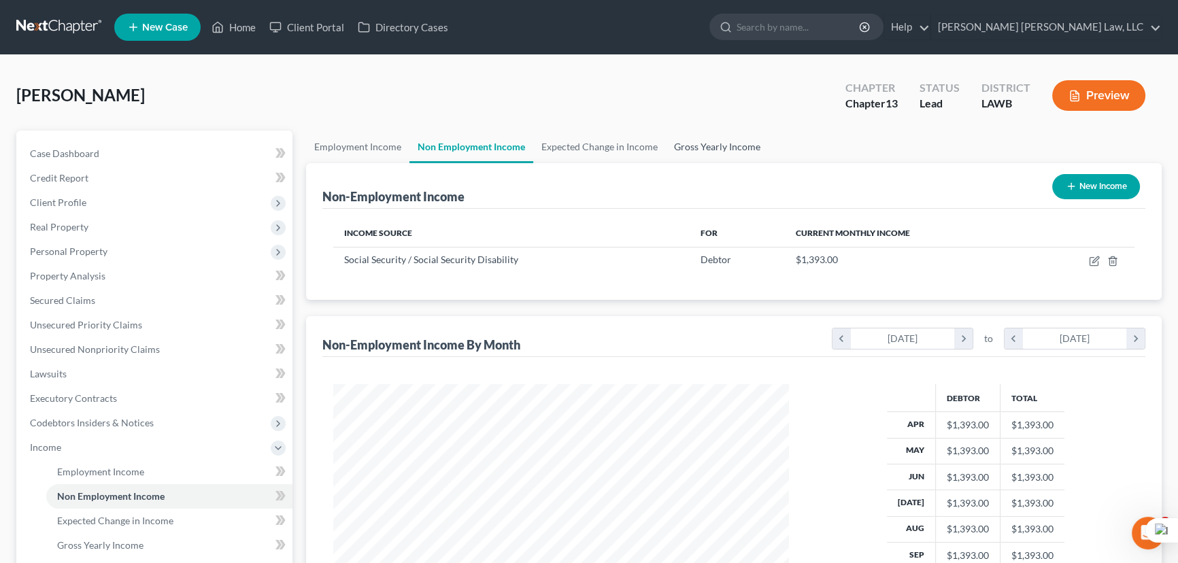
scroll to position [243, 483]
click at [741, 146] on link "Gross Yearly Income" at bounding box center [717, 147] width 103 height 33
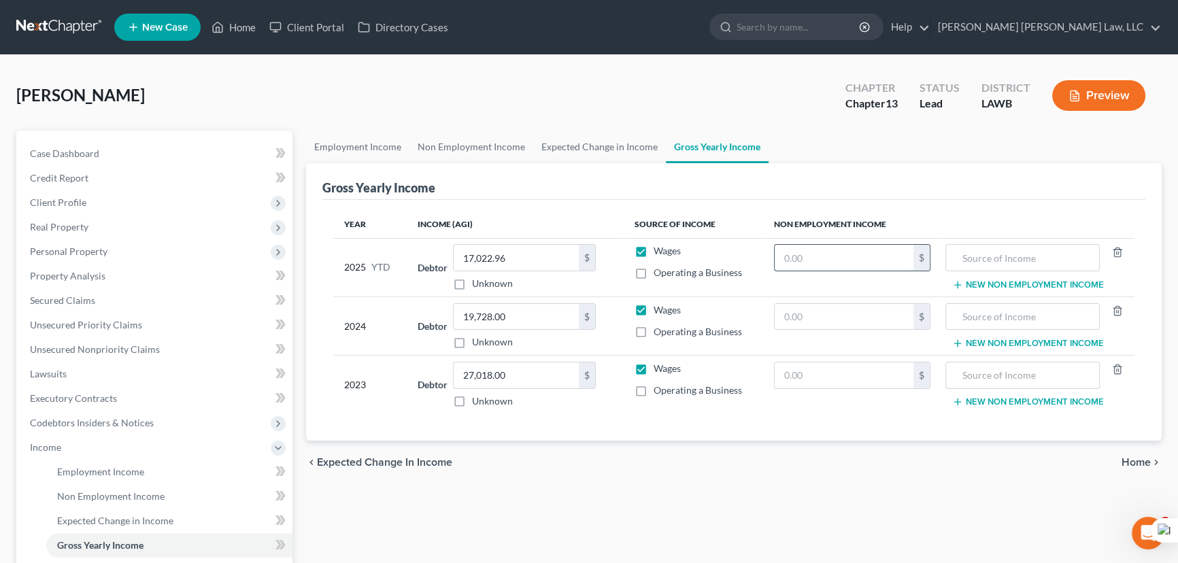
click at [813, 267] on input "text" at bounding box center [844, 258] width 139 height 26
type input "12,537"
type input "social security"
drag, startPoint x: 318, startPoint y: 138, endPoint x: 311, endPoint y: 156, distance: 19.8
click at [318, 138] on link "Employment Income" at bounding box center [357, 147] width 103 height 33
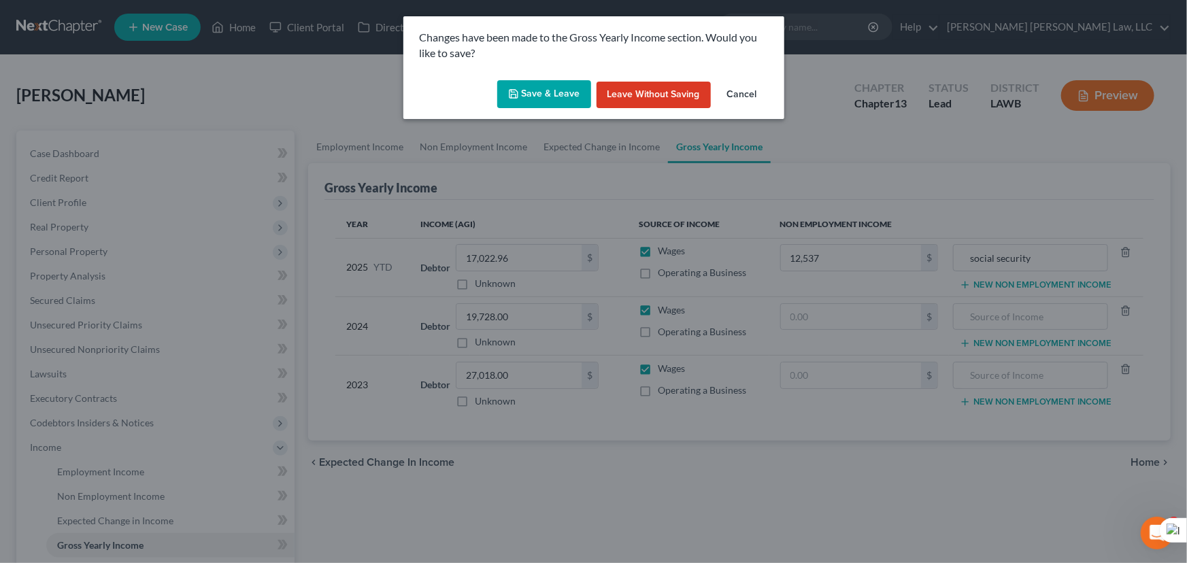
drag, startPoint x: 537, startPoint y: 71, endPoint x: 536, endPoint y: 88, distance: 17.1
click at [537, 74] on div "Changes have been made to the Gross Yearly Income section. Would you like to sa…" at bounding box center [593, 45] width 381 height 58
click at [535, 89] on button "Save & Leave" at bounding box center [544, 94] width 94 height 29
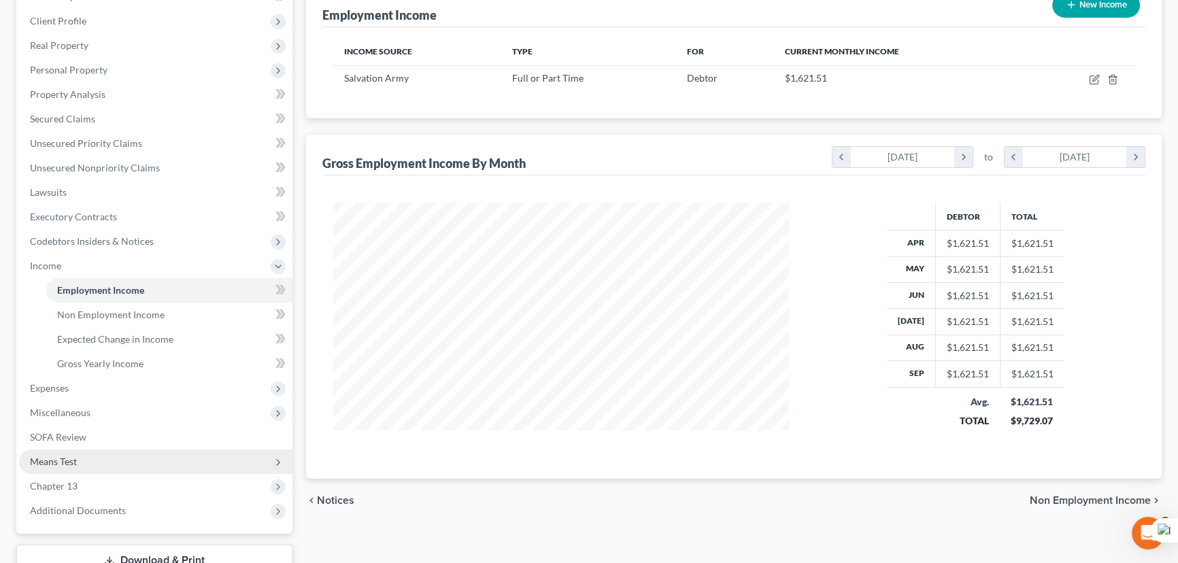
scroll to position [185, 0]
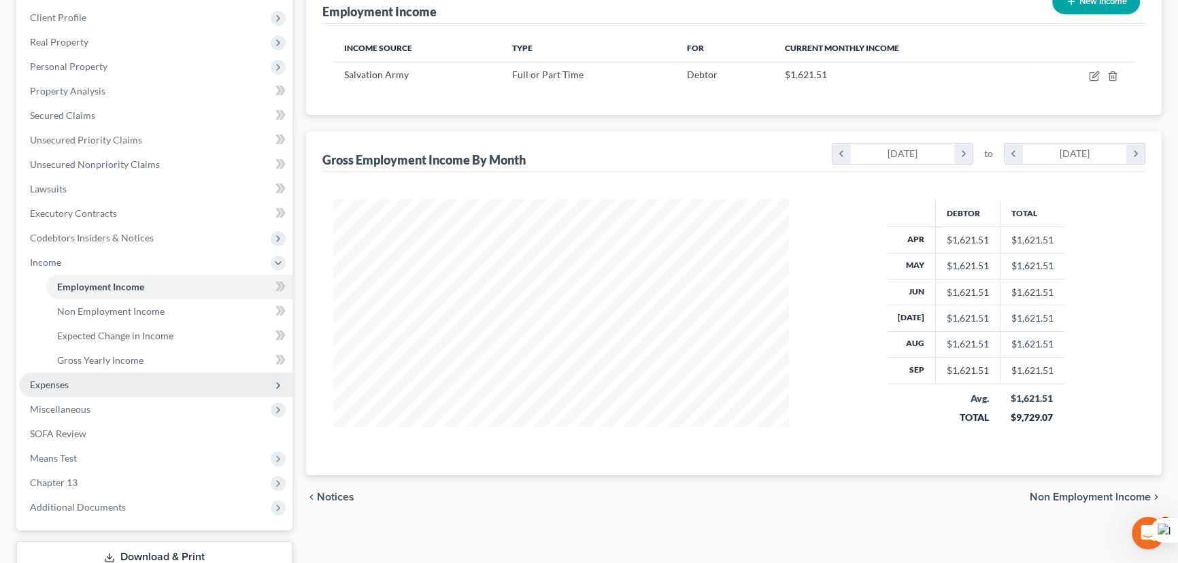
click at [90, 387] on span "Expenses" at bounding box center [155, 385] width 273 height 24
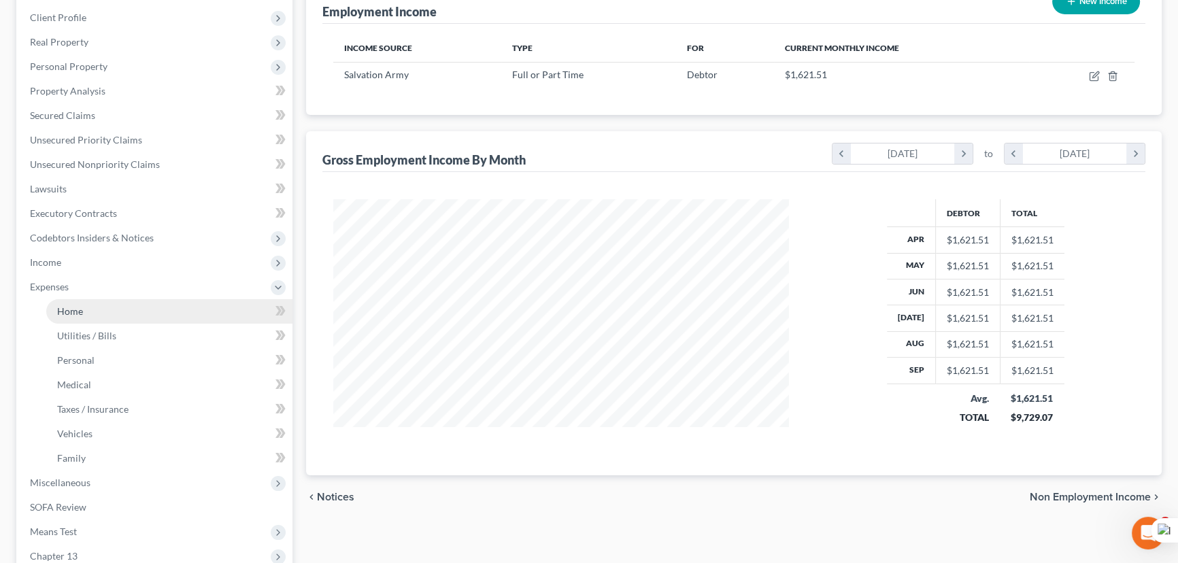
click at [131, 312] on link "Home" at bounding box center [169, 311] width 246 height 24
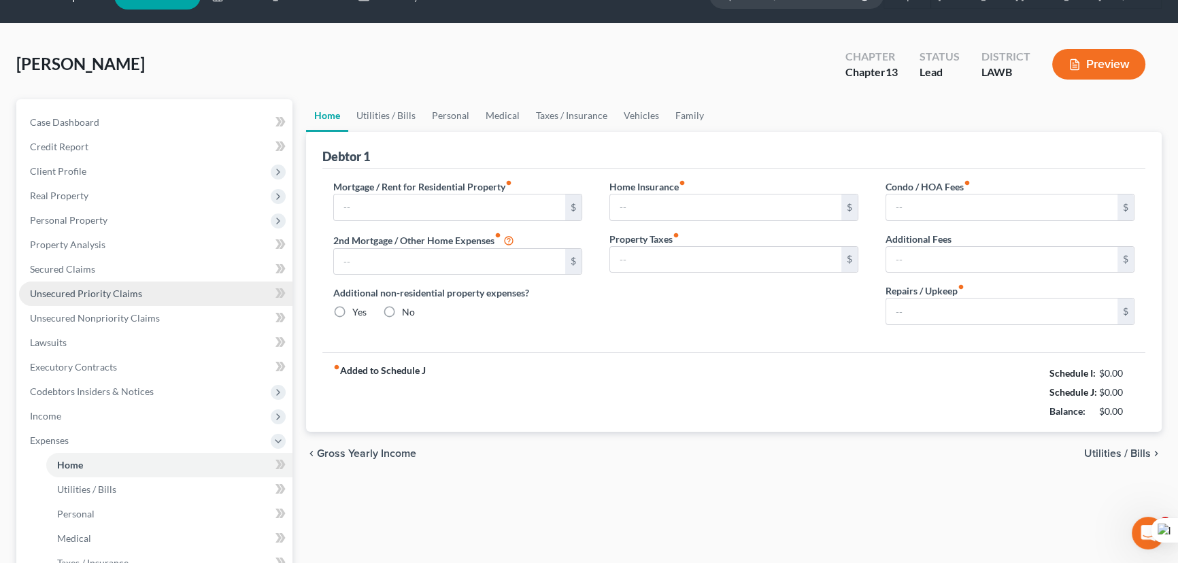
type input "250.00"
type input "0.00"
radio input "true"
type input "0.00"
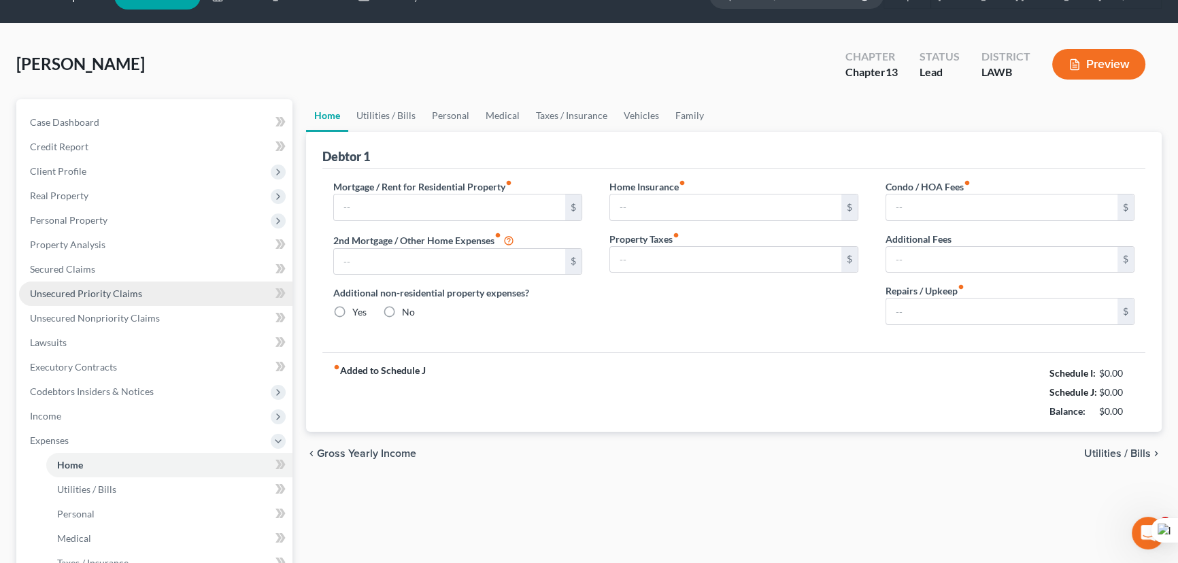
type input "0.00"
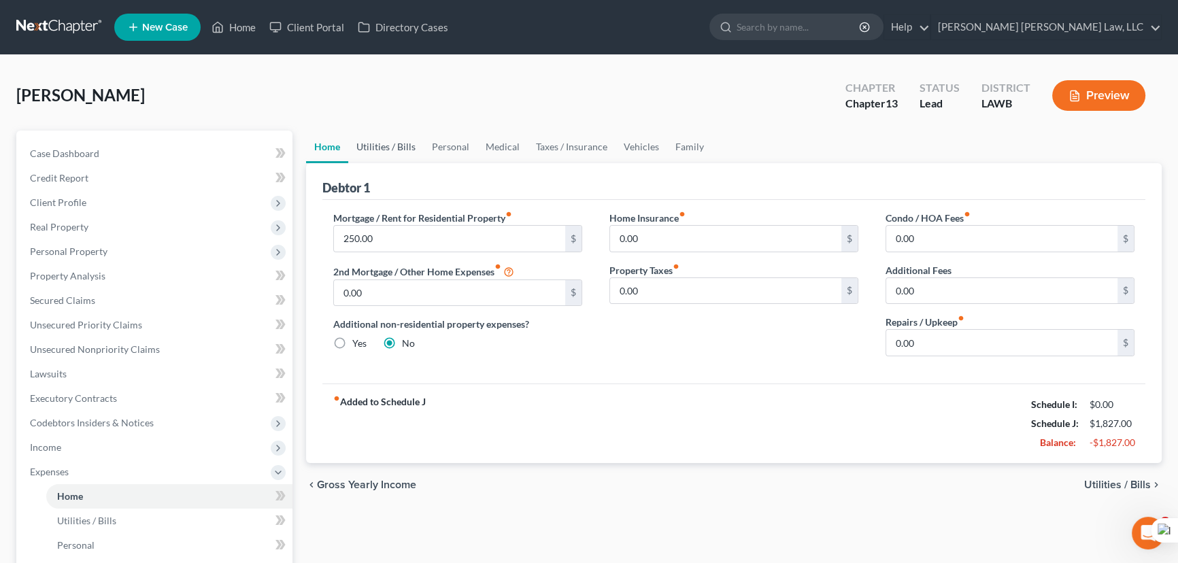
click at [398, 150] on link "Utilities / Bills" at bounding box center [385, 147] width 75 height 33
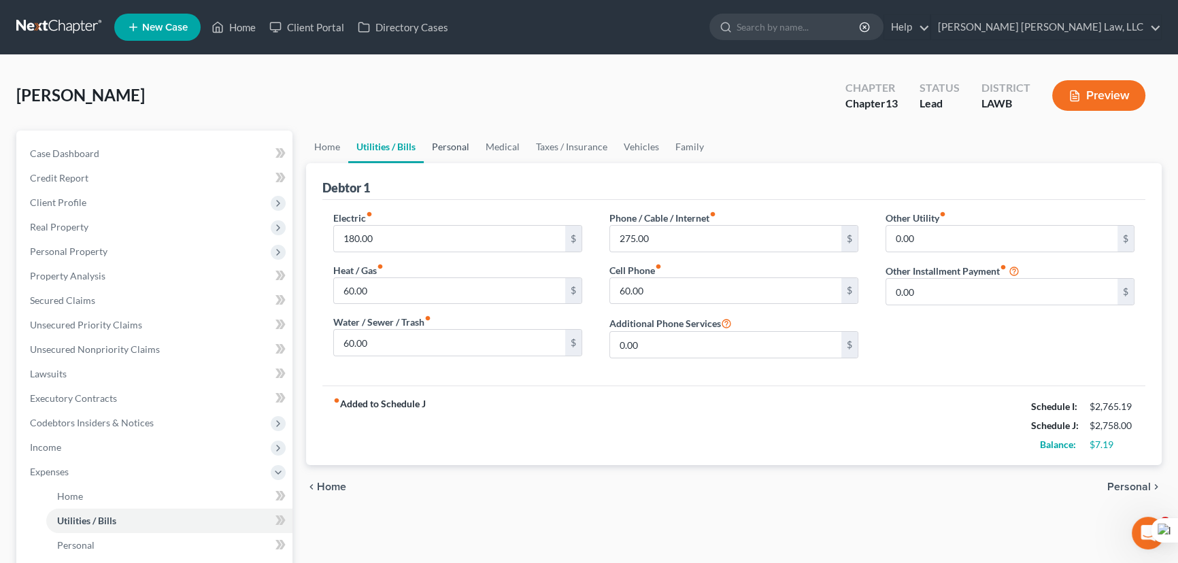
click at [452, 150] on link "Personal" at bounding box center [451, 147] width 54 height 33
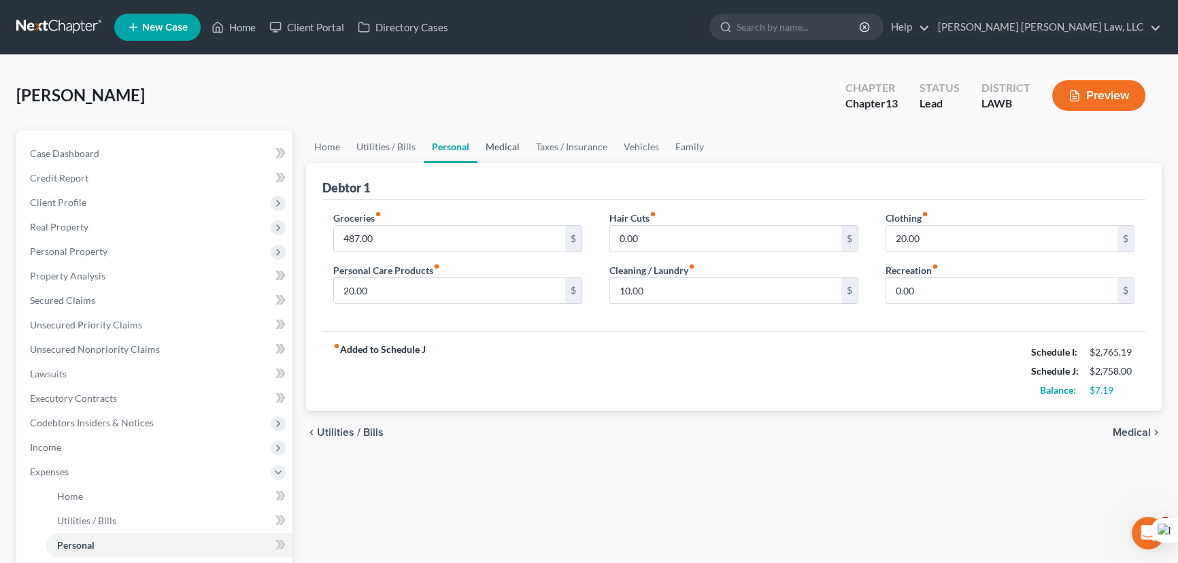
click at [513, 150] on link "Medical" at bounding box center [502, 147] width 50 height 33
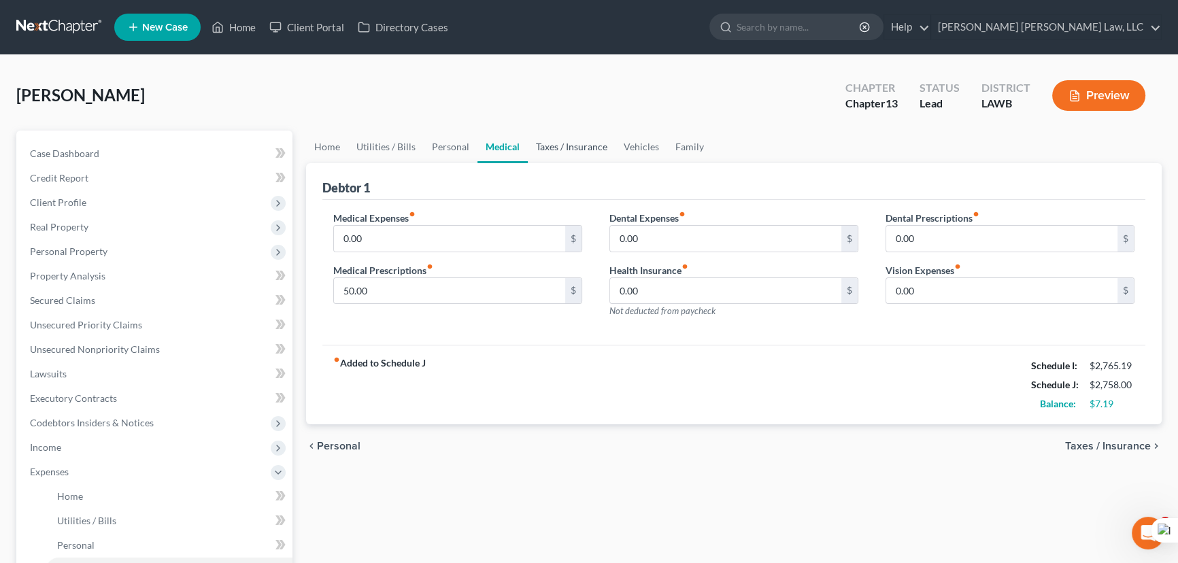
click at [588, 142] on link "Taxes / Insurance" at bounding box center [572, 147] width 88 height 33
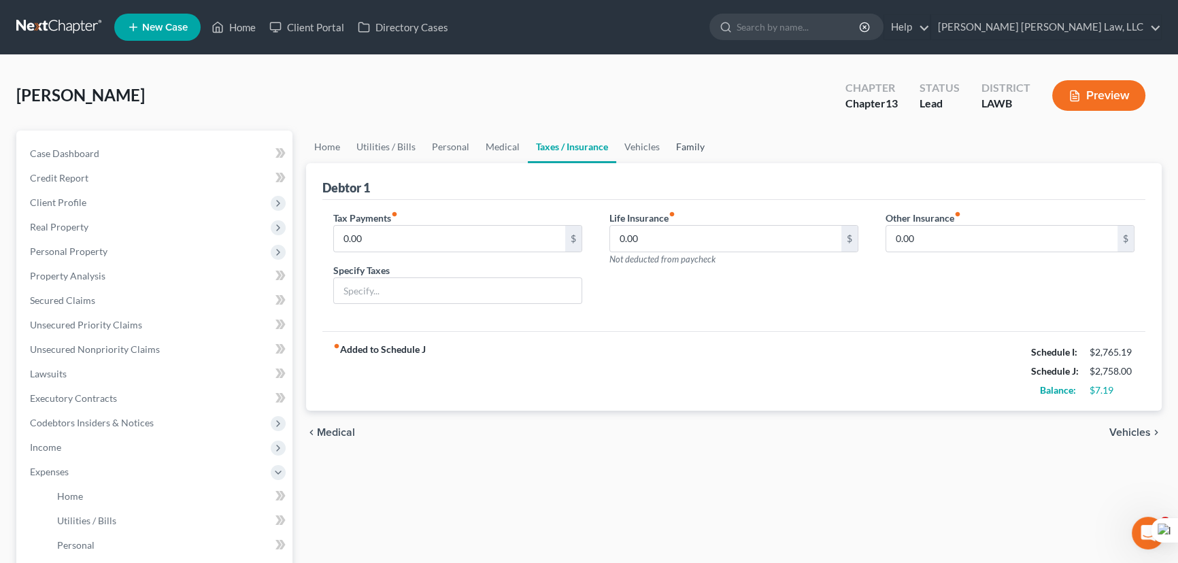
click at [670, 148] on link "Family" at bounding box center [690, 147] width 45 height 33
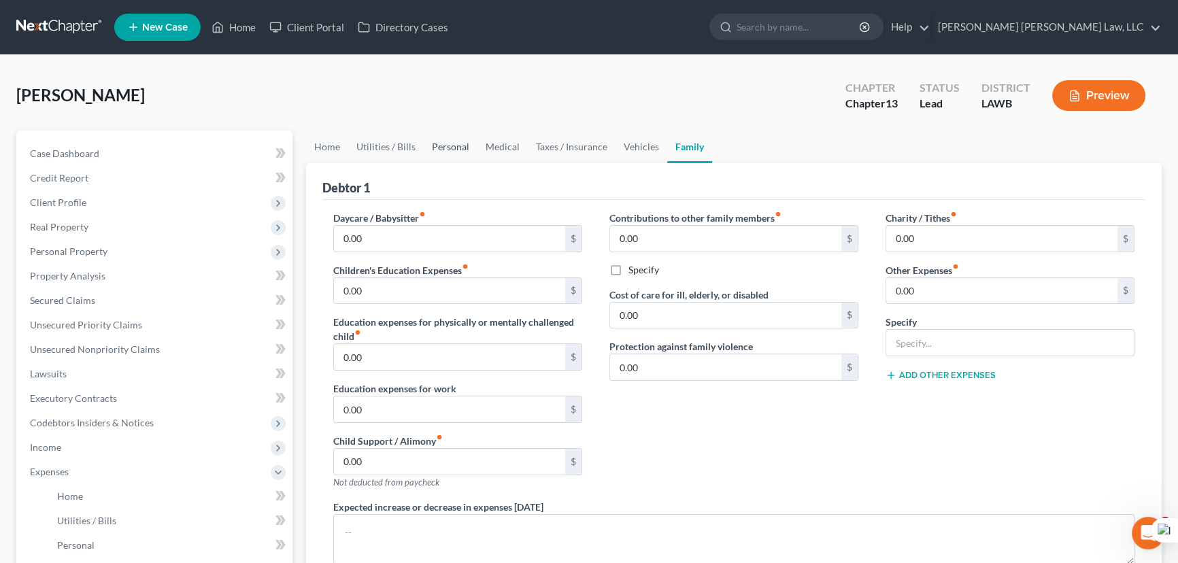
click at [425, 145] on link "Personal" at bounding box center [451, 147] width 54 height 33
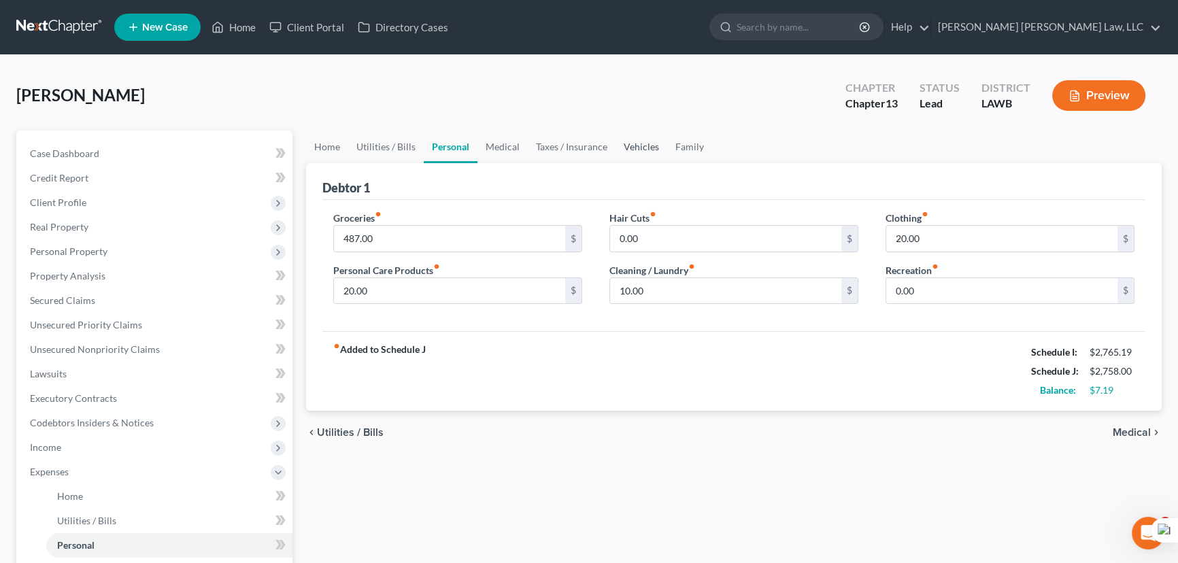
click at [640, 149] on link "Vehicles" at bounding box center [641, 147] width 52 height 33
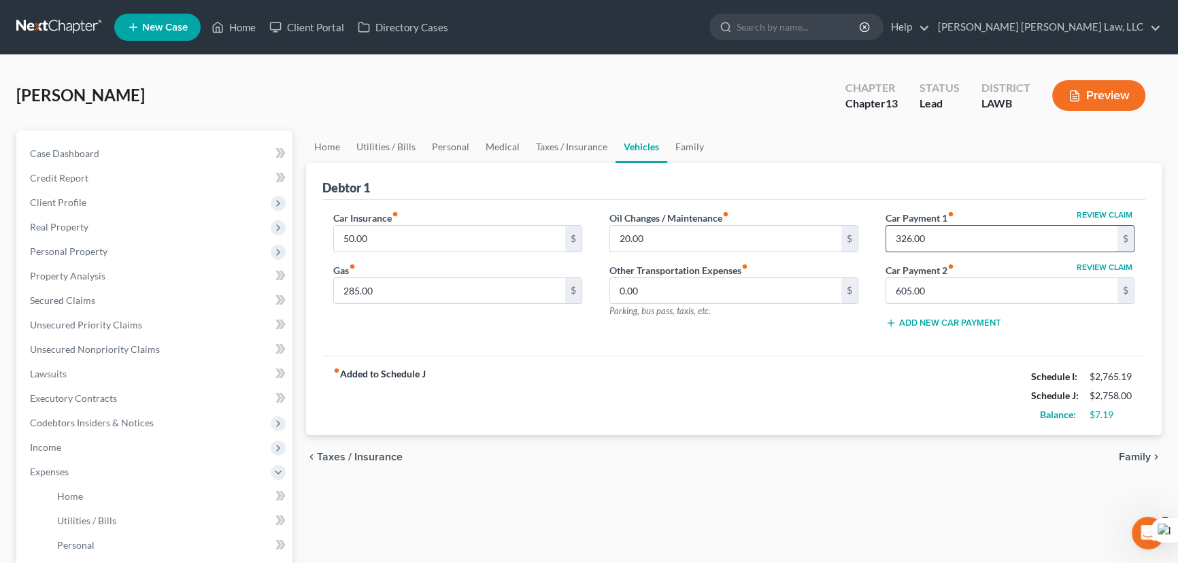
click at [939, 235] on input "326.00" at bounding box center [1001, 239] width 231 height 26
click at [970, 286] on input "605.00" at bounding box center [1001, 291] width 231 height 26
click at [635, 403] on div "fiber_manual_record Added to Schedule J Schedule I: $2,765.19 Schedule J: $2,43…" at bounding box center [733, 396] width 823 height 80
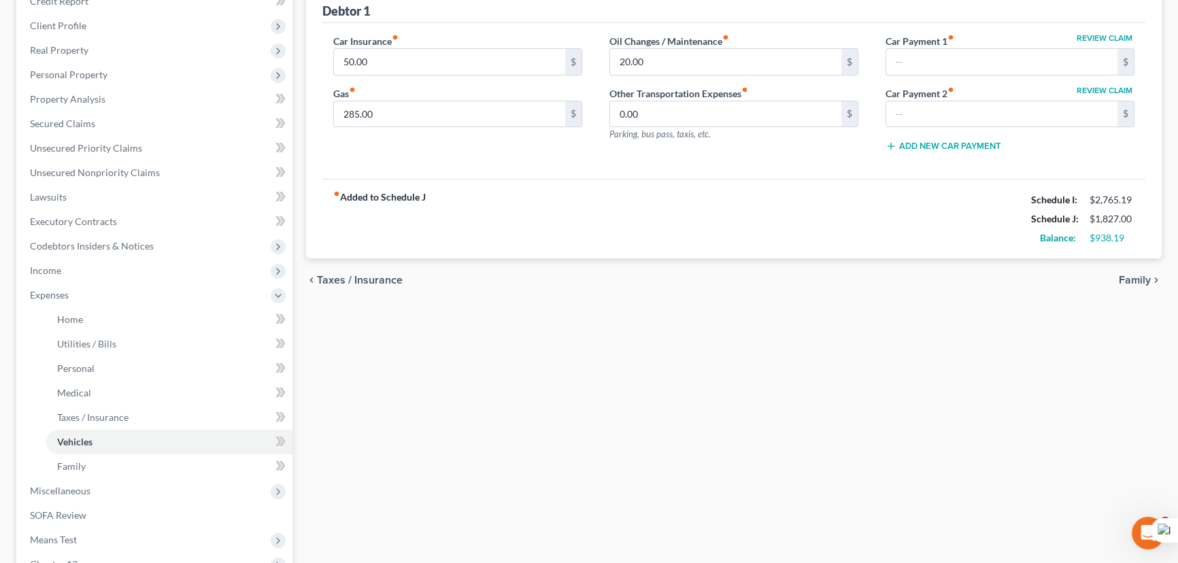
scroll to position [309, 0]
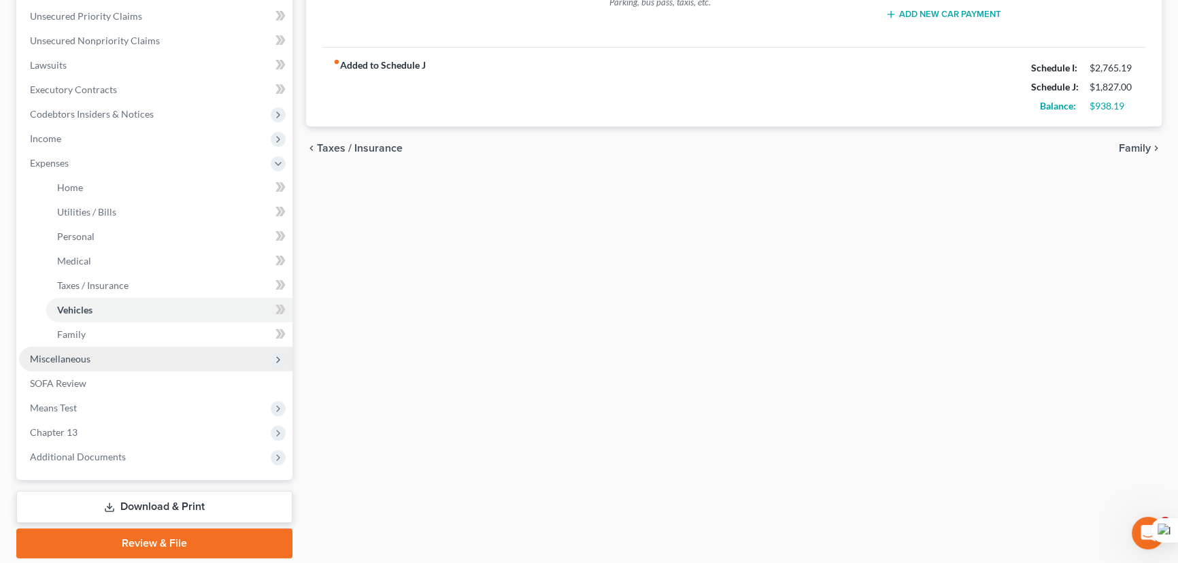
click at [102, 362] on span "Miscellaneous" at bounding box center [155, 359] width 273 height 24
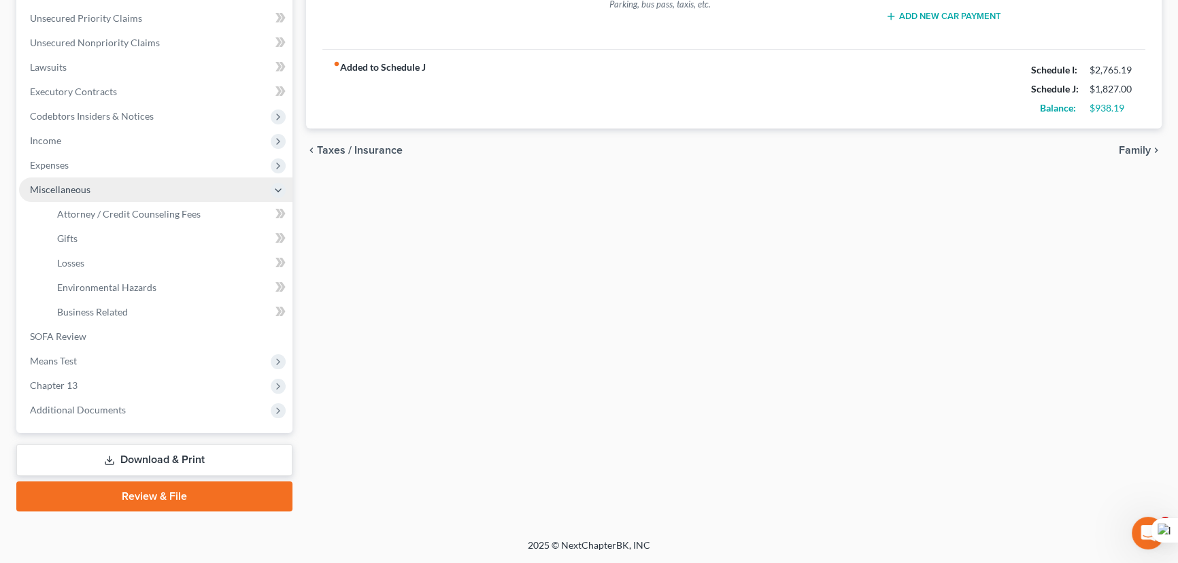
scroll to position [305, 0]
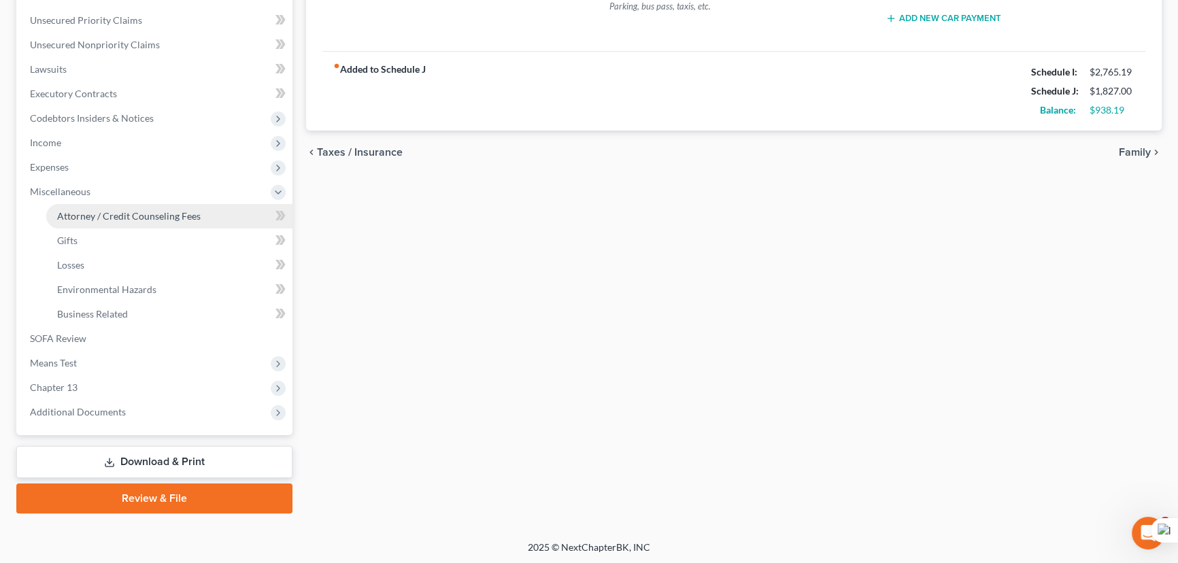
click at [129, 217] on span "Attorney / Credit Counseling Fees" at bounding box center [128, 216] width 143 height 12
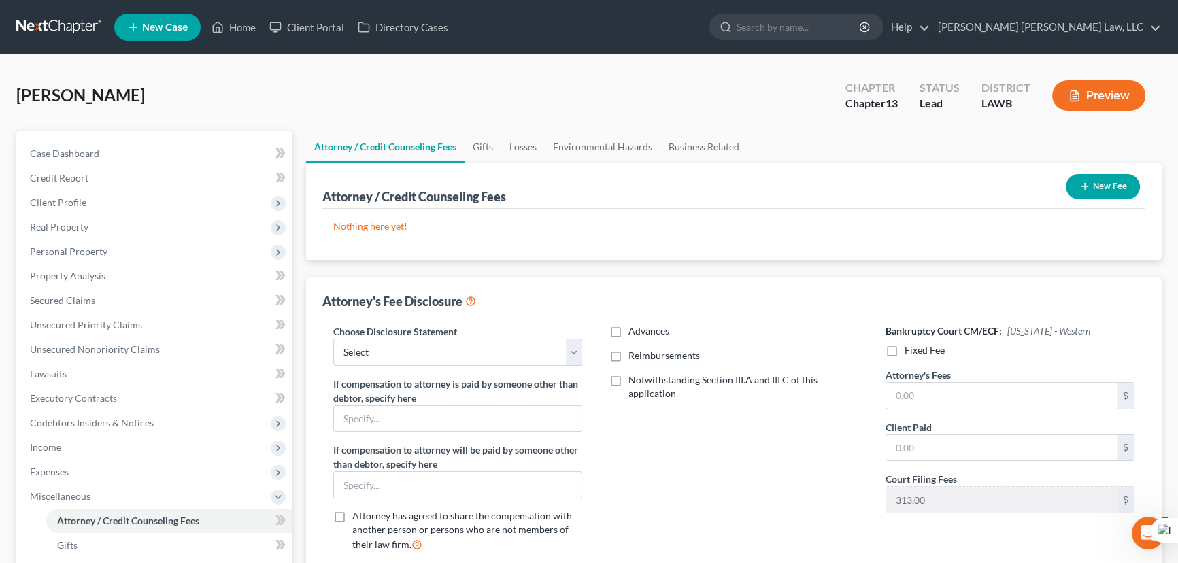
click at [1103, 186] on button "New Fee" at bounding box center [1103, 186] width 74 height 25
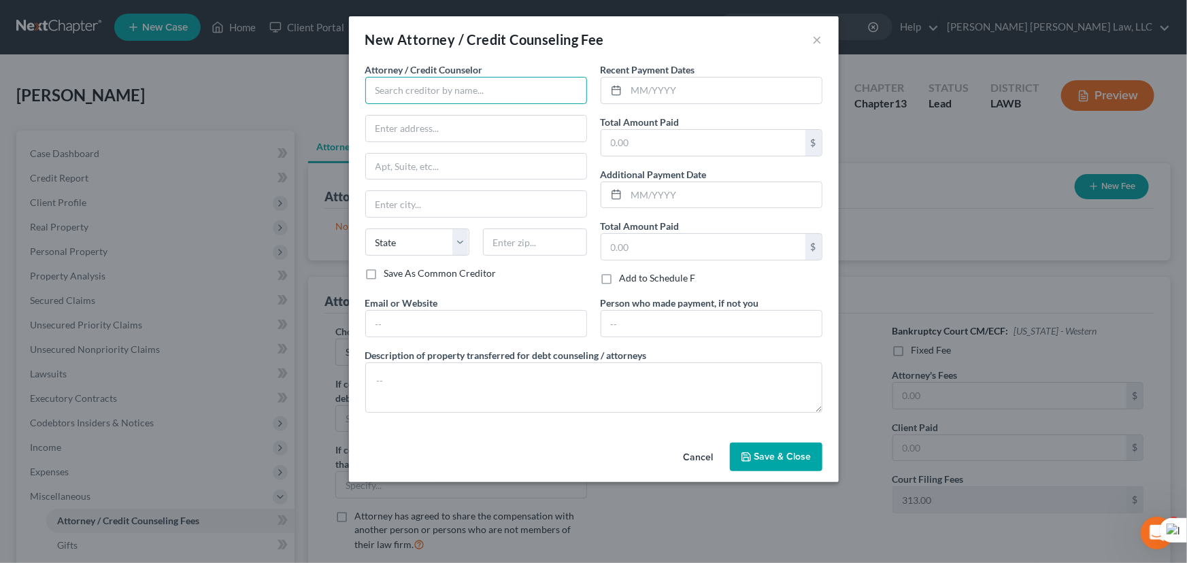
click at [424, 84] on input "text" at bounding box center [476, 90] width 222 height 27
click at [424, 84] on input "E Oru" at bounding box center [476, 90] width 222 height 27
drag, startPoint x: 430, startPoint y: 107, endPoint x: 643, endPoint y: 114, distance: 213.0
click at [430, 112] on div "E Orum Young Law, LLC" at bounding box center [446, 114] width 141 height 14
type input "E Orum Young Law, LLC"
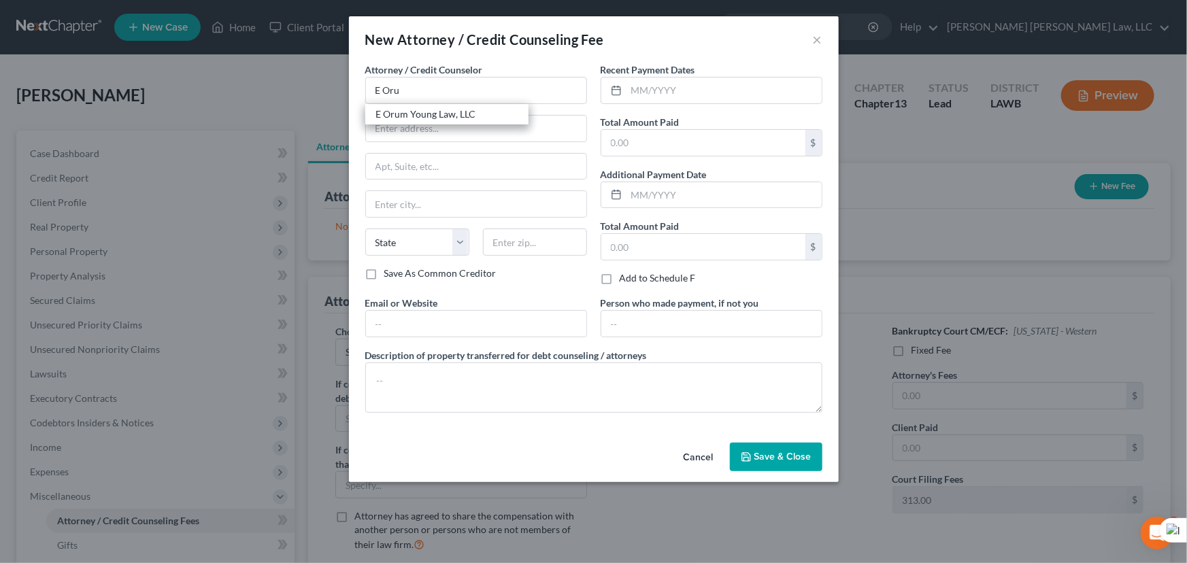
type input "200 Washington Street"
type input "Monroe"
select select "19"
type input "71201"
click at [701, 101] on input "text" at bounding box center [723, 91] width 195 height 26
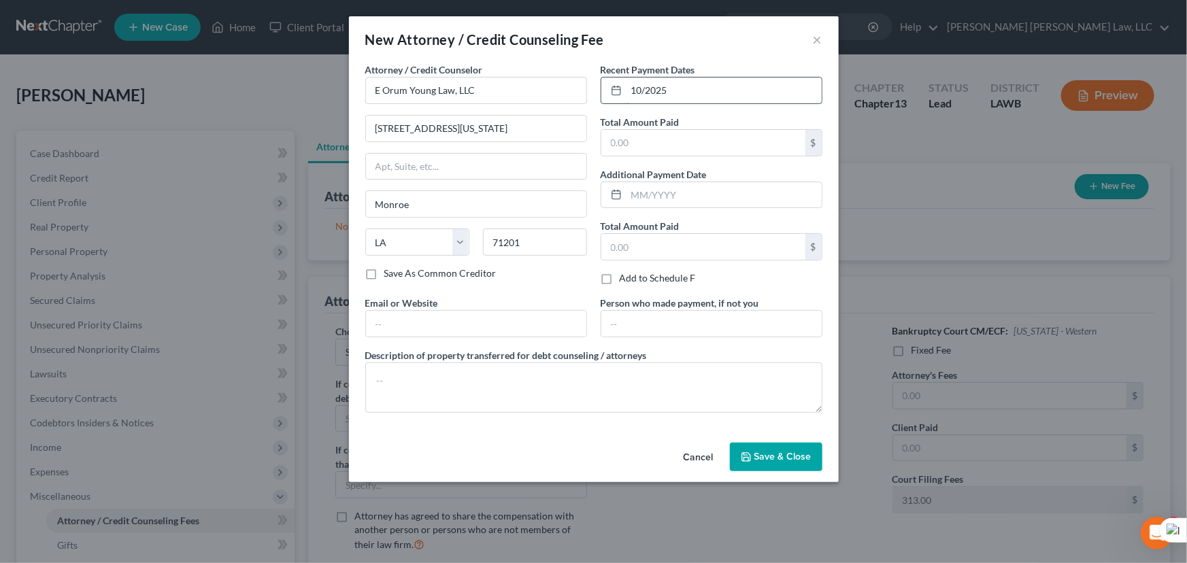
type input "10/2025"
type input "365"
click at [628, 375] on textarea at bounding box center [593, 387] width 457 height 50
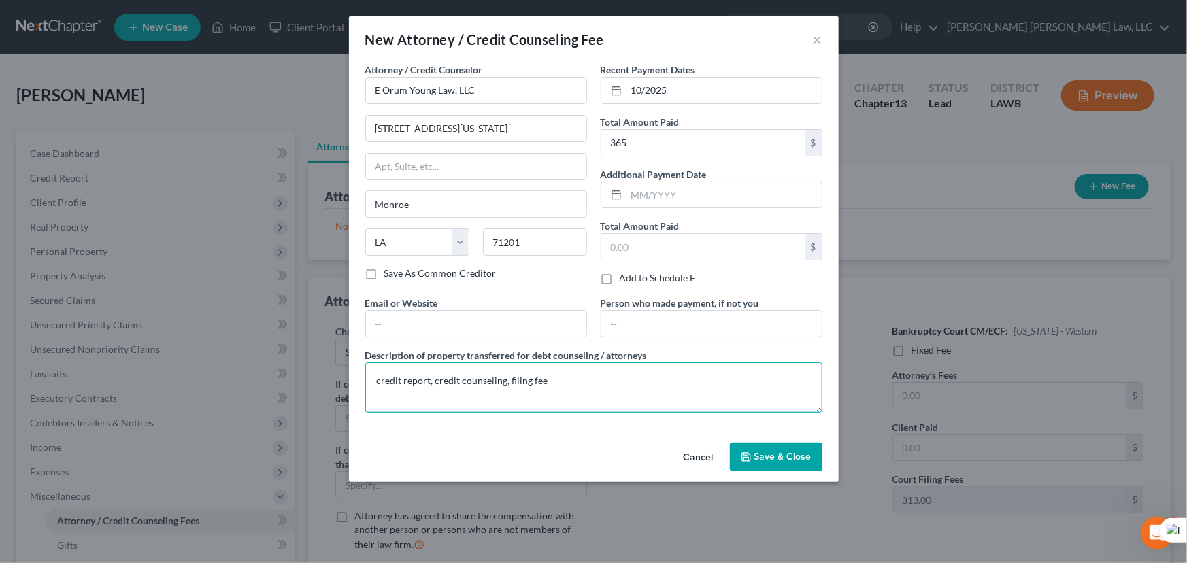
type textarea "credit report, credit counseling, filing fee"
click at [775, 457] on span "Save & Close" at bounding box center [782, 457] width 57 height 12
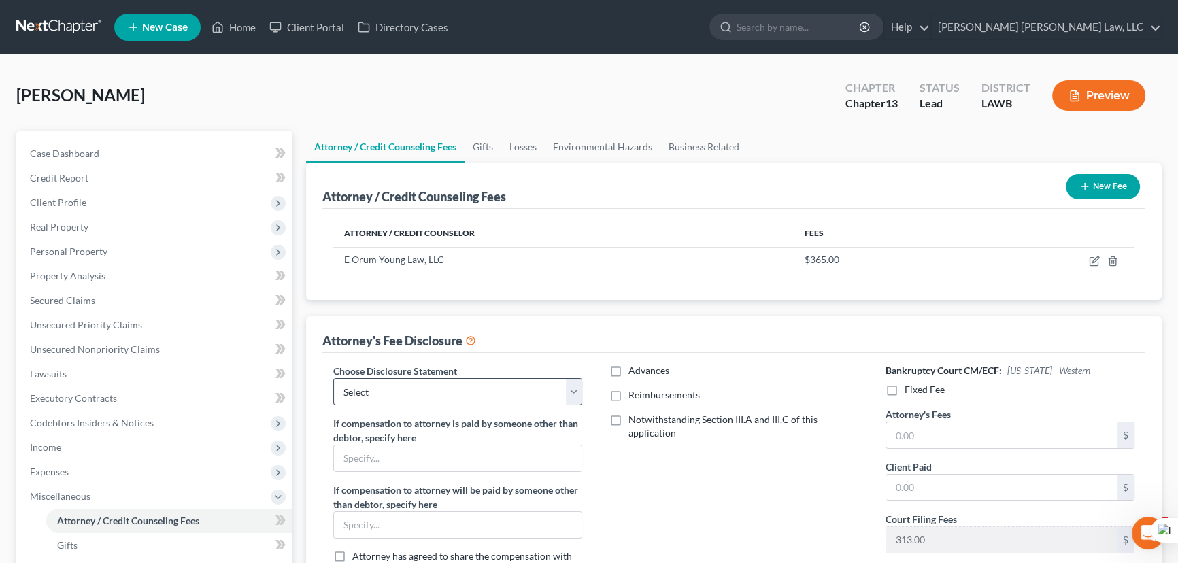
click at [417, 348] on div "Attorney's Fee Disclosure" at bounding box center [733, 334] width 823 height 37
drag, startPoint x: 419, startPoint y: 392, endPoint x: 417, endPoint y: 401, distance: 9.7
click at [419, 392] on select "Select LAEB 2016 Bankruptcy Rule 2016(B) Disclosure and Application for Approva…" at bounding box center [457, 391] width 249 height 27
select select "1"
click at [333, 378] on select "Select LAEB 2016 Bankruptcy Rule 2016(B) Disclosure and Application for Approva…" at bounding box center [457, 391] width 249 height 27
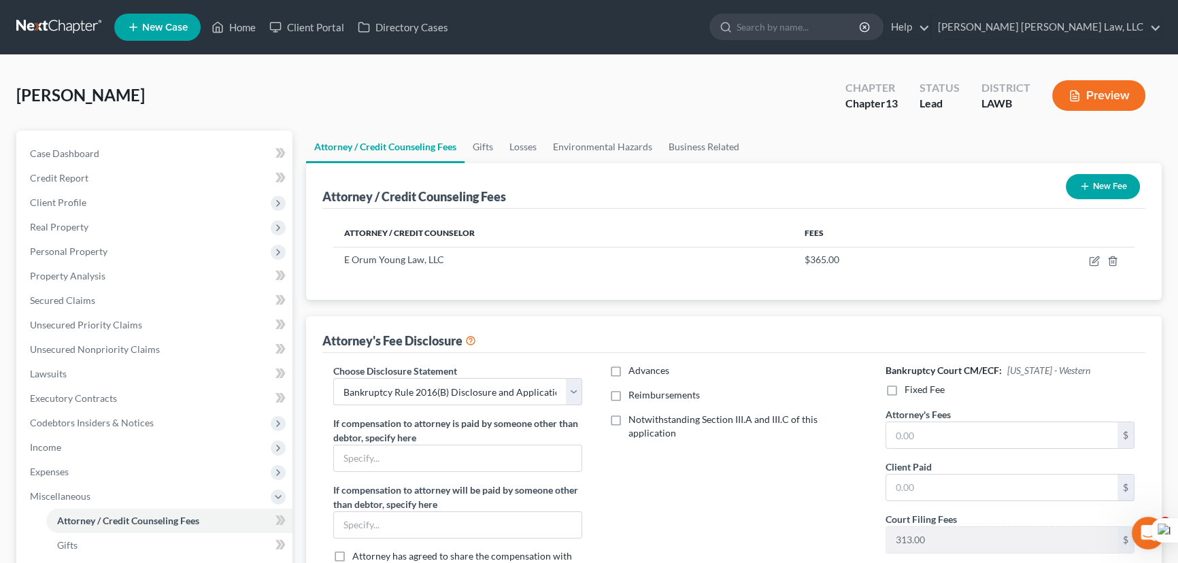
click at [628, 394] on label "Reimbursements" at bounding box center [663, 395] width 71 height 14
click at [634, 394] on input "Reimbursements" at bounding box center [638, 392] width 9 height 9
checkbox input "true"
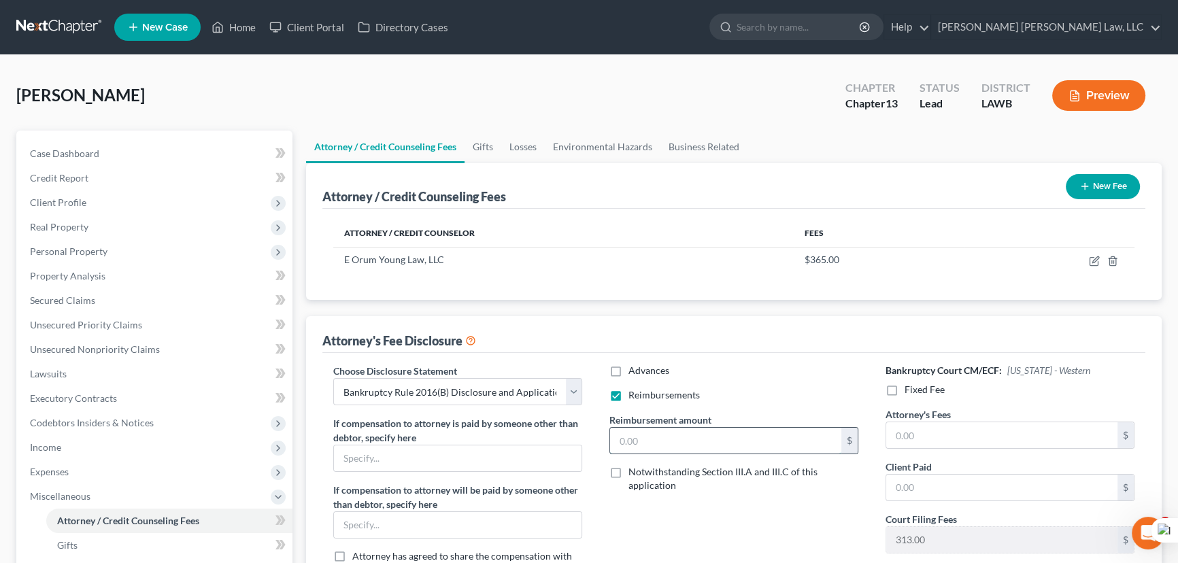
click at [645, 435] on input "text" at bounding box center [725, 441] width 231 height 26
type input "250"
click at [905, 387] on label "Fixed Fee" at bounding box center [925, 390] width 40 height 14
click at [910, 387] on input "Fixed Fee" at bounding box center [914, 387] width 9 height 9
checkbox input "true"
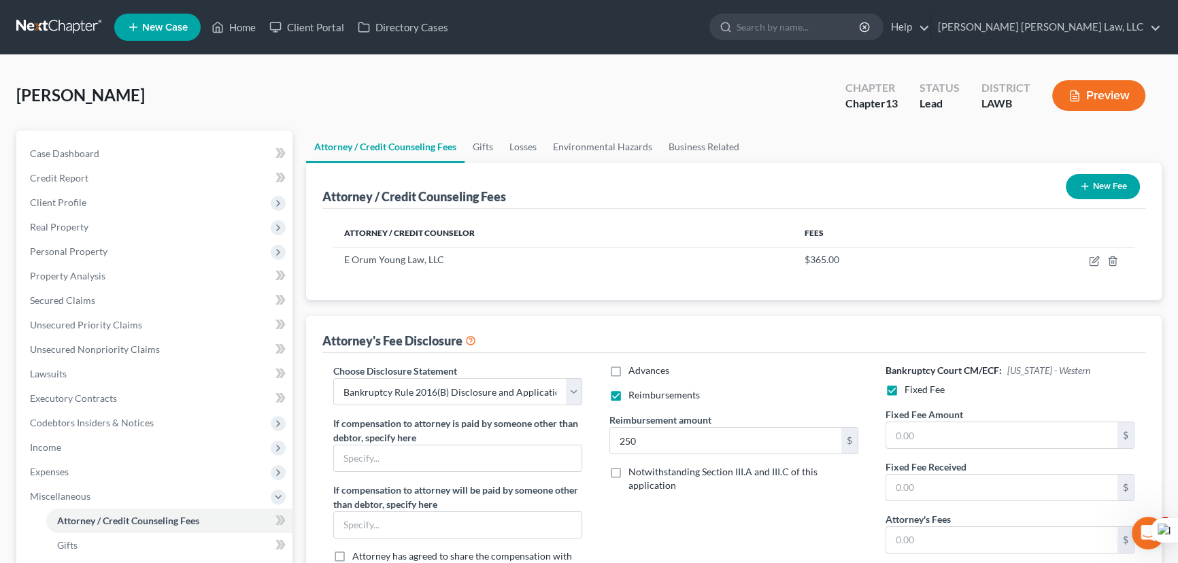
scroll to position [305, 0]
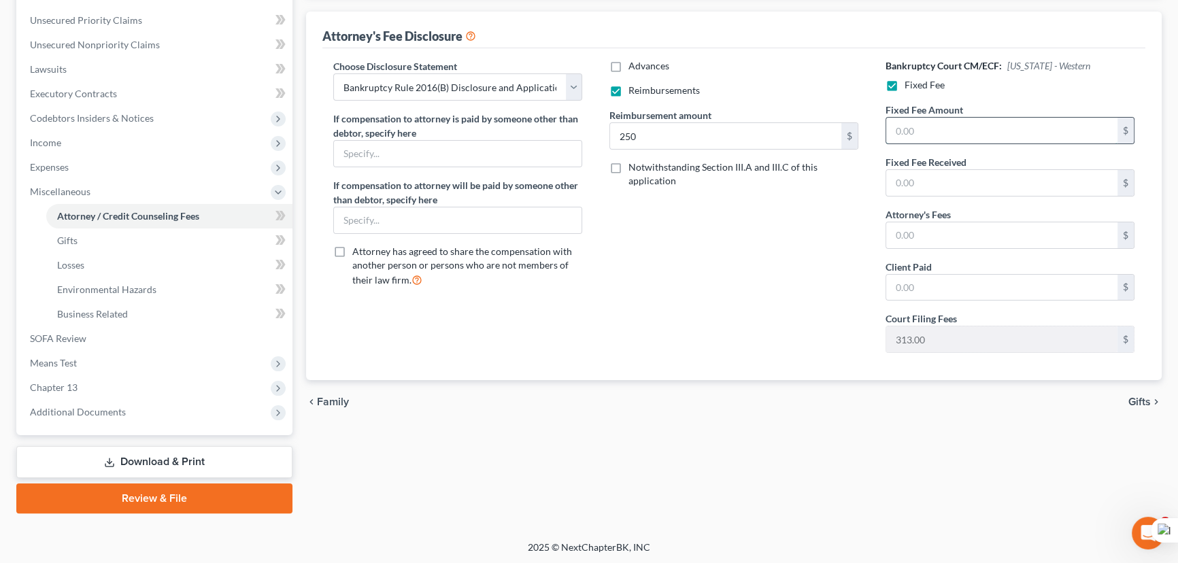
click at [992, 134] on input "text" at bounding box center [1001, 131] width 231 height 26
type input "5,025"
click at [965, 239] on input "text" at bounding box center [1001, 235] width 231 height 26
type input "5,025"
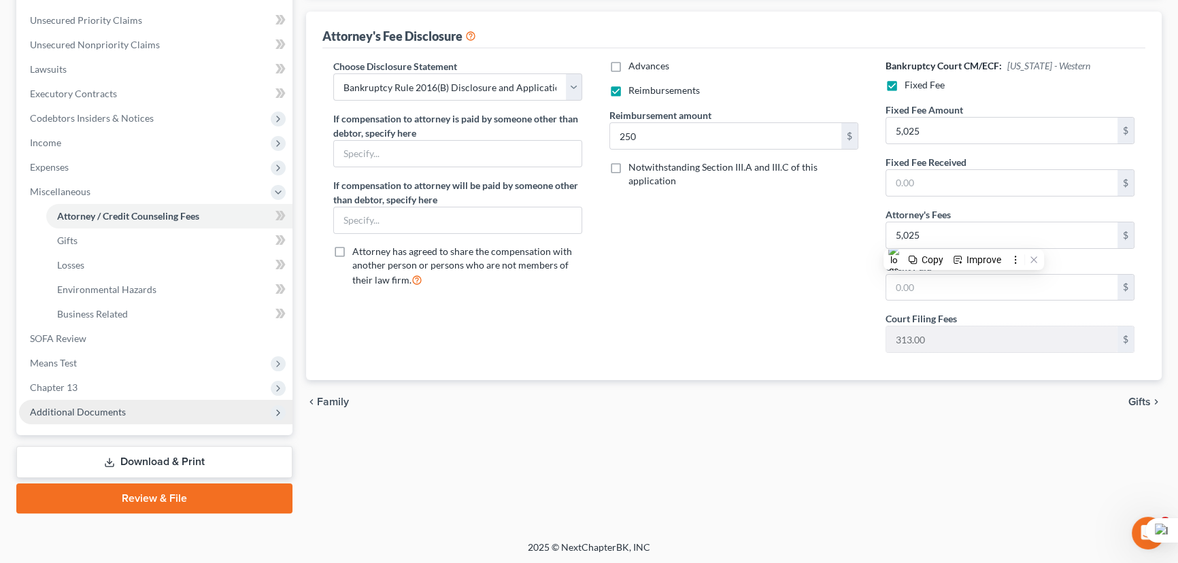
click at [152, 415] on span "Additional Documents" at bounding box center [155, 412] width 273 height 24
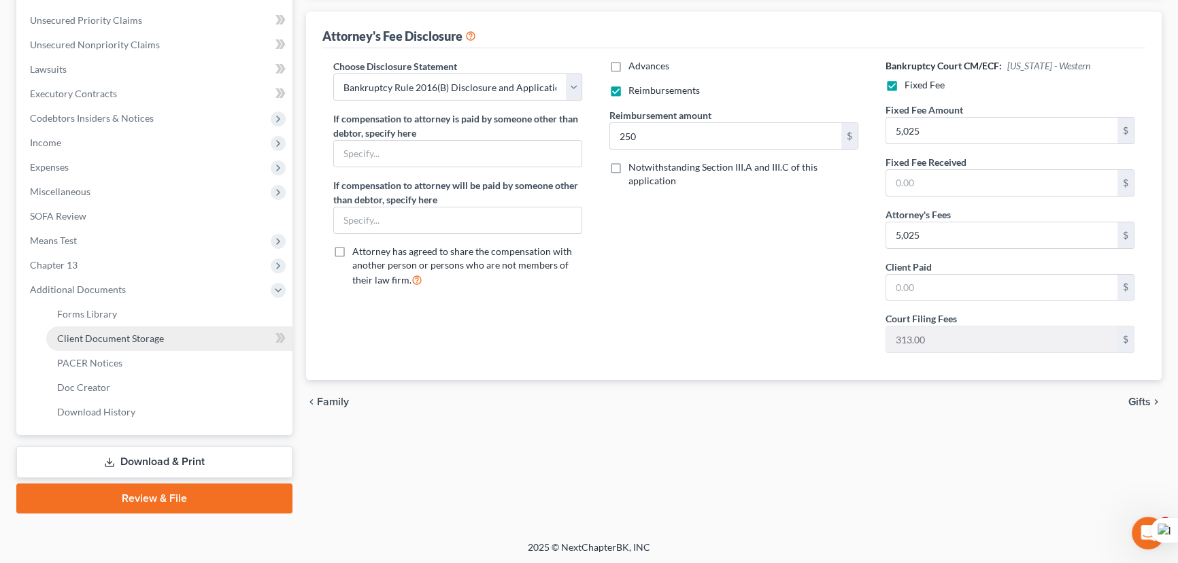
click at [150, 336] on span "Client Document Storage" at bounding box center [110, 339] width 107 height 12
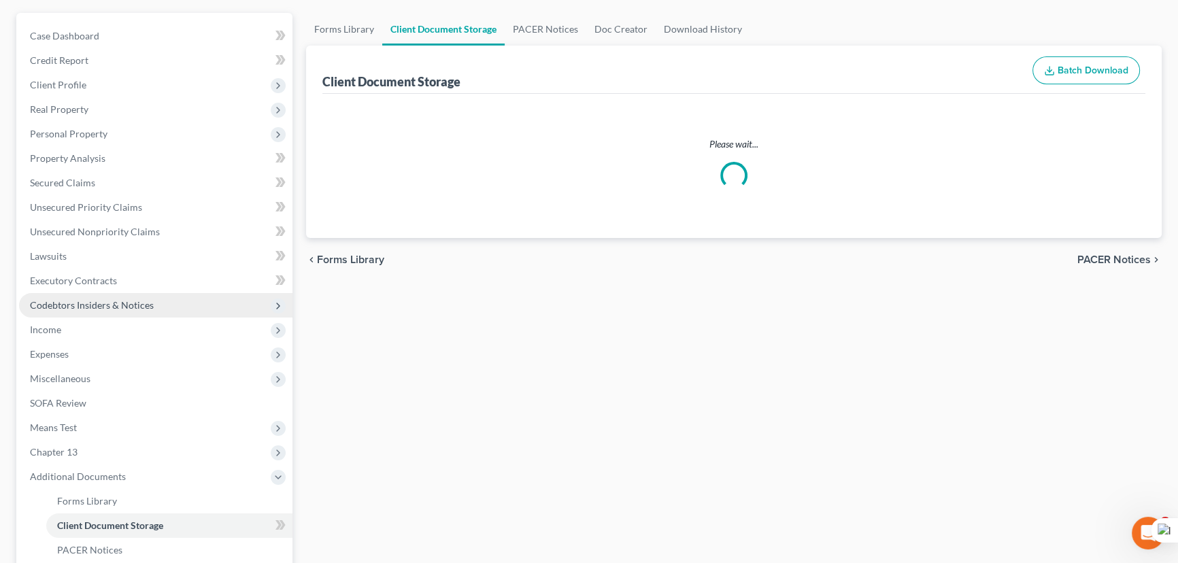
scroll to position [2, 0]
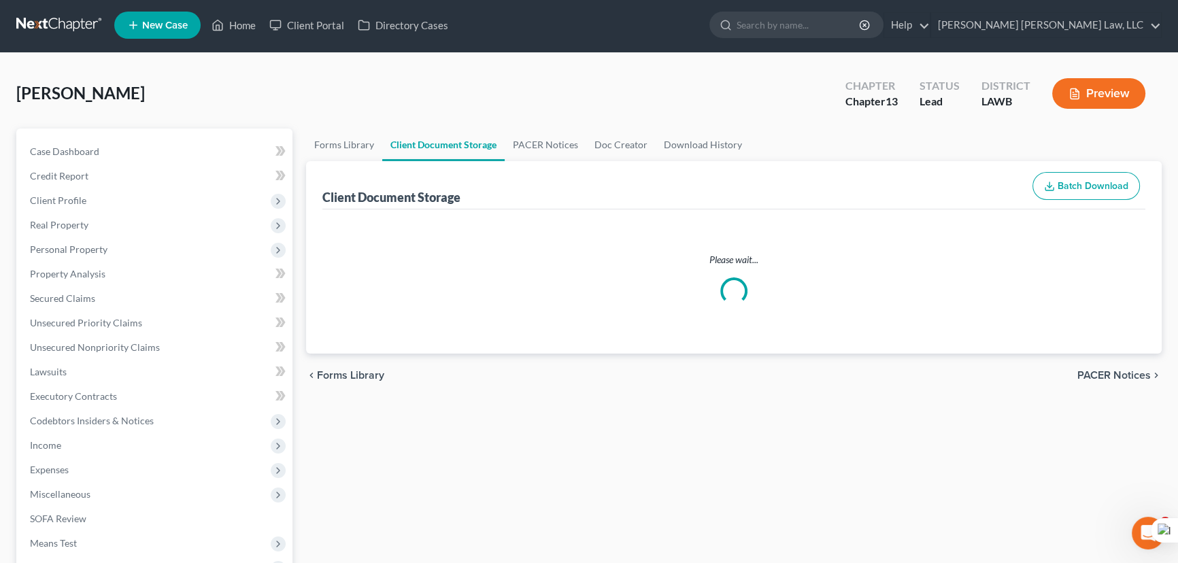
select select "9"
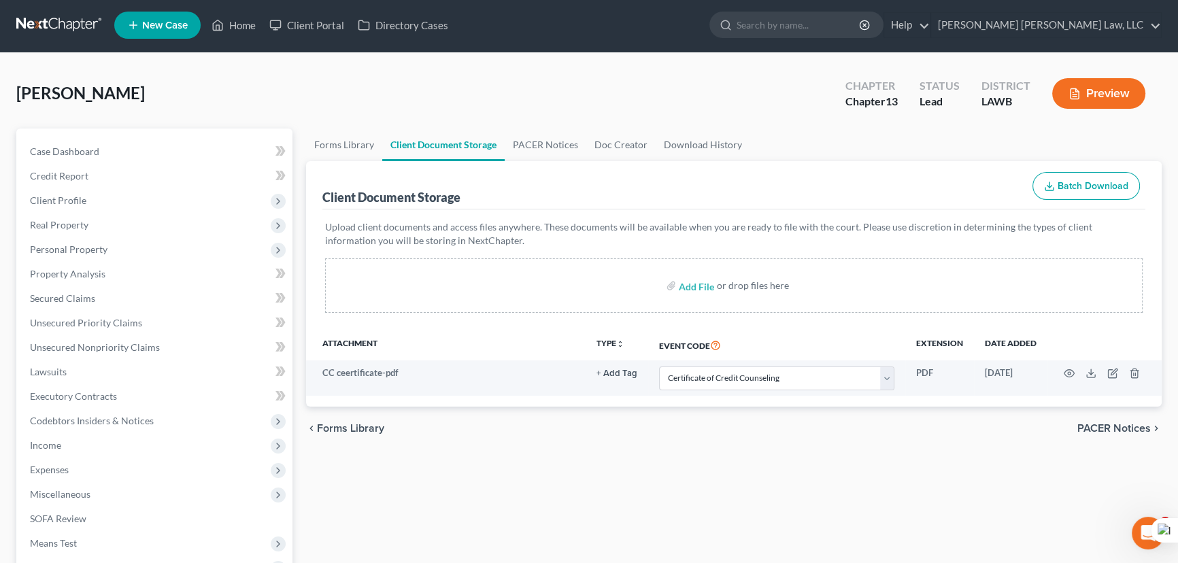
scroll to position [0, 0]
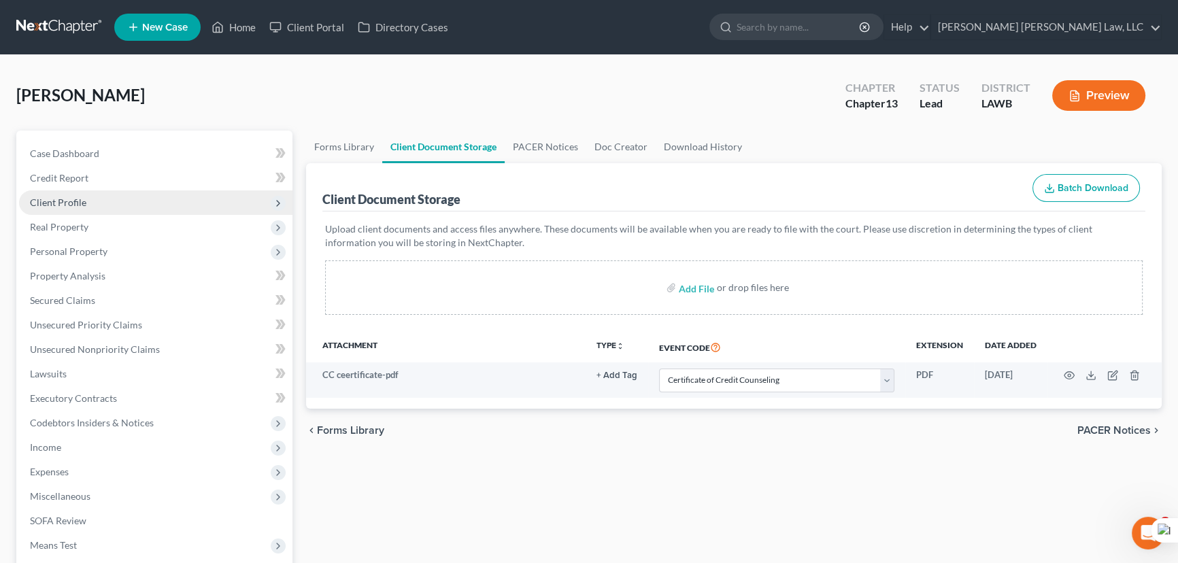
click at [177, 200] on span "Client Profile" at bounding box center [155, 202] width 273 height 24
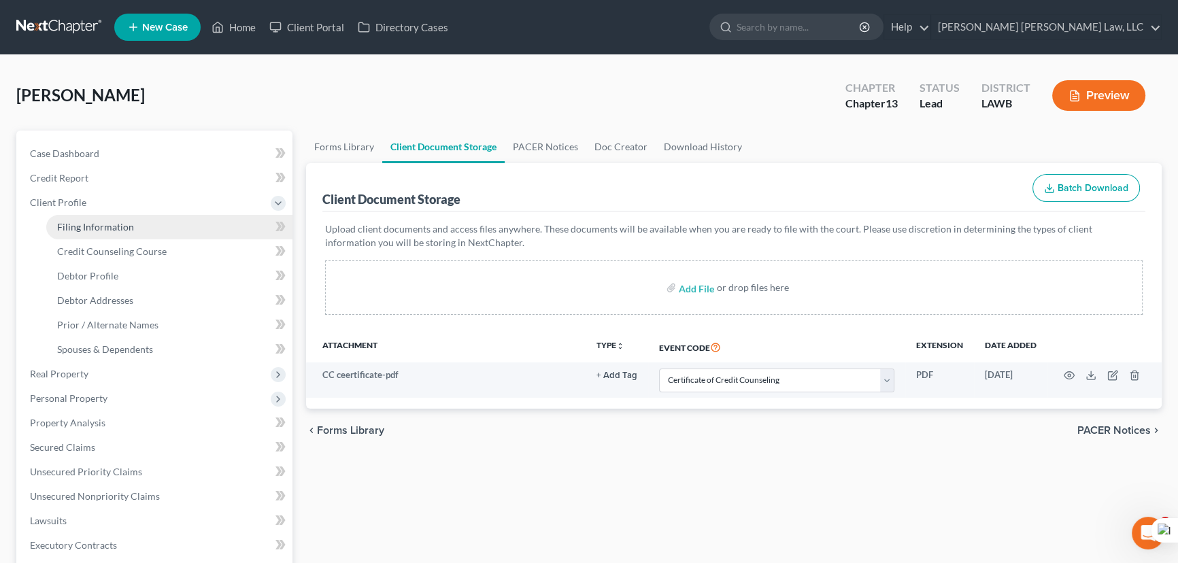
drag, startPoint x: 163, startPoint y: 222, endPoint x: 173, endPoint y: 218, distance: 11.6
click at [161, 222] on link "Filing Information" at bounding box center [169, 227] width 246 height 24
select select "1"
select select "0"
select select "3"
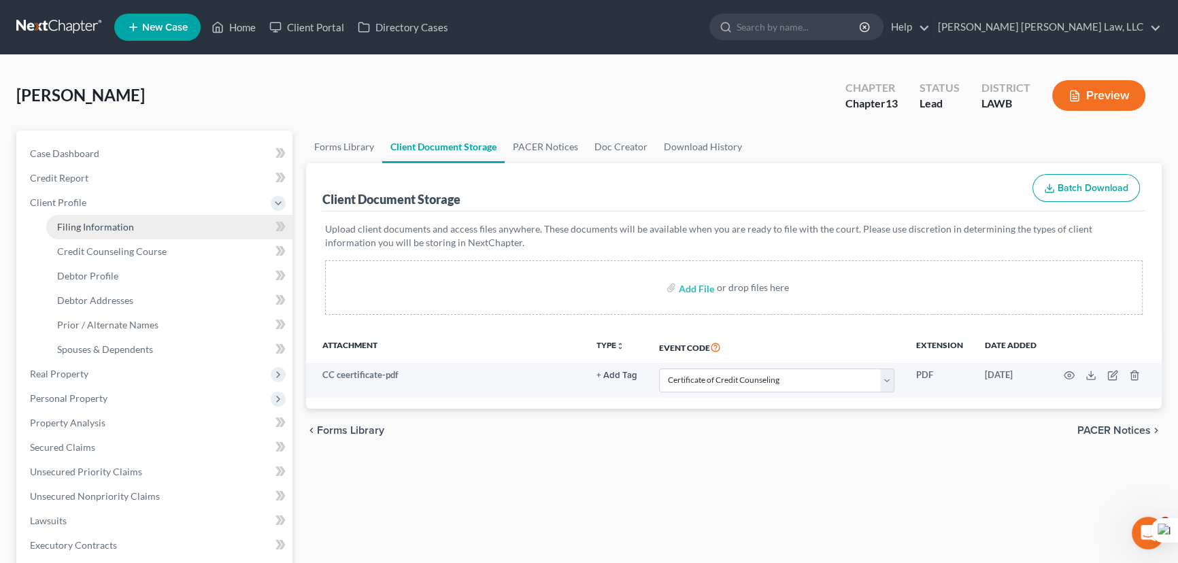
select select "36"
select select "0"
select select "19"
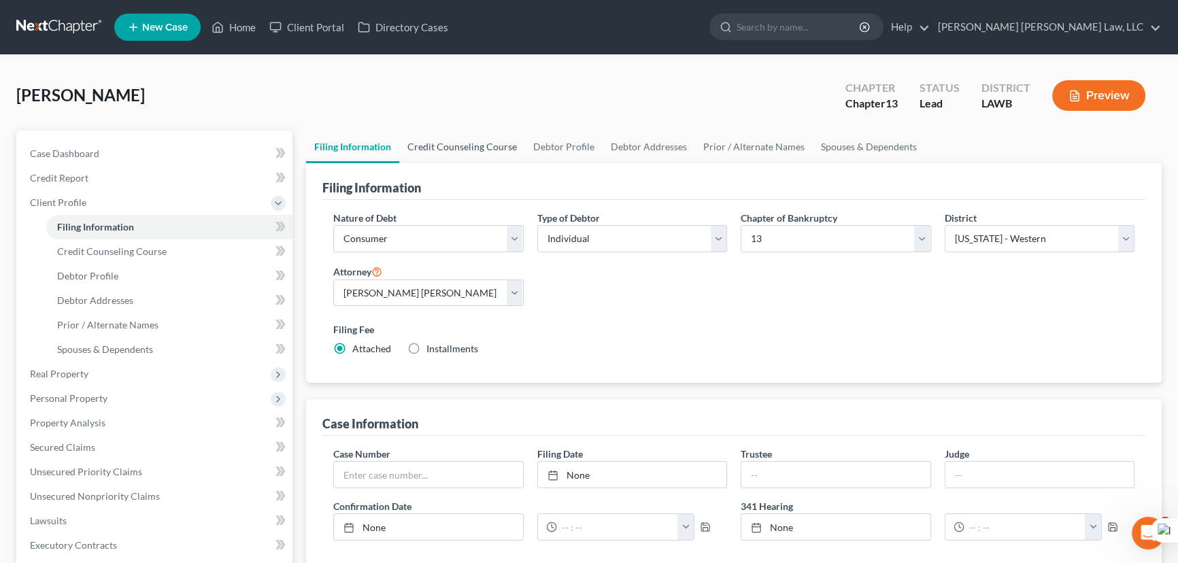
click at [483, 156] on link "Credit Counseling Course" at bounding box center [462, 147] width 126 height 33
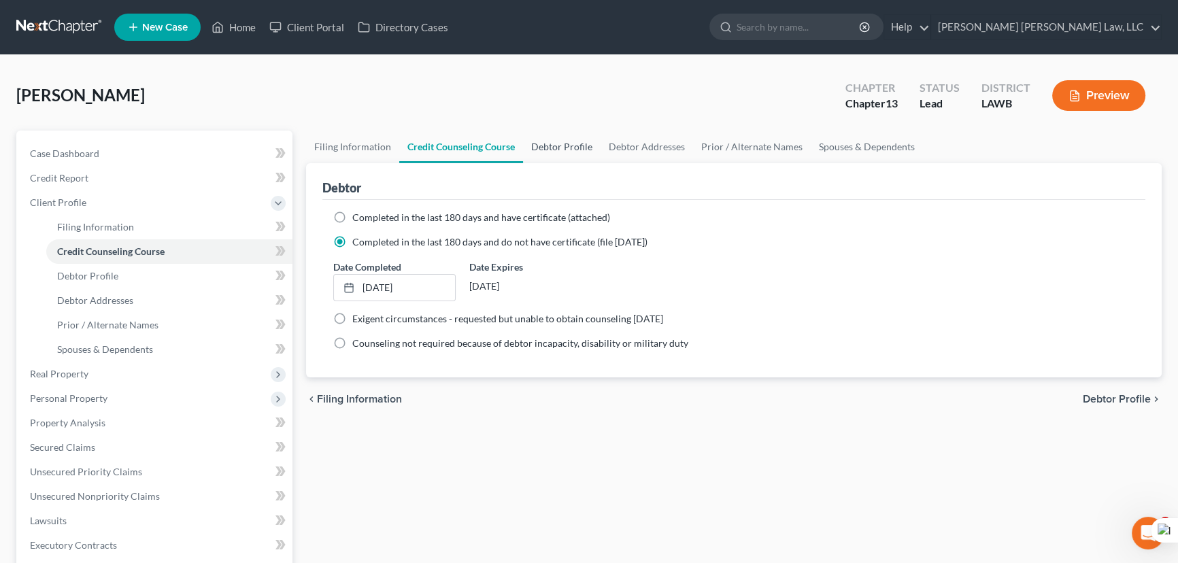
click at [573, 152] on link "Debtor Profile" at bounding box center [562, 147] width 78 height 33
select select "0"
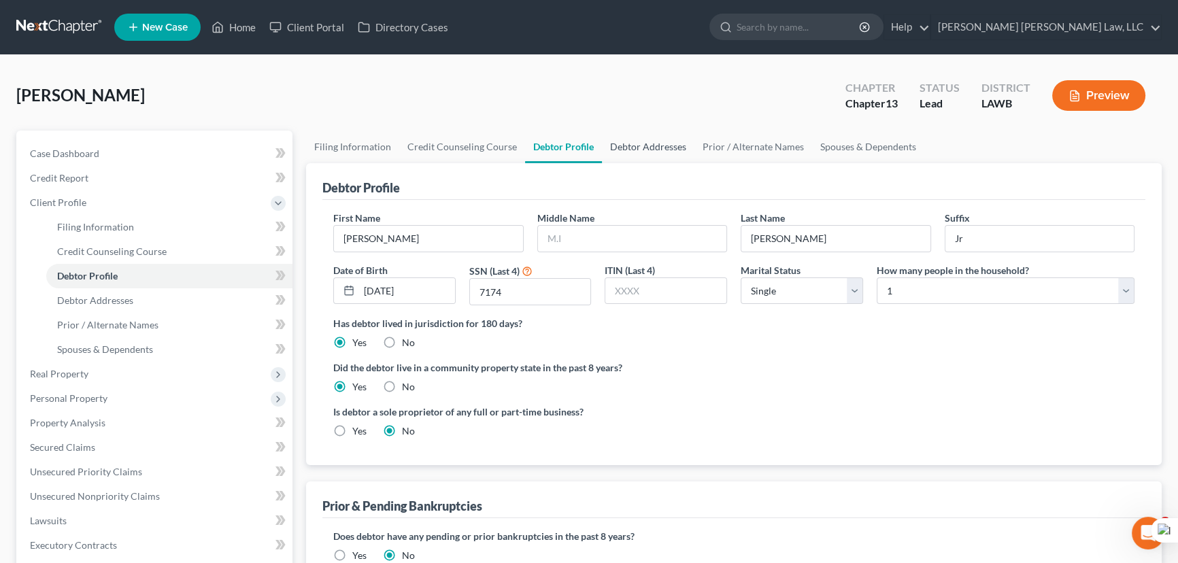
click at [646, 149] on link "Debtor Addresses" at bounding box center [648, 147] width 92 height 33
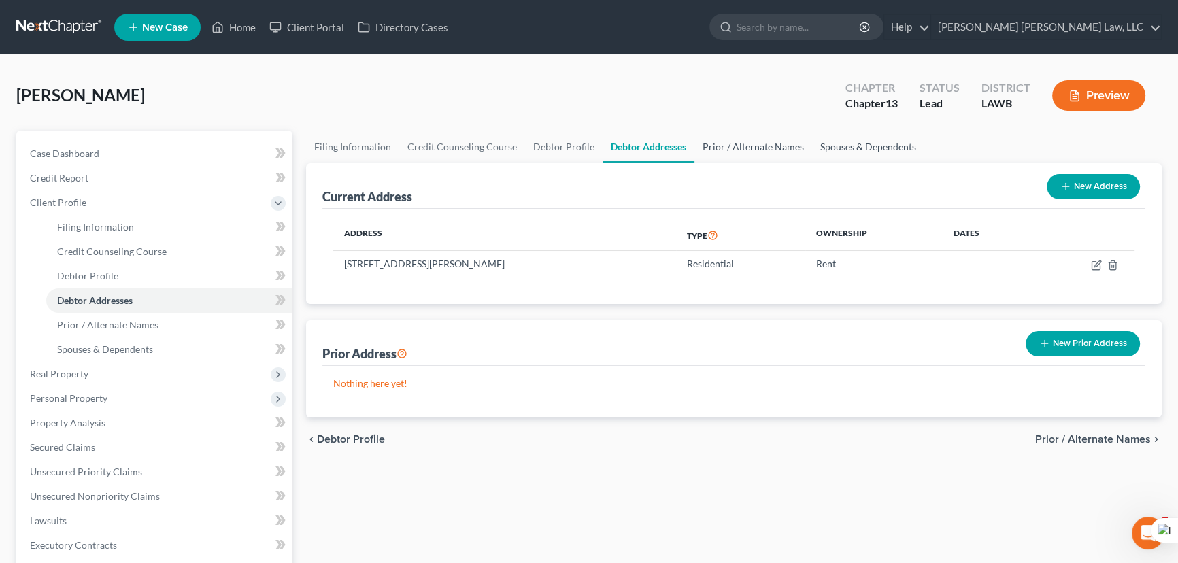
drag, startPoint x: 732, startPoint y: 140, endPoint x: 825, endPoint y: 147, distance: 93.4
click at [732, 139] on link "Prior / Alternate Names" at bounding box center [753, 147] width 118 height 33
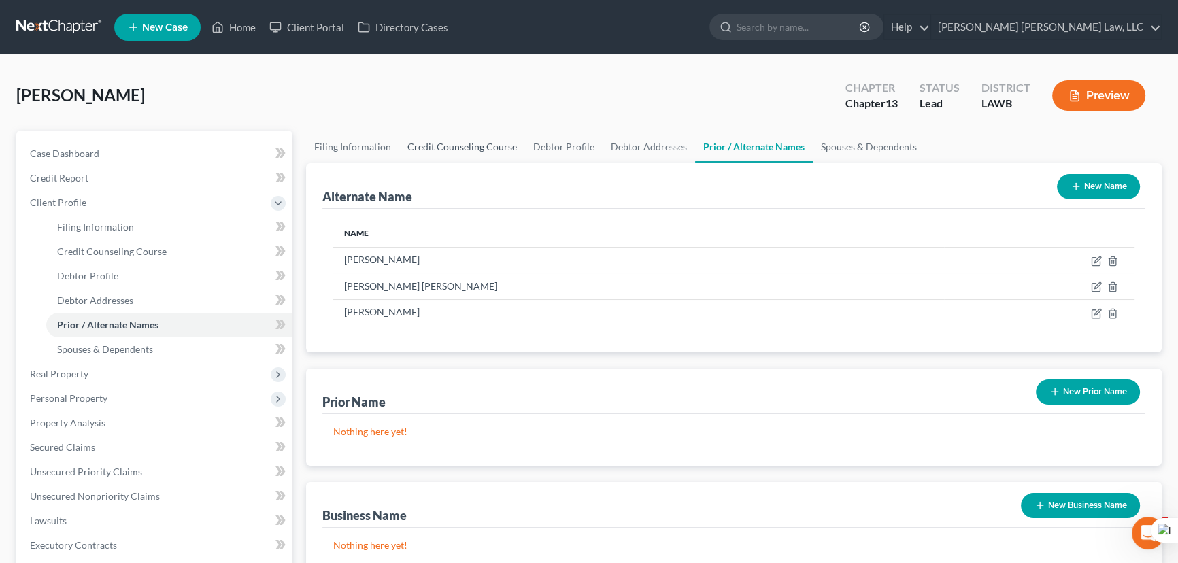
click at [446, 155] on link "Credit Counseling Course" at bounding box center [462, 147] width 126 height 33
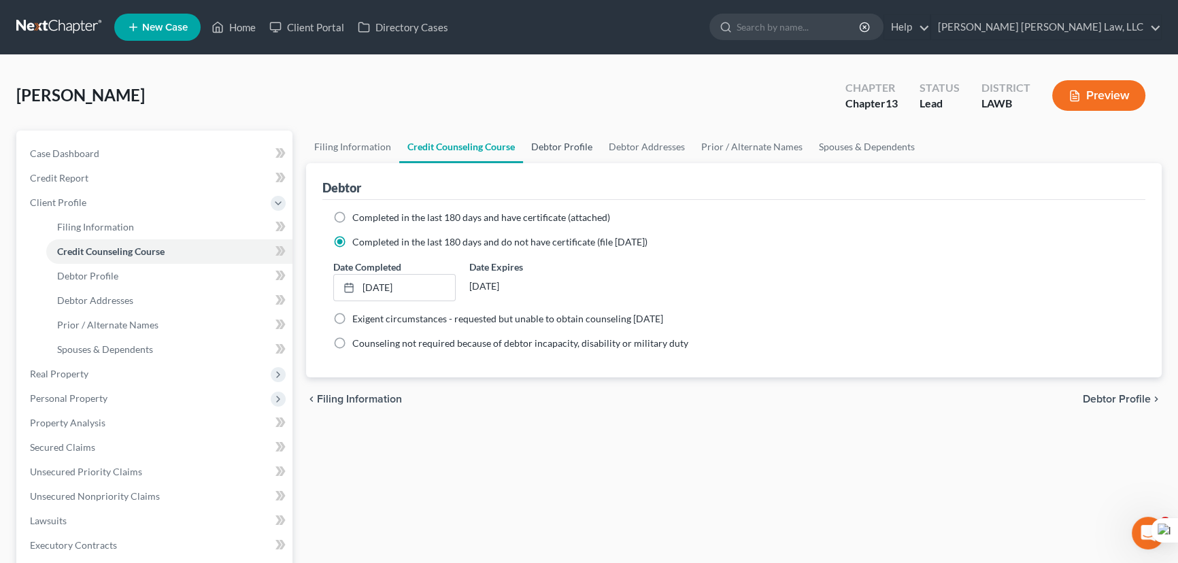
click at [583, 148] on link "Debtor Profile" at bounding box center [562, 147] width 78 height 33
select select "0"
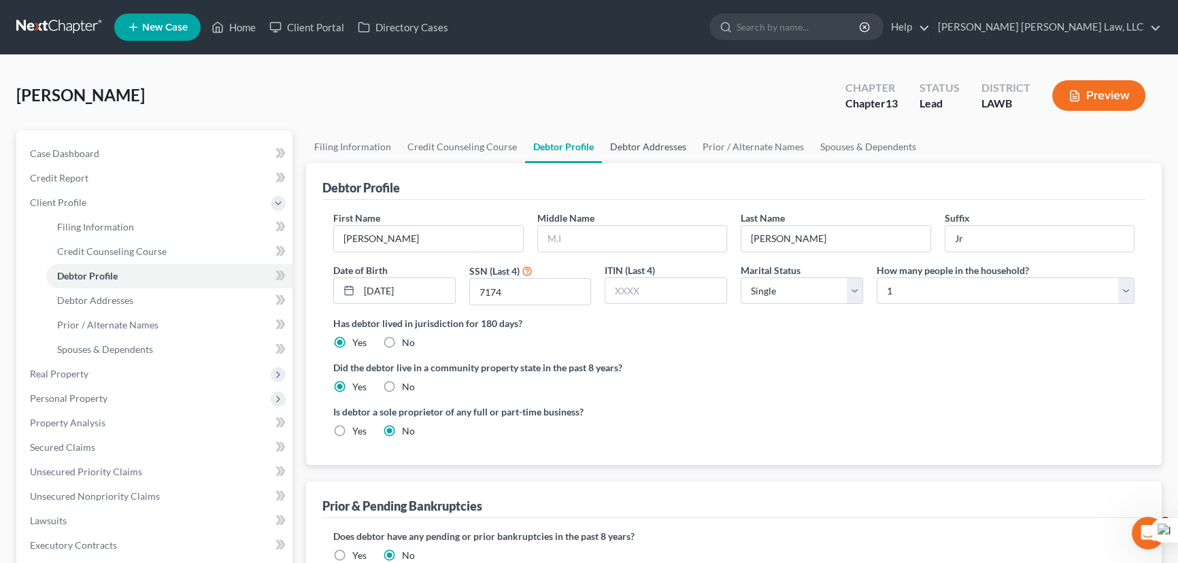
click at [659, 148] on link "Debtor Addresses" at bounding box center [648, 147] width 92 height 33
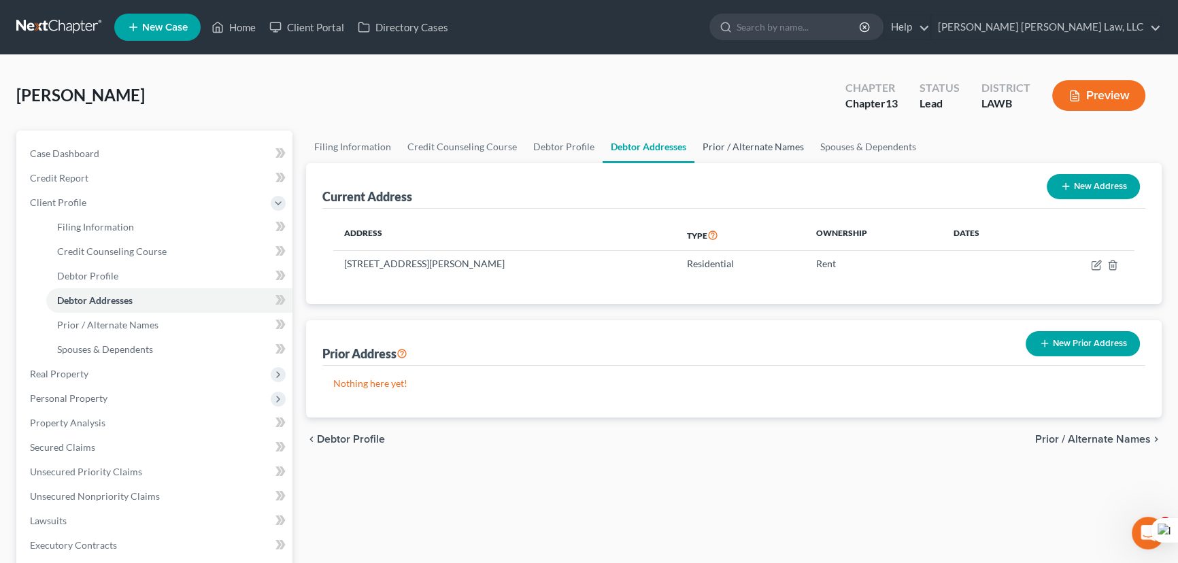
click at [762, 149] on link "Prior / Alternate Names" at bounding box center [753, 147] width 118 height 33
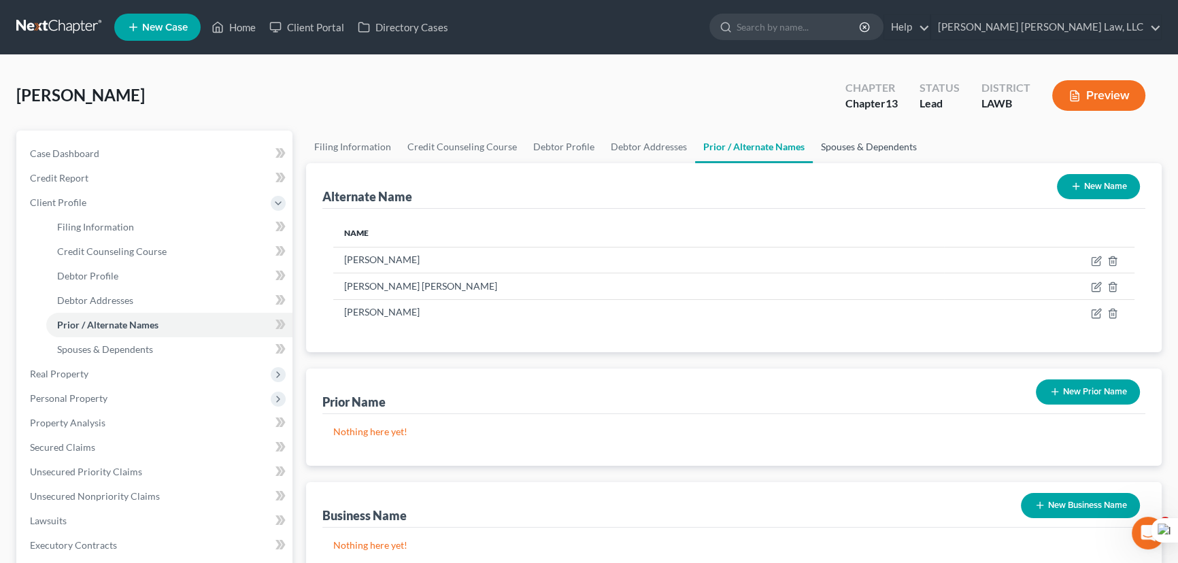
click at [888, 137] on link "Spouses & Dependents" at bounding box center [869, 147] width 112 height 33
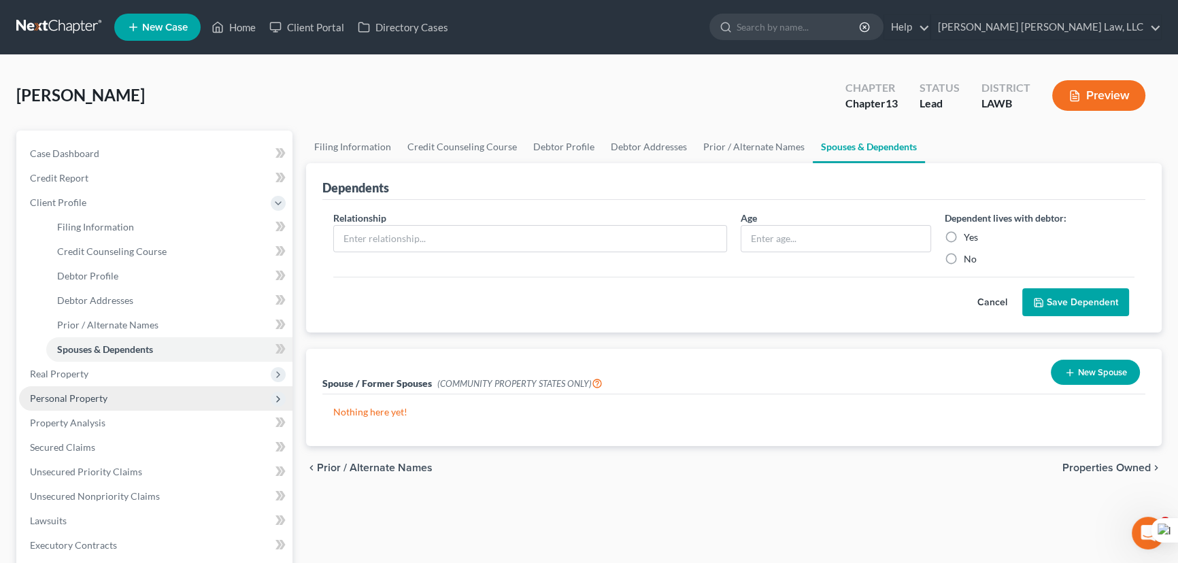
click at [163, 394] on span "Personal Property" at bounding box center [155, 398] width 273 height 24
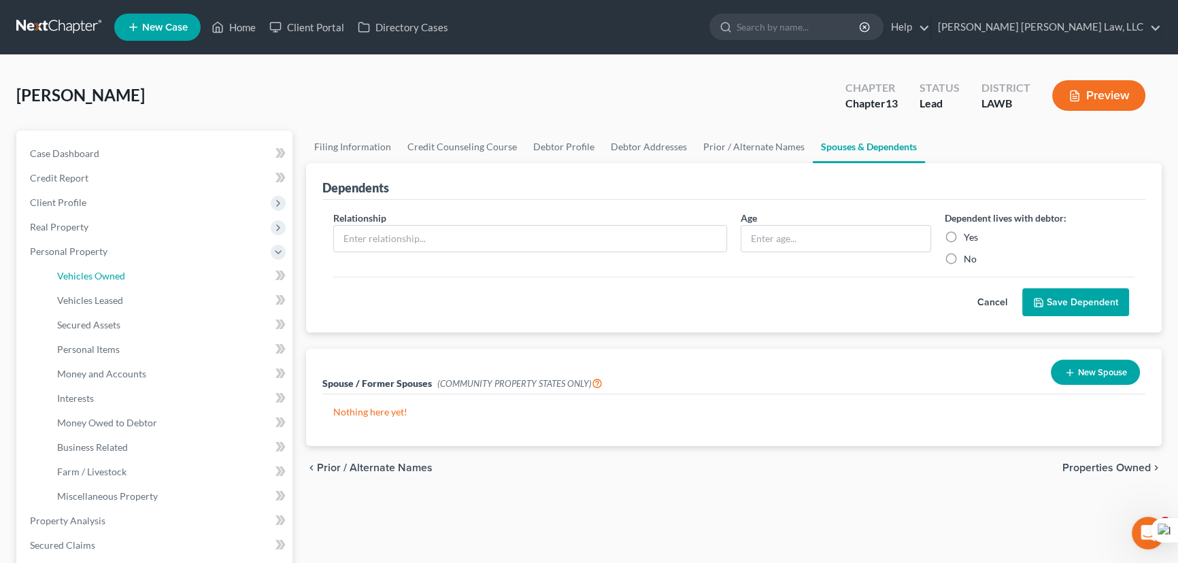
drag, startPoint x: 137, startPoint y: 278, endPoint x: 538, endPoint y: 178, distance: 413.5
click at [136, 278] on link "Vehicles Owned" at bounding box center [169, 276] width 246 height 24
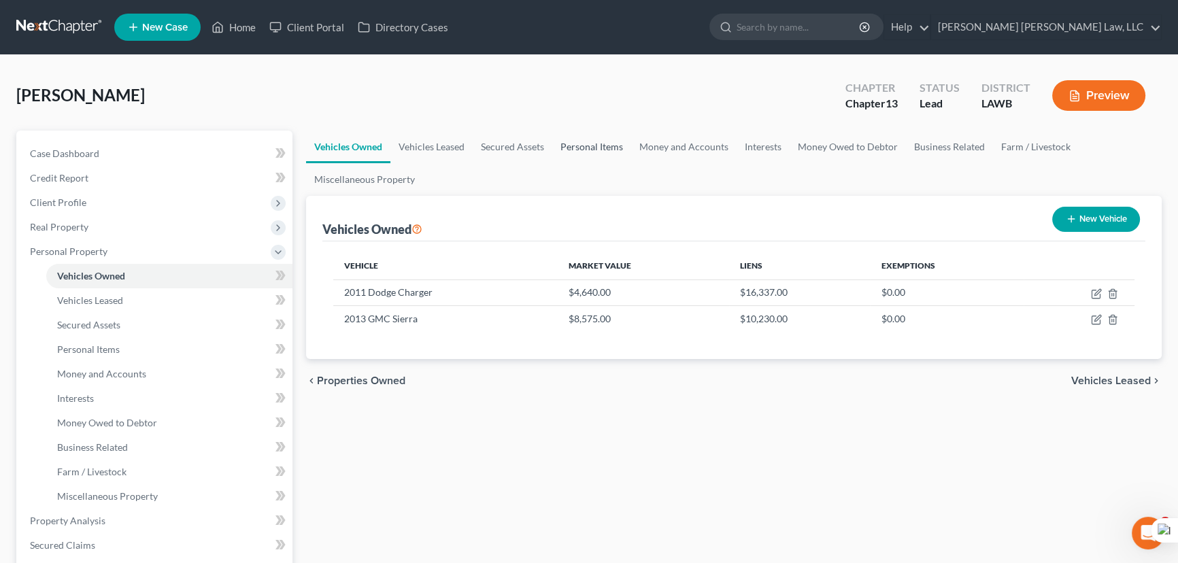
click at [611, 149] on link "Personal Items" at bounding box center [591, 147] width 79 height 33
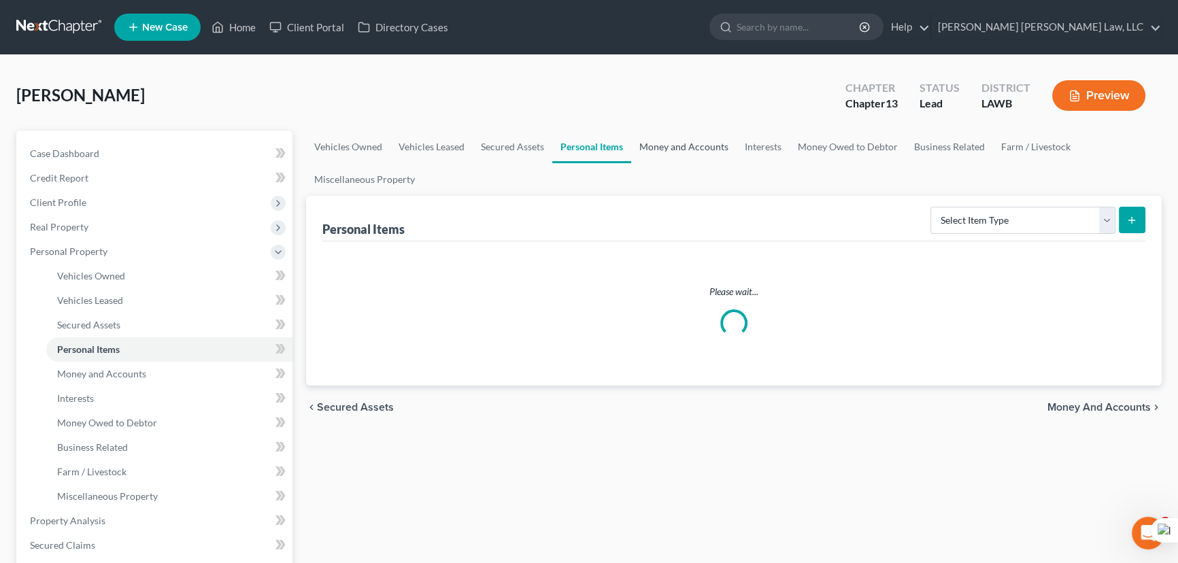
click at [697, 149] on link "Money and Accounts" at bounding box center [683, 147] width 105 height 33
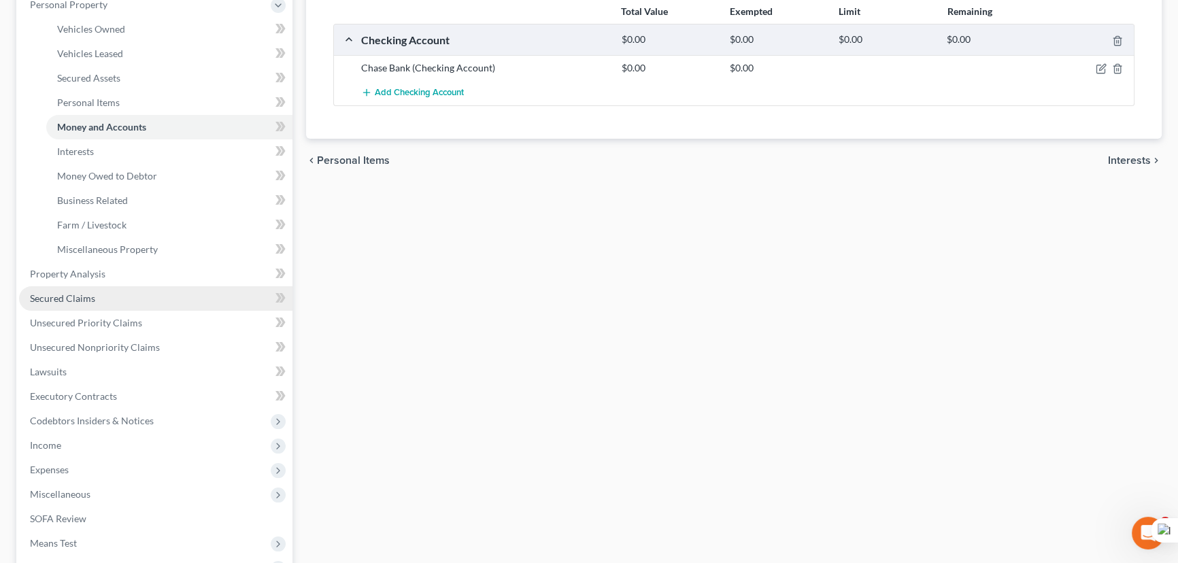
click at [164, 296] on link "Secured Claims" at bounding box center [155, 298] width 273 height 24
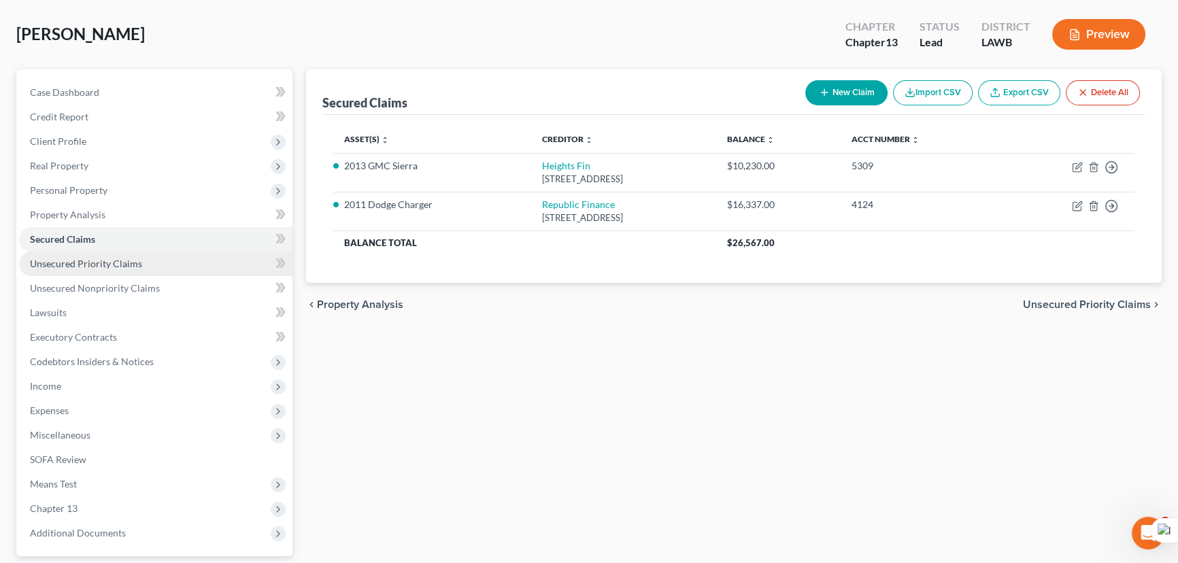
click at [139, 270] on link "Unsecured Priority Claims" at bounding box center [155, 264] width 273 height 24
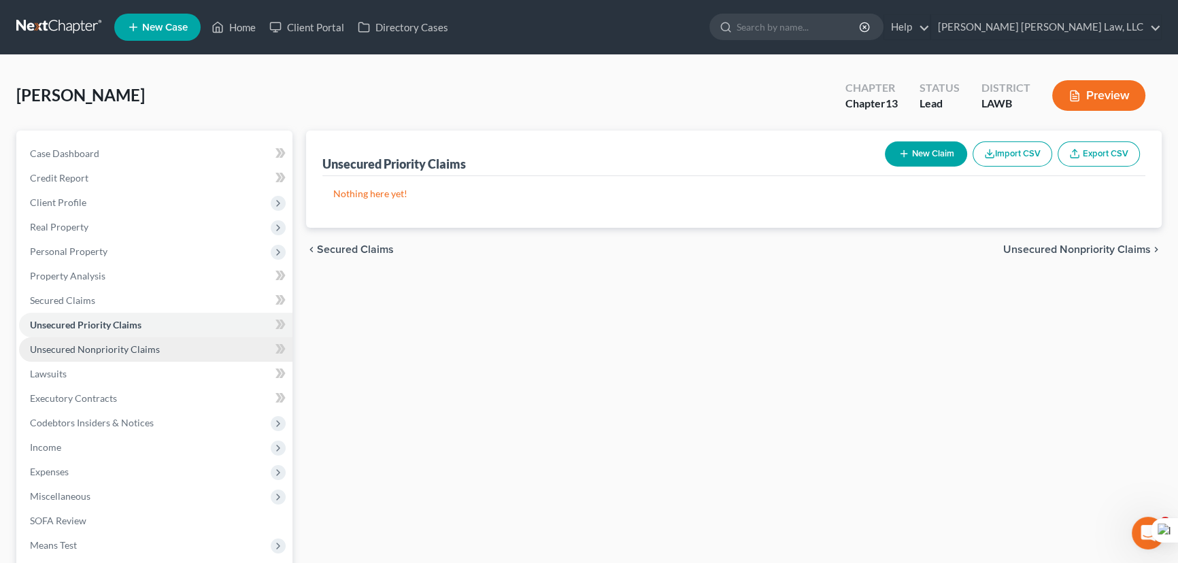
click at [149, 345] on span "Unsecured Nonpriority Claims" at bounding box center [95, 349] width 130 height 12
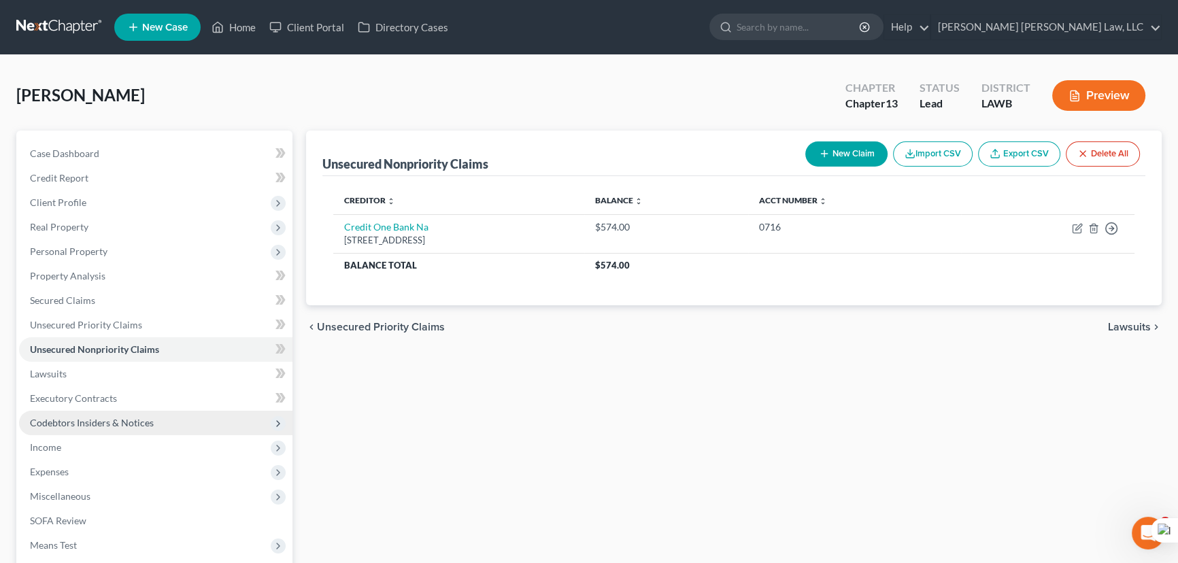
click at [162, 425] on span "Codebtors Insiders & Notices" at bounding box center [155, 423] width 273 height 24
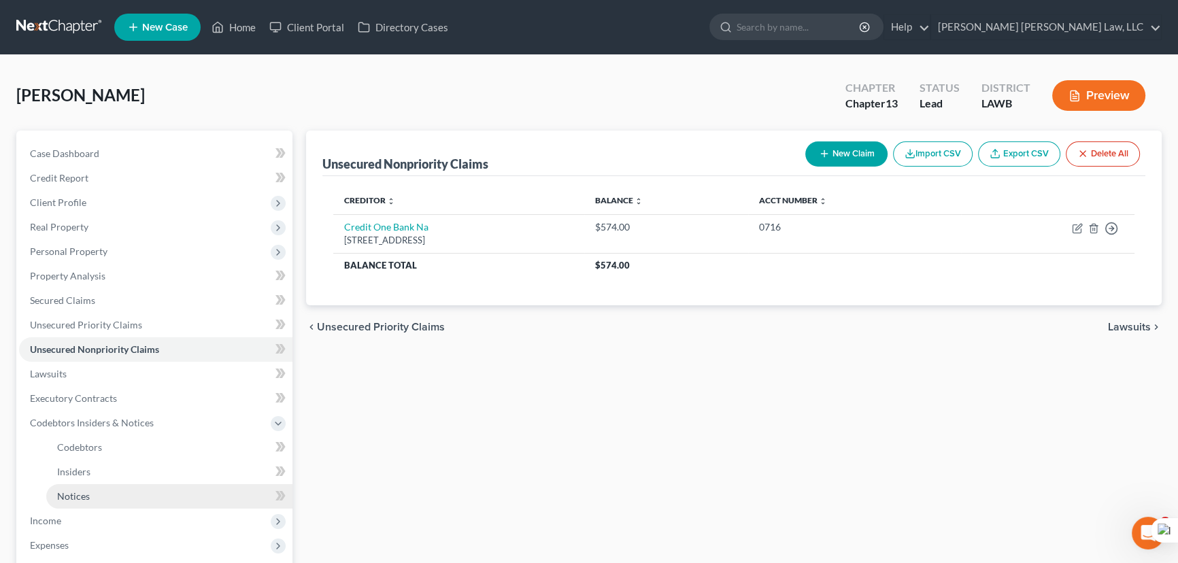
click at [128, 484] on link "Notices" at bounding box center [169, 496] width 246 height 24
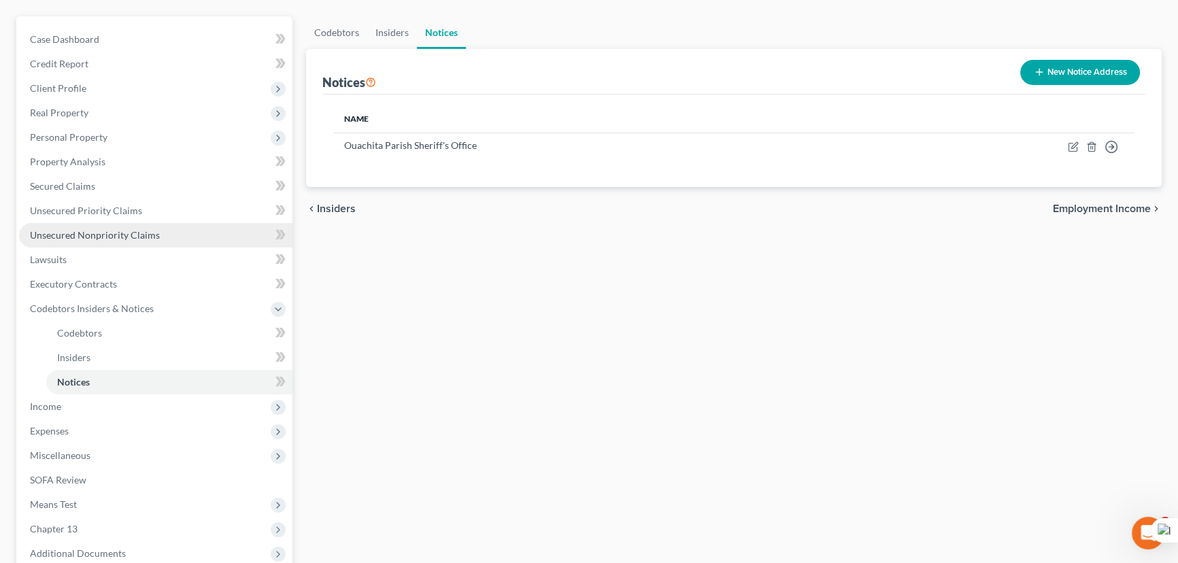
scroll to position [247, 0]
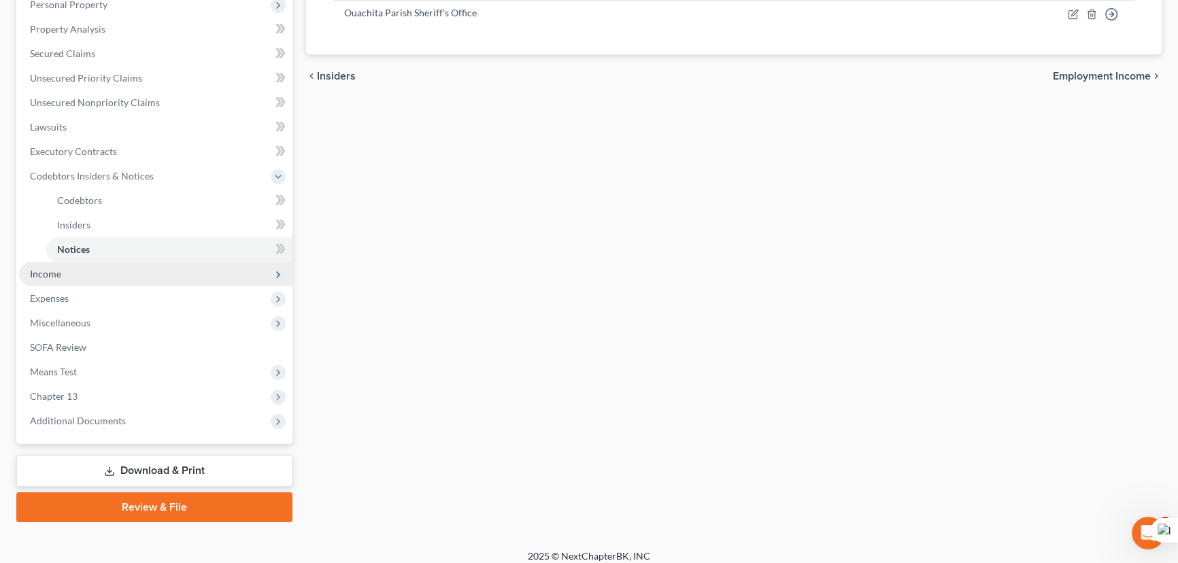
drag, startPoint x: 76, startPoint y: 278, endPoint x: 88, endPoint y: 283, distance: 12.5
click at [76, 278] on span "Income" at bounding box center [155, 274] width 273 height 24
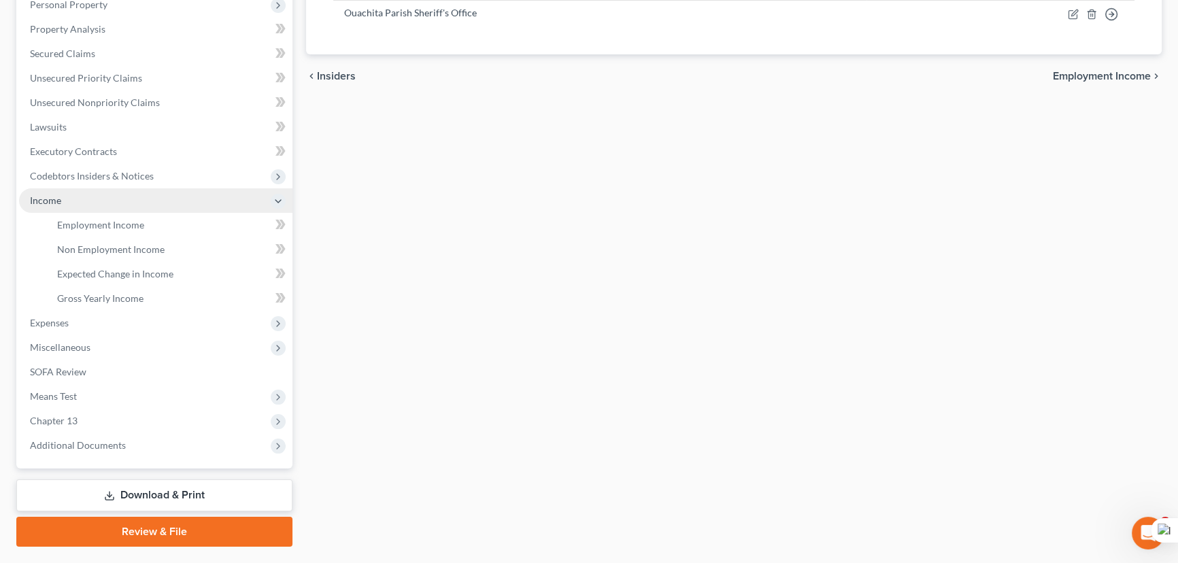
click at [83, 209] on span "Income" at bounding box center [155, 200] width 273 height 24
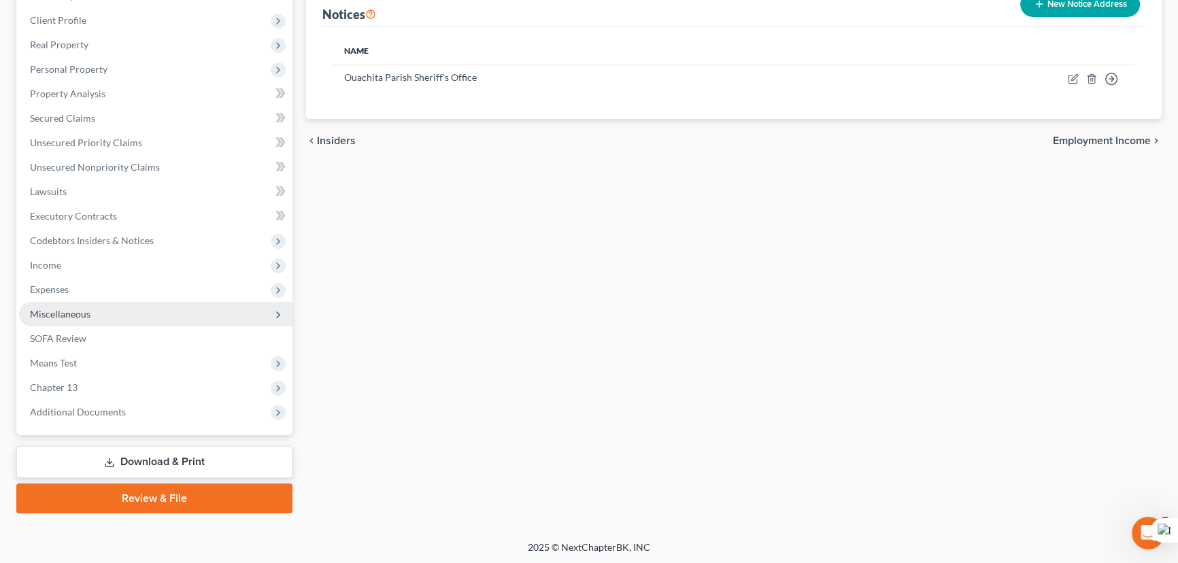
click at [88, 275] on span "Income" at bounding box center [155, 265] width 273 height 24
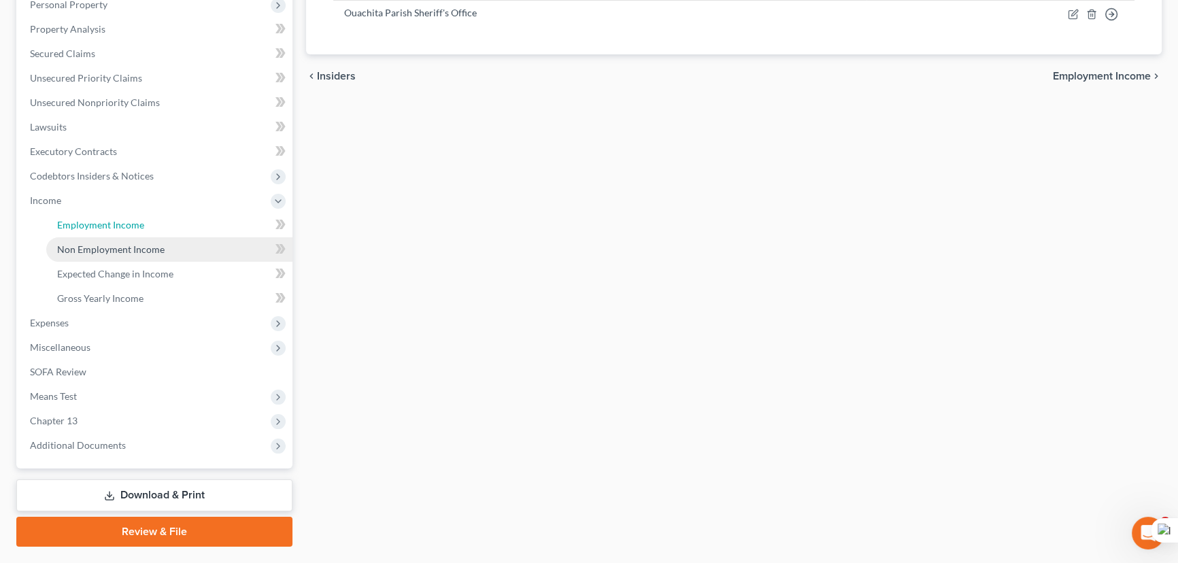
click at [101, 229] on link "Employment Income" at bounding box center [169, 225] width 246 height 24
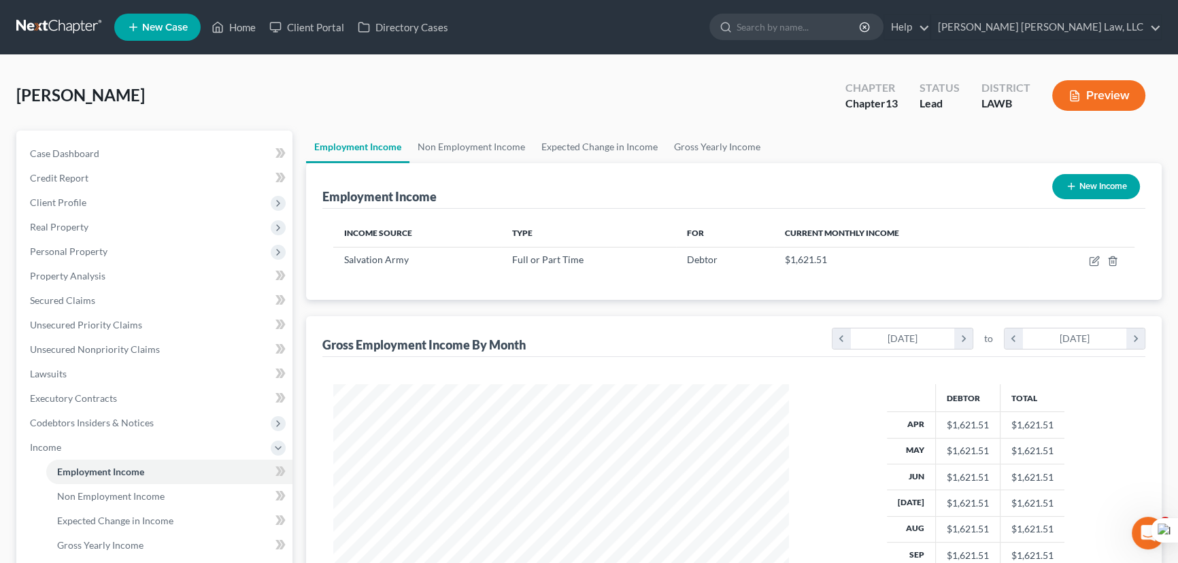
scroll to position [243, 483]
click at [486, 135] on link "Non Employment Income" at bounding box center [471, 147] width 124 height 33
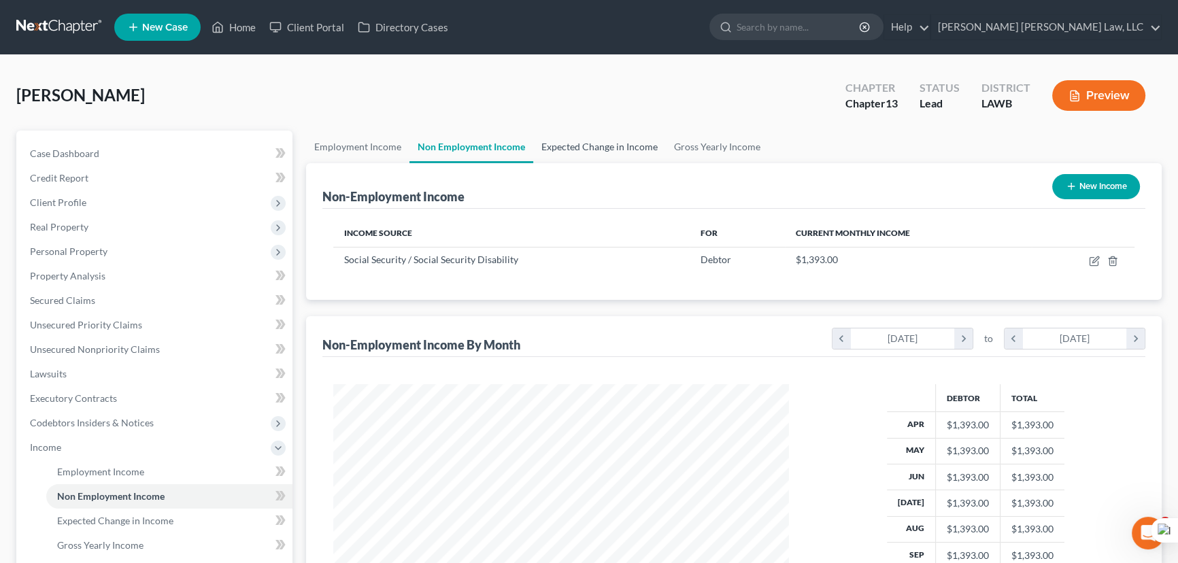
scroll to position [243, 483]
click at [635, 132] on link "Expected Change in Income" at bounding box center [599, 147] width 133 height 33
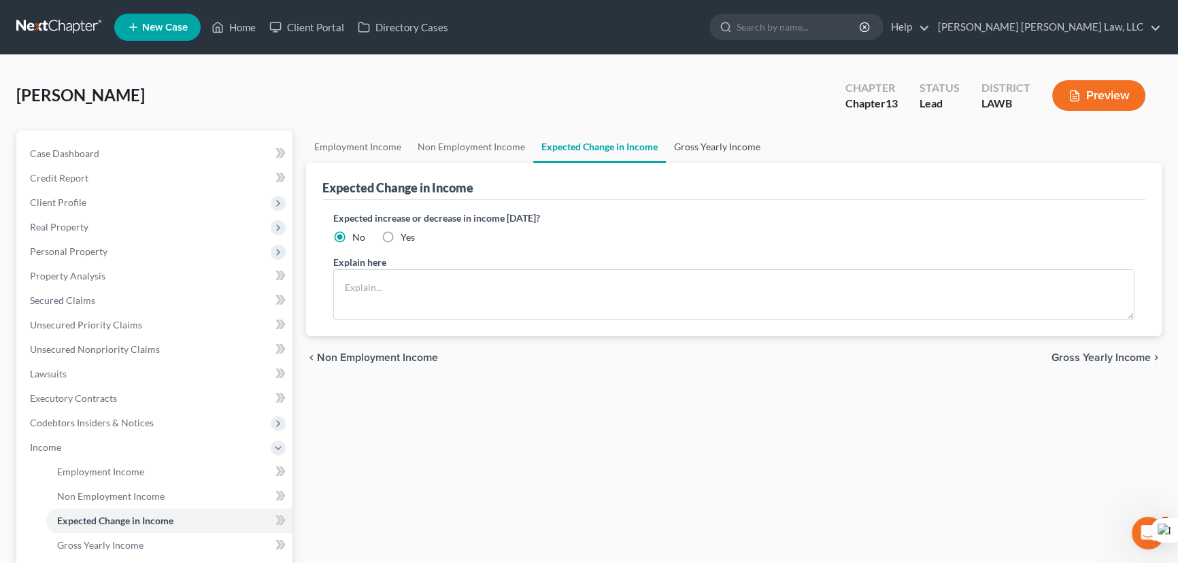
click at [707, 143] on link "Gross Yearly Income" at bounding box center [717, 147] width 103 height 33
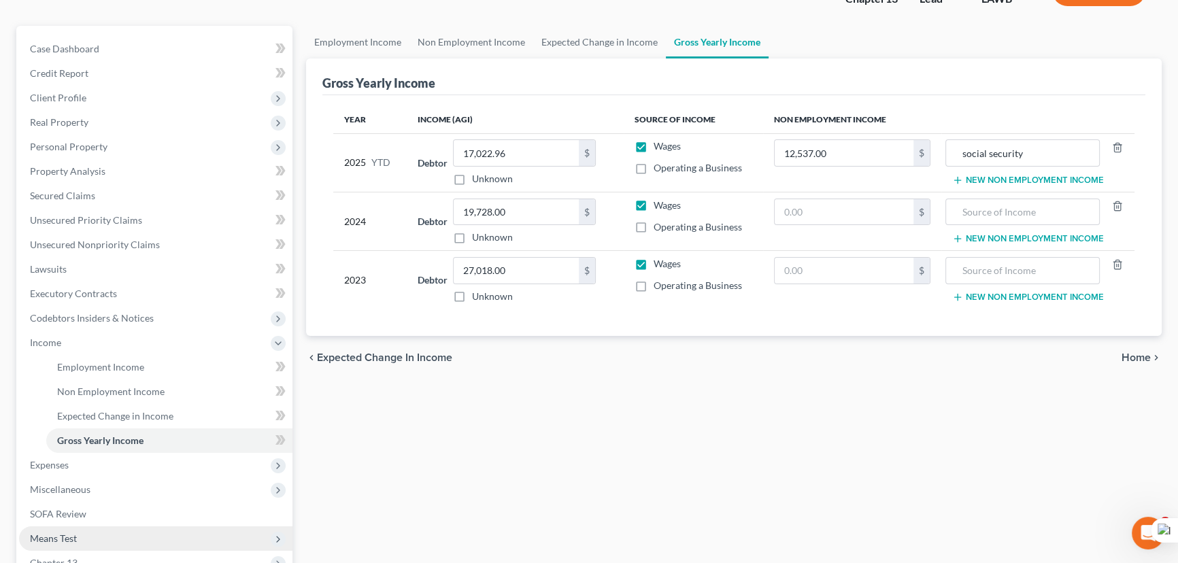
scroll to position [280, 0]
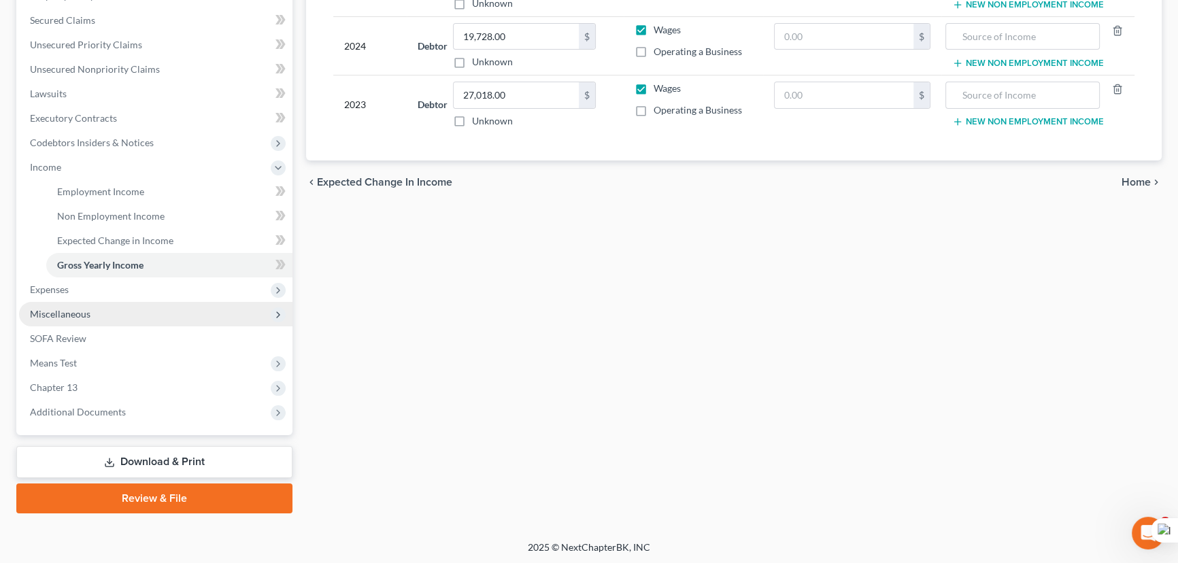
click at [108, 315] on span "Miscellaneous" at bounding box center [155, 314] width 273 height 24
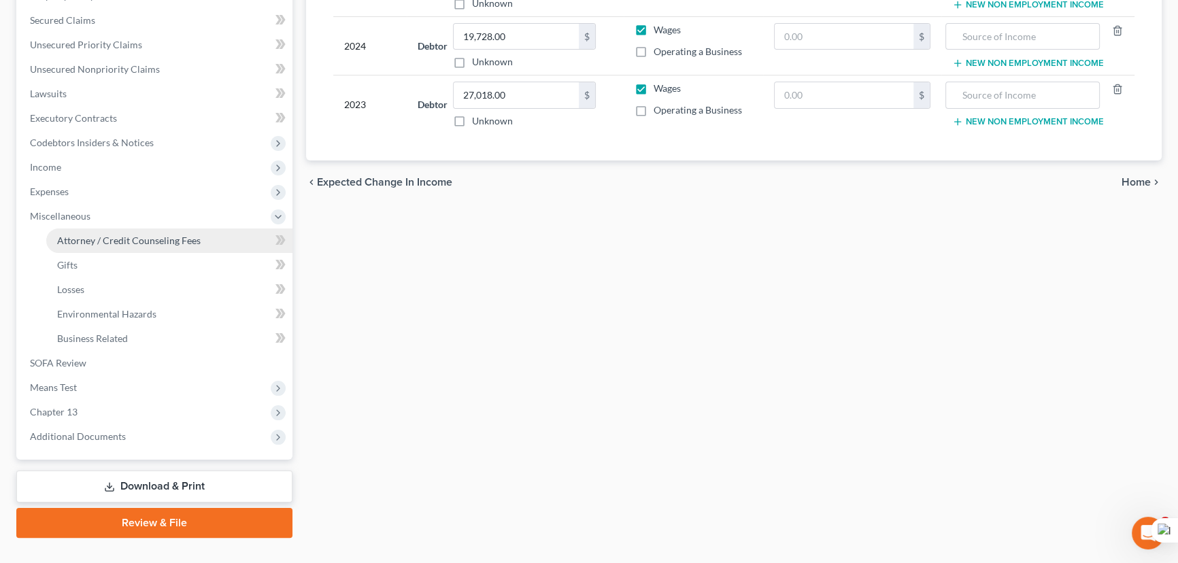
click at [156, 241] on span "Attorney / Credit Counseling Fees" at bounding box center [128, 241] width 143 height 12
select select "1"
